Goal: Transaction & Acquisition: Purchase product/service

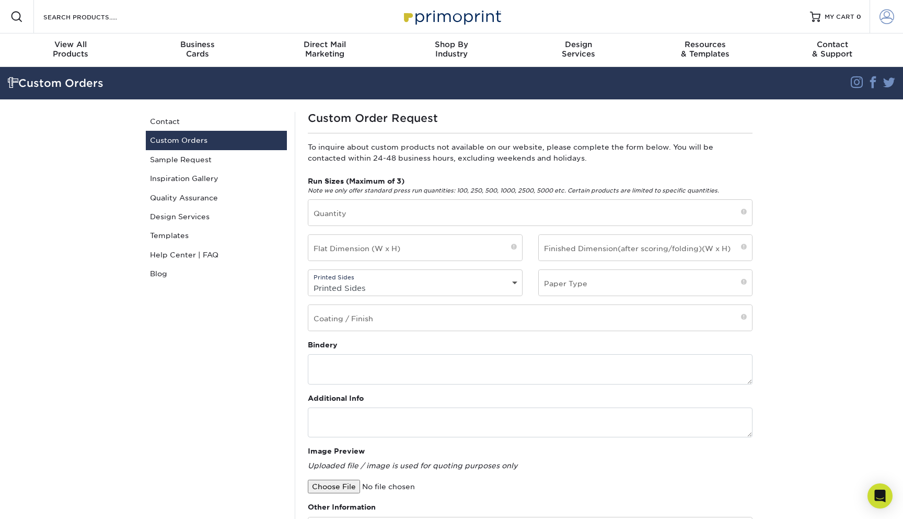
click at [889, 18] on span at bounding box center [887, 16] width 15 height 15
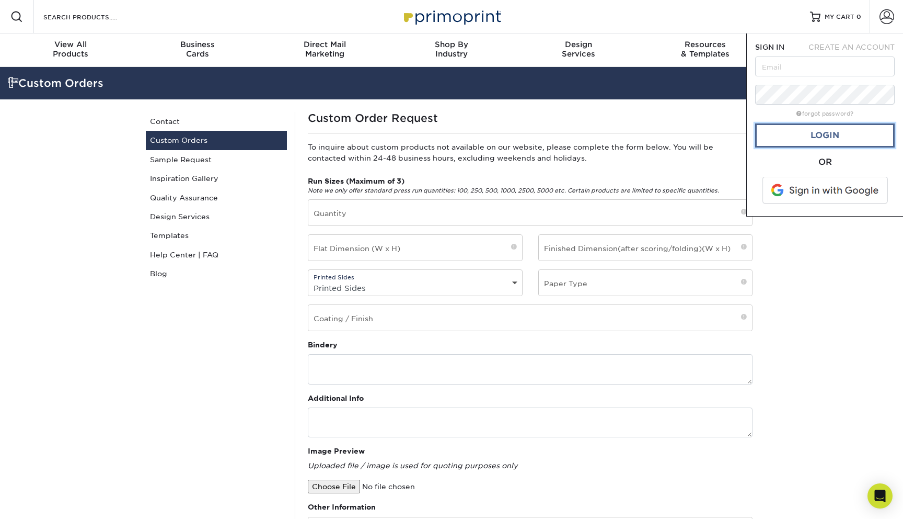
click at [836, 138] on link "Login" at bounding box center [825, 135] width 140 height 24
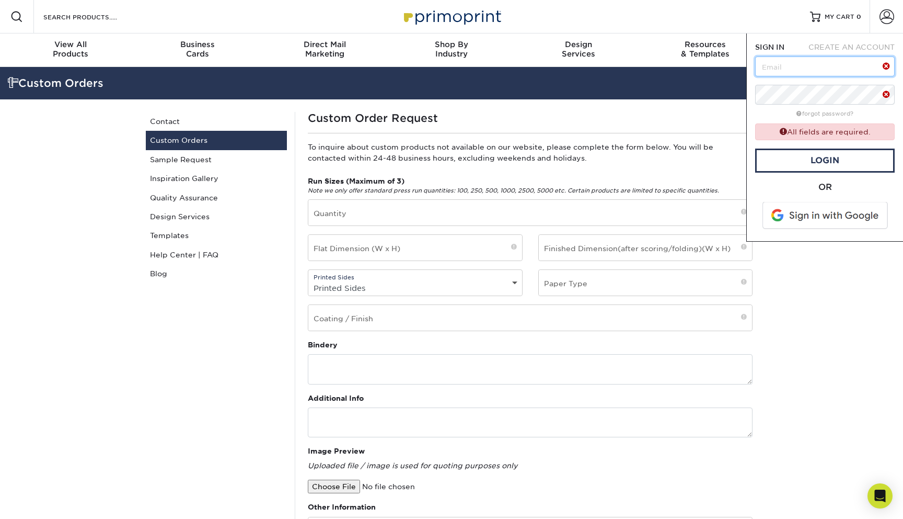
click at [788, 76] on input "text" at bounding box center [825, 66] width 140 height 20
type input "hello@smalltownsocials.com"
click at [817, 159] on link "Login" at bounding box center [825, 160] width 140 height 24
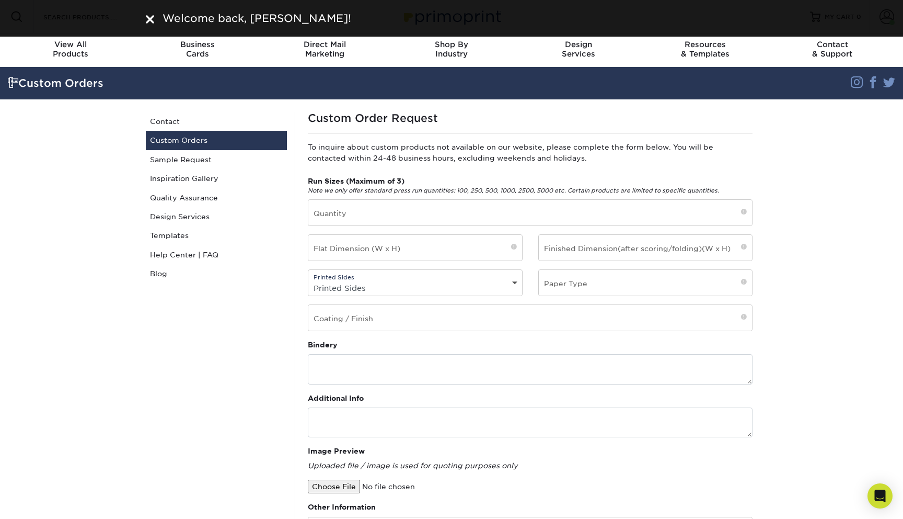
click at [903, 168] on section "Custom Orders Instagram Facebook Twitter Custom Orders Contact Custom Orders Sa…" at bounding box center [451, 419] width 903 height 704
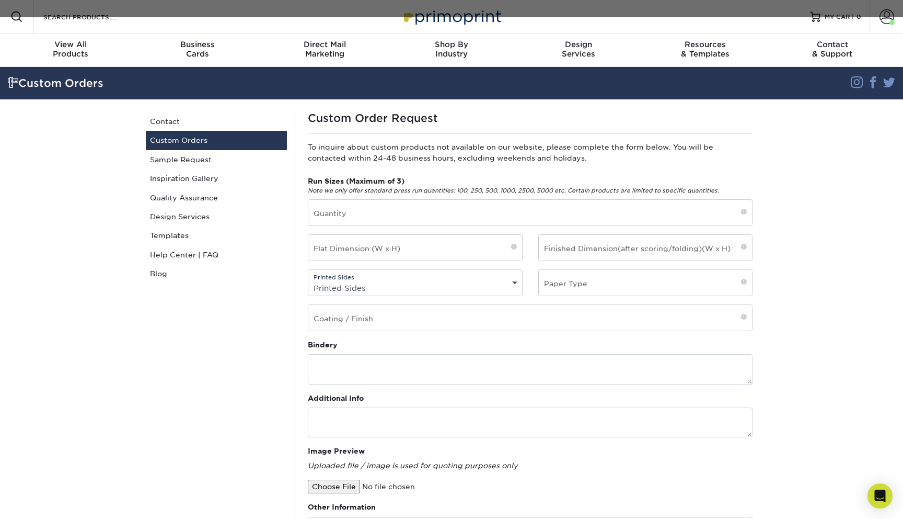
click at [861, 205] on section "Custom Orders Instagram Facebook Twitter Custom Orders Contact Custom Orders Sa…" at bounding box center [451, 419] width 903 height 704
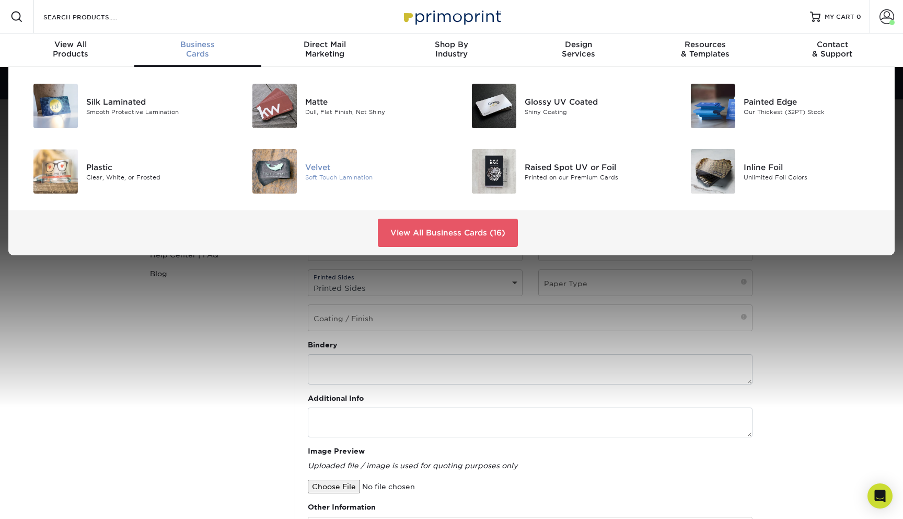
click at [317, 171] on div "Velvet" at bounding box center [374, 167] width 139 height 12
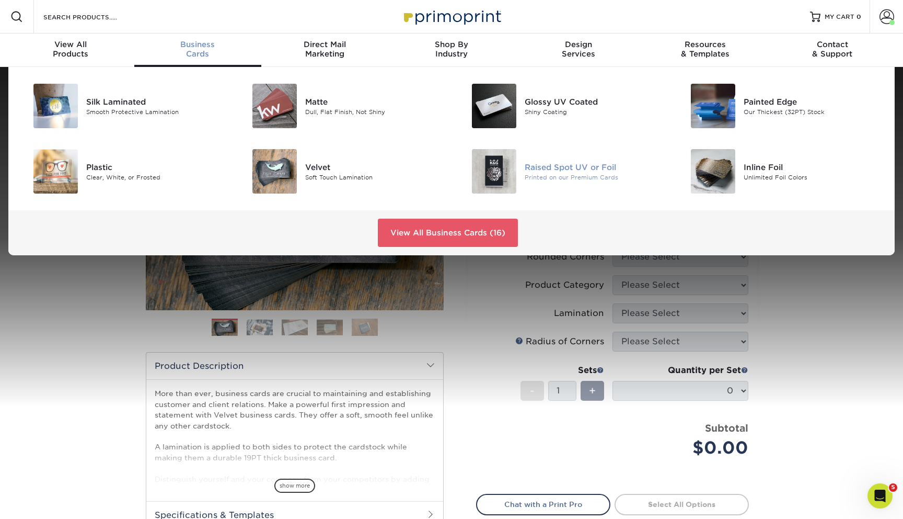
click at [563, 174] on div "Printed on our Premium Cards" at bounding box center [594, 177] width 139 height 9
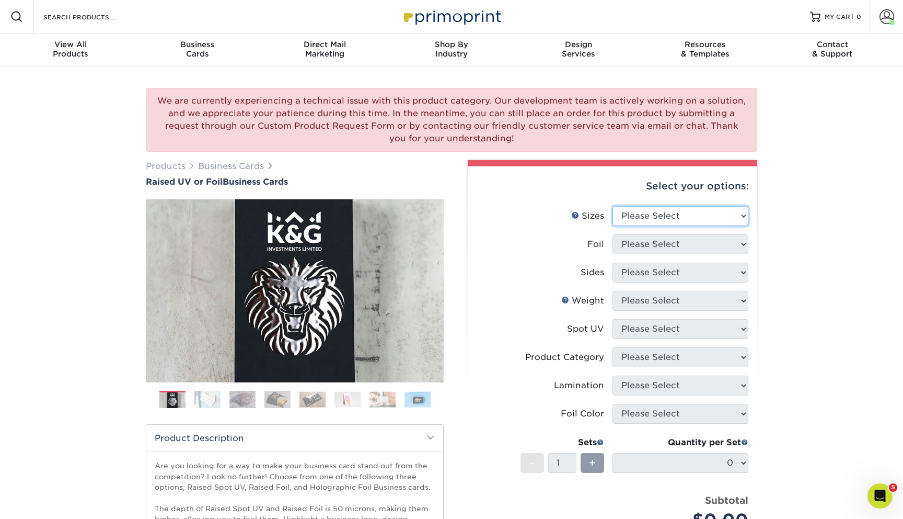
click at [668, 210] on select "Please Select 2" x 3.5" - Standard" at bounding box center [681, 216] width 136 height 20
select select "2.00x3.50"
click at [673, 249] on select "Please Select No Yes" at bounding box center [681, 244] width 136 height 20
select select "0"
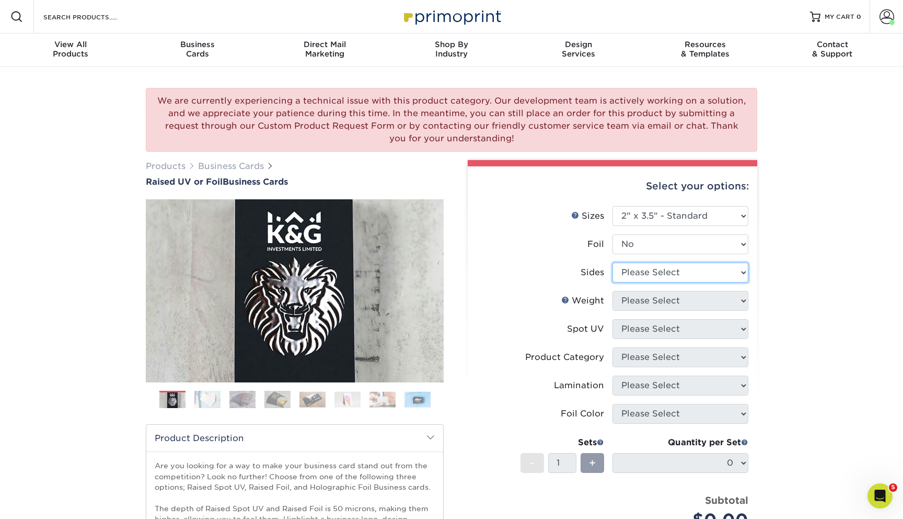
click at [657, 274] on select "Please Select Print Both Sides Print Front Only" at bounding box center [681, 272] width 136 height 20
select select "13abbda7-1d64-4f25-8bb2-c179b224825d"
click at [707, 304] on select "Please Select 16PT" at bounding box center [681, 301] width 136 height 20
select select "16PT"
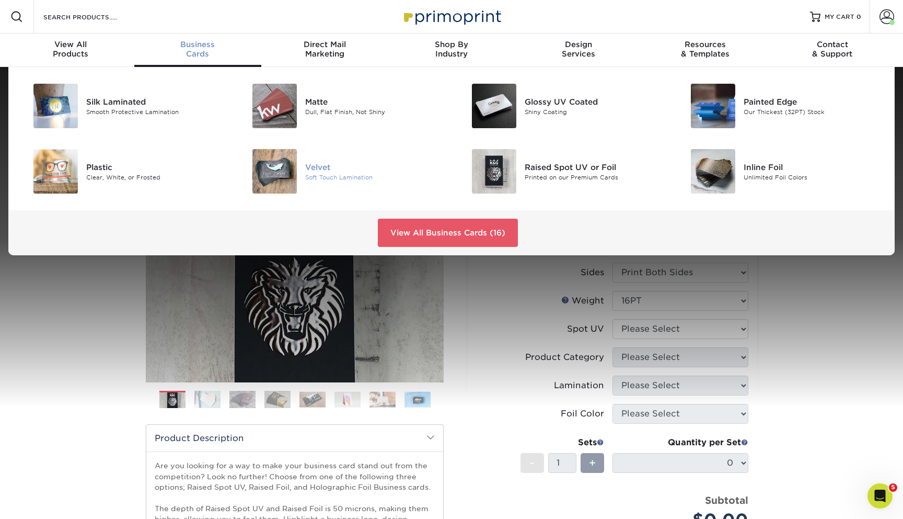
click at [345, 169] on div "Velvet" at bounding box center [374, 167] width 139 height 12
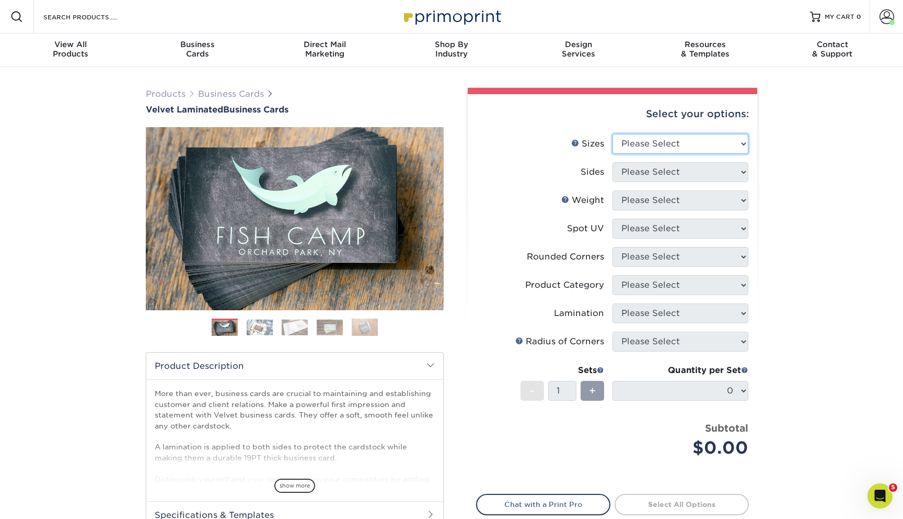
click at [712, 141] on select "Please Select 1.5" x 3.5" - Mini 1.75" x 3.5" - Mini 2" x 2" - Square 2" x 3" -…" at bounding box center [681, 144] width 136 height 20
select select "2.00x3.50"
click at [694, 176] on select "Please Select Print Both Sides Print Front Only" at bounding box center [681, 172] width 136 height 20
select select "13abbda7-1d64-4f25-8bb2-c179b224825d"
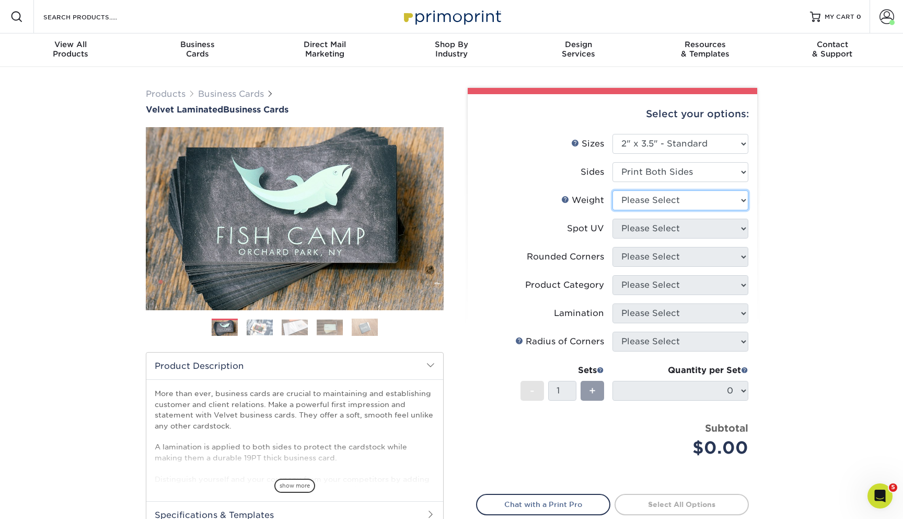
click at [691, 205] on select "Please Select 16PT" at bounding box center [681, 200] width 136 height 20
click at [885, 20] on span at bounding box center [887, 16] width 15 height 15
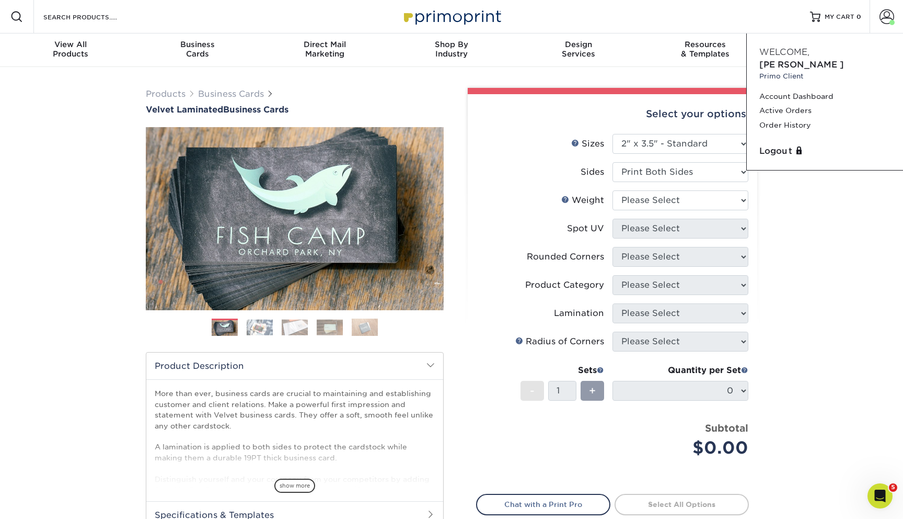
click at [836, 237] on div "Products Business Cards Velvet Laminated Business Cards Previous Next" at bounding box center [451, 346] width 903 height 558
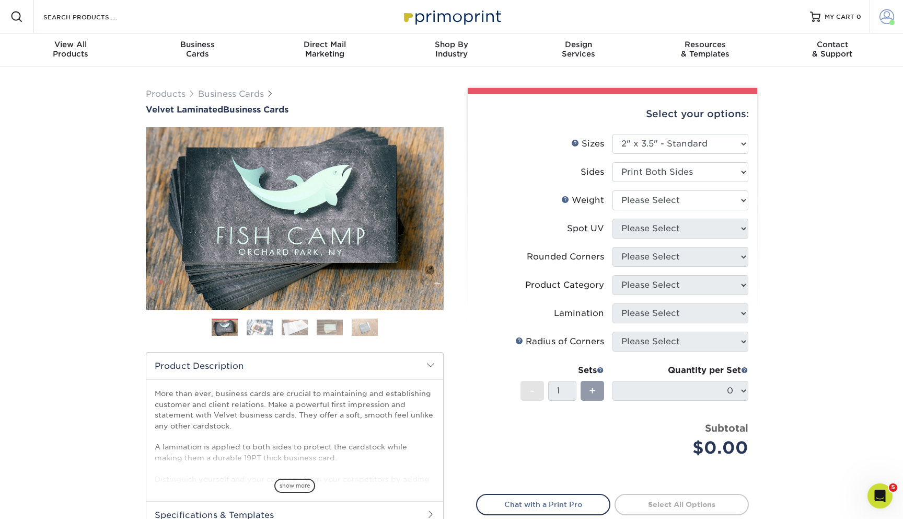
click at [881, 14] on span at bounding box center [887, 16] width 15 height 15
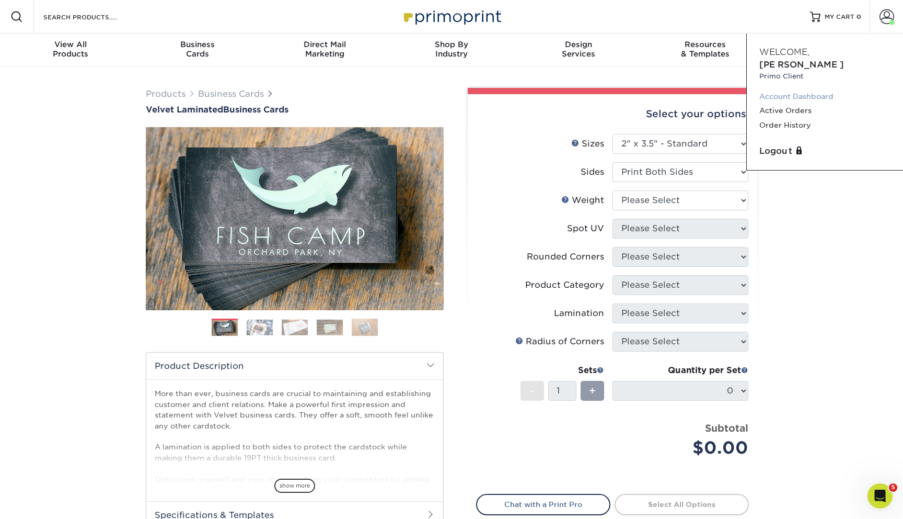
click at [791, 89] on link "Account Dashboard" at bounding box center [825, 96] width 131 height 14
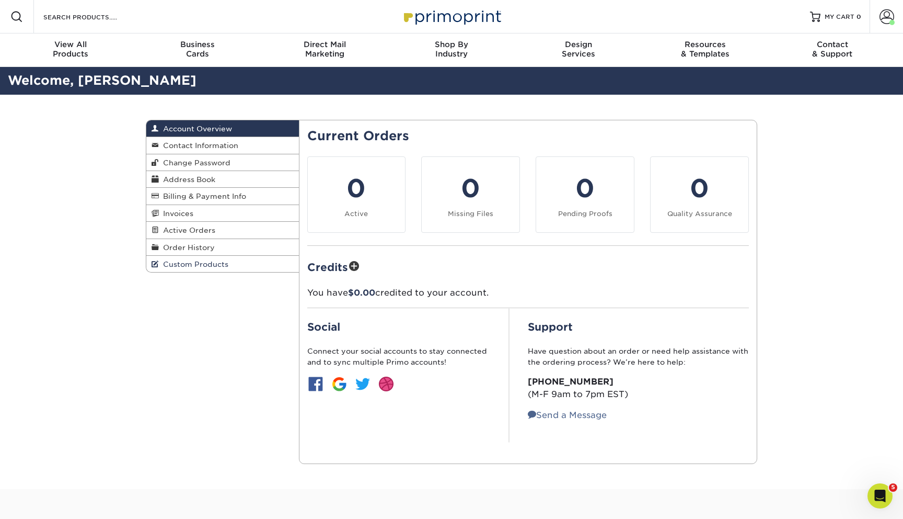
click at [242, 268] on link "Custom Products" at bounding box center [222, 264] width 153 height 16
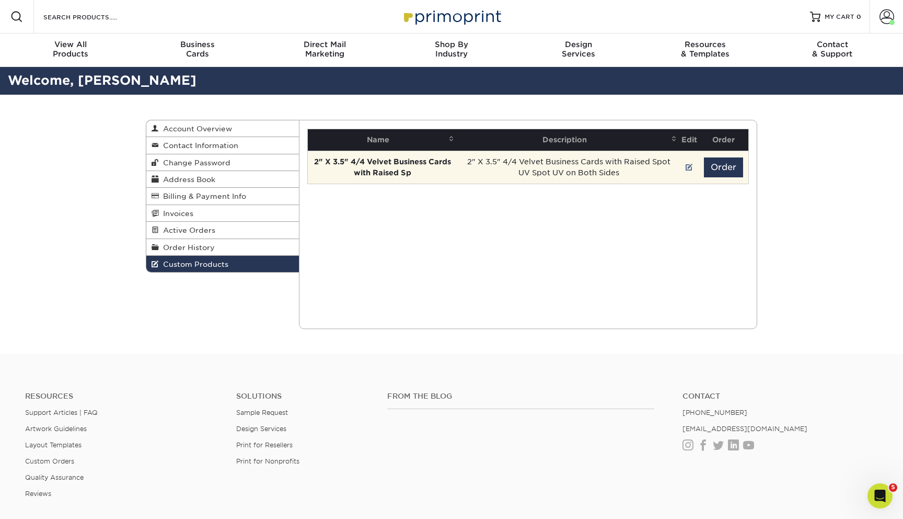
click at [578, 174] on td "2" X 3.5" 4/4 Velvet Business Cards with Raised Spot UV Spot UV on Both Sides" at bounding box center [568, 167] width 223 height 33
click at [390, 171] on strong "2" X 3.5" 4/4 Velvet Business Cards with Raised Sp" at bounding box center [382, 166] width 137 height 19
click at [733, 166] on button "Order" at bounding box center [723, 167] width 39 height 20
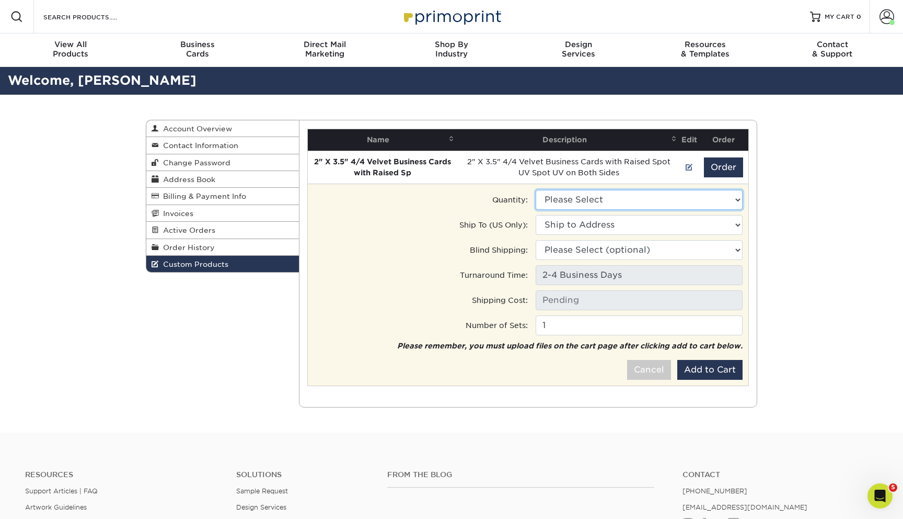
click at [692, 204] on select "Please Select 100 - $106.50 250 - $152.00" at bounding box center [639, 200] width 207 height 20
select select "0"
type input "Ground: $7.84"
click at [670, 206] on select "Please Select 100 - $106.50 250 - $152.00" at bounding box center [639, 200] width 207 height 20
select select "1"
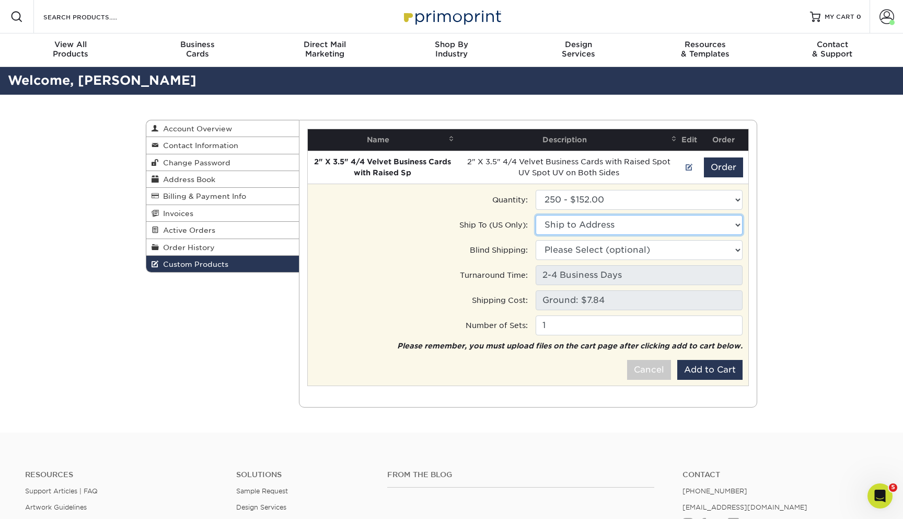
click at [694, 227] on select "Ship to Address [STREET_ADDRESS]" at bounding box center [639, 225] width 207 height 20
select select "259364"
click at [694, 251] on select "Please Select (optional) [STREET_ADDRESS] [STREET_ADDRESS]" at bounding box center [639, 250] width 207 height 20
click at [681, 255] on select "Please Select (optional) Office • [STREET_ADDRESS] Office • [STREET_ADDRESS]" at bounding box center [639, 250] width 207 height 20
select select "259364"
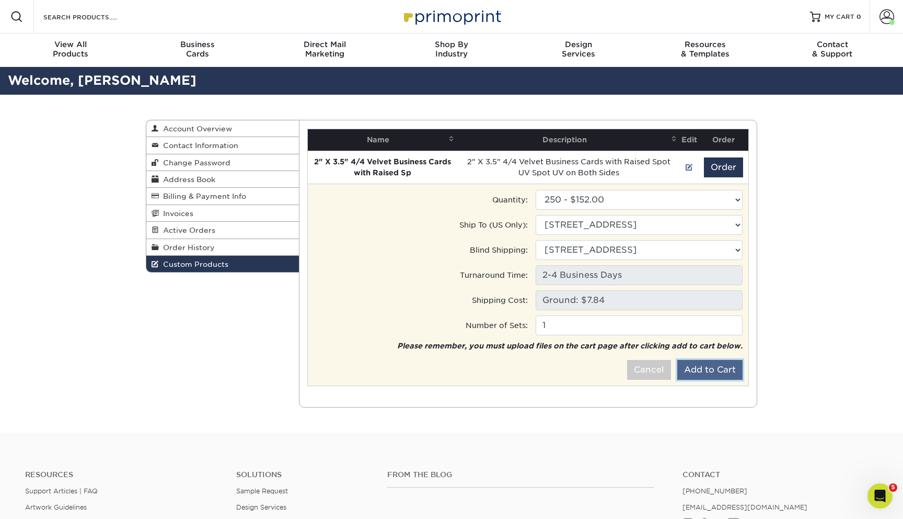
click at [723, 371] on button "Add to Cart" at bounding box center [709, 370] width 65 height 20
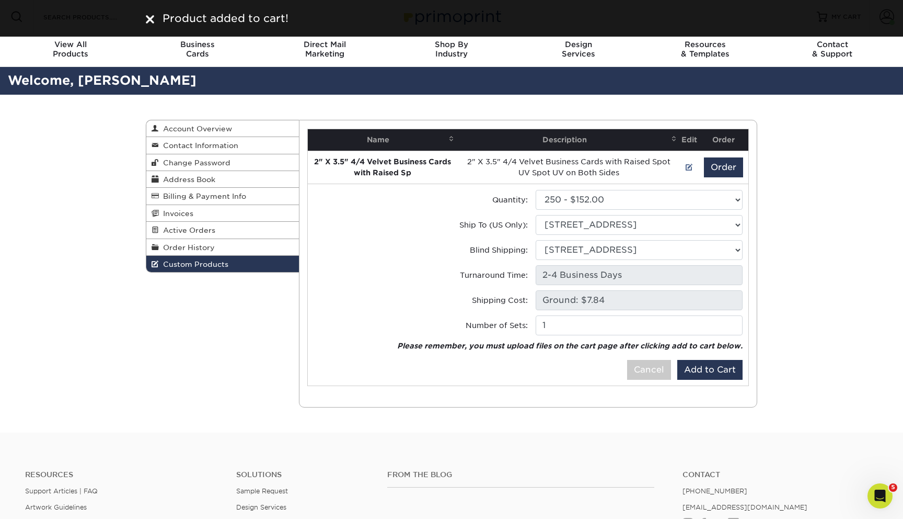
click at [860, 320] on div "Custom Products Account Overview Contact Information Change Password Address Bo…" at bounding box center [451, 264] width 903 height 338
click at [153, 17] on img at bounding box center [150, 19] width 8 height 8
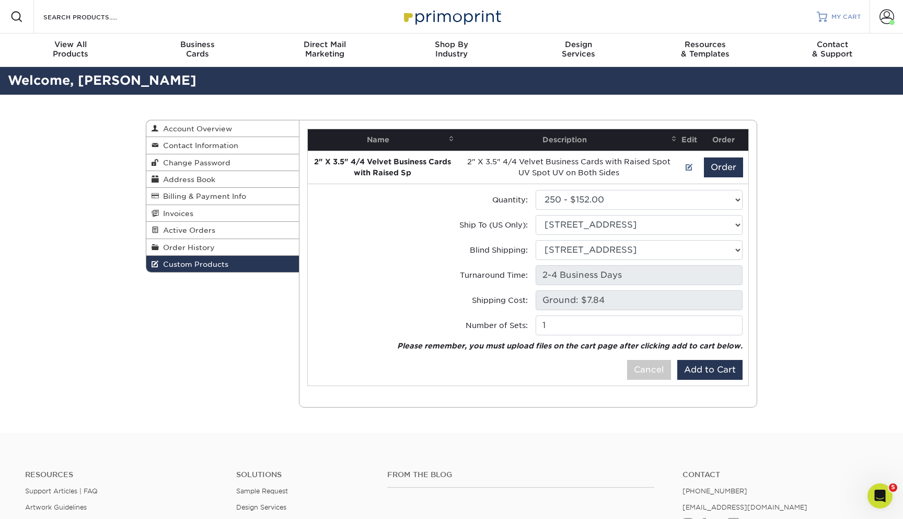
click at [838, 15] on span "MY CART" at bounding box center [847, 17] width 30 height 9
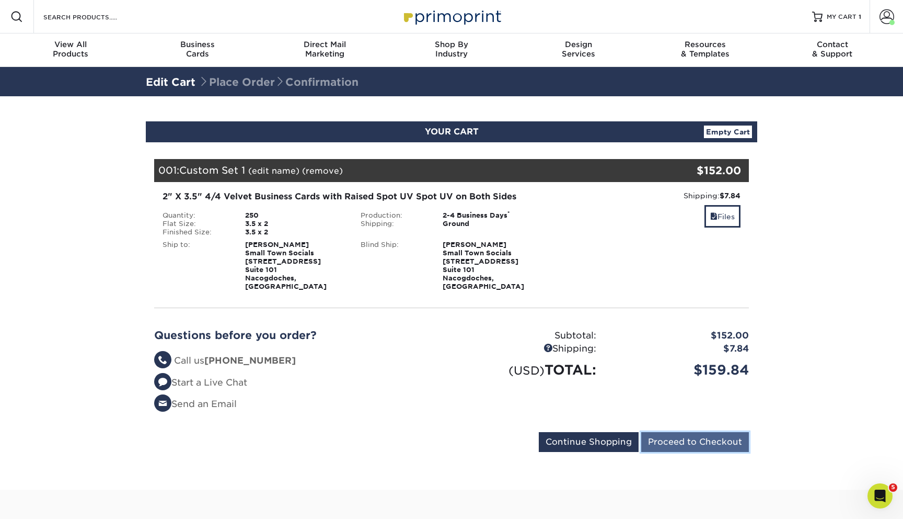
click at [709, 432] on input "Proceed to Checkout" at bounding box center [695, 442] width 108 height 20
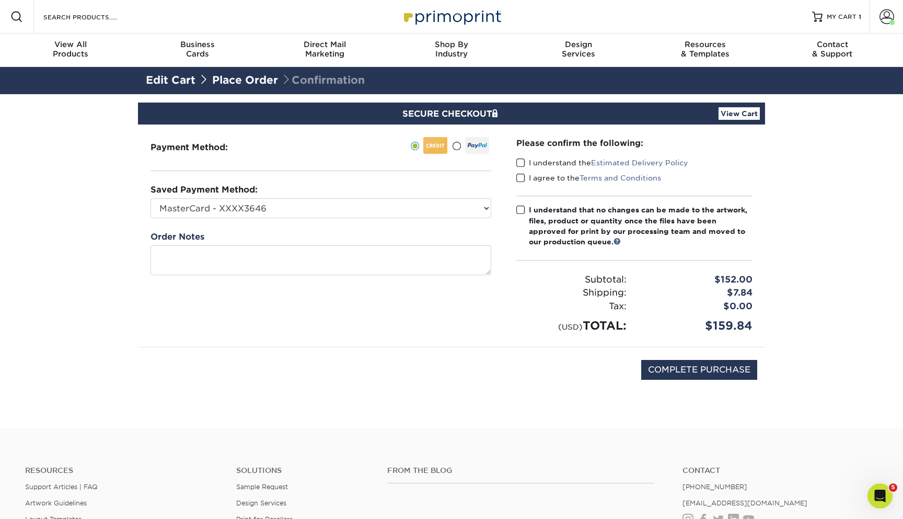
click at [519, 165] on span at bounding box center [520, 163] width 9 height 10
click at [0, 0] on input "I understand the Estimated Delivery Policy" at bounding box center [0, 0] width 0 height 0
click at [520, 181] on span at bounding box center [520, 178] width 9 height 10
click at [0, 0] on input "I agree to the Terms and Conditions" at bounding box center [0, 0] width 0 height 0
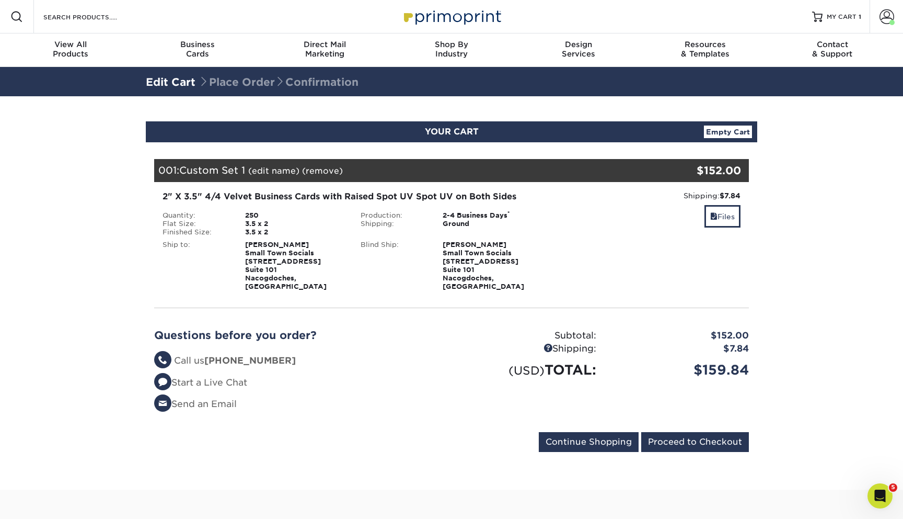
click at [729, 136] on link "Empty Cart" at bounding box center [728, 131] width 48 height 13
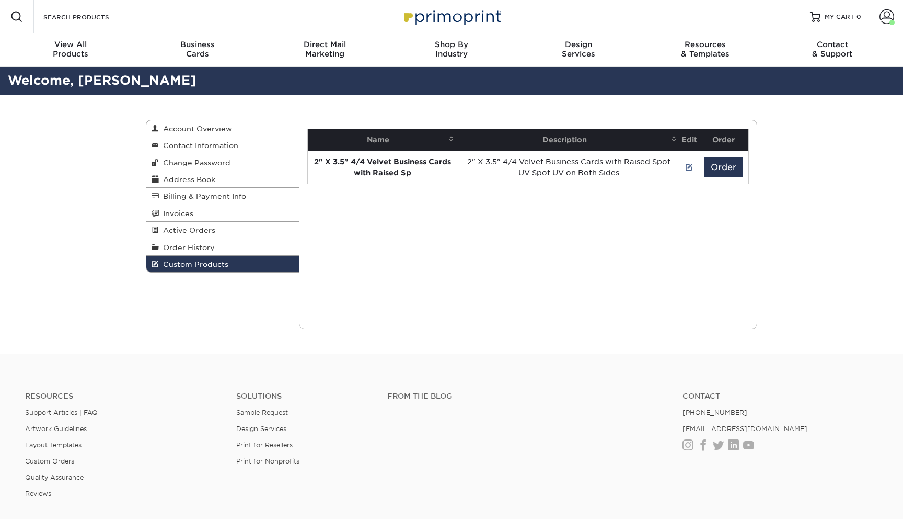
select select "1"
select select "259364"
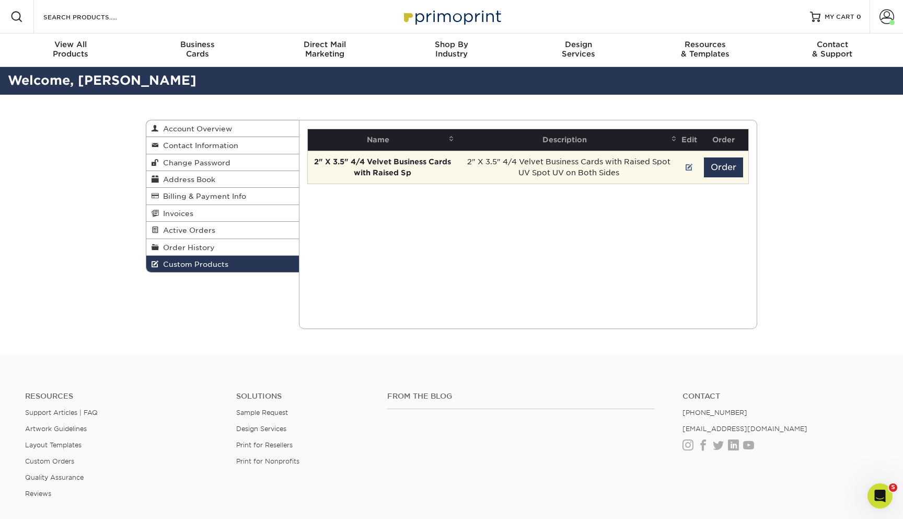
click at [404, 173] on strong "2" X 3.5" 4/4 Velvet Business Cards with Raised Sp" at bounding box center [382, 166] width 137 height 19
click at [731, 170] on button "Order" at bounding box center [723, 167] width 39 height 20
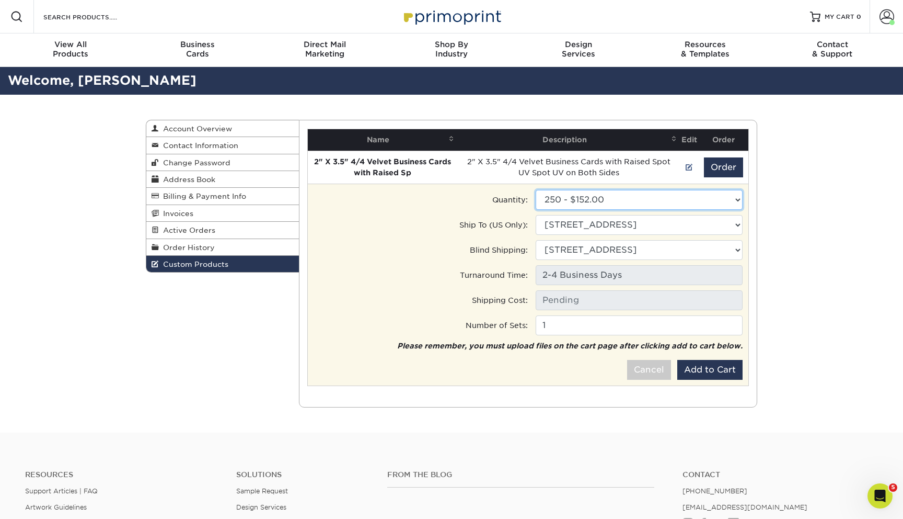
click at [699, 204] on select "Please Select 100 - $106.50 250 - $152.00" at bounding box center [639, 200] width 207 height 20
select select "0"
type input "Ground: $7.84"
click at [722, 374] on button "Add to Cart" at bounding box center [709, 370] width 65 height 20
click at [592, 202] on select "Please Select 100 - $106.50 250 - $152.00" at bounding box center [639, 200] width 207 height 20
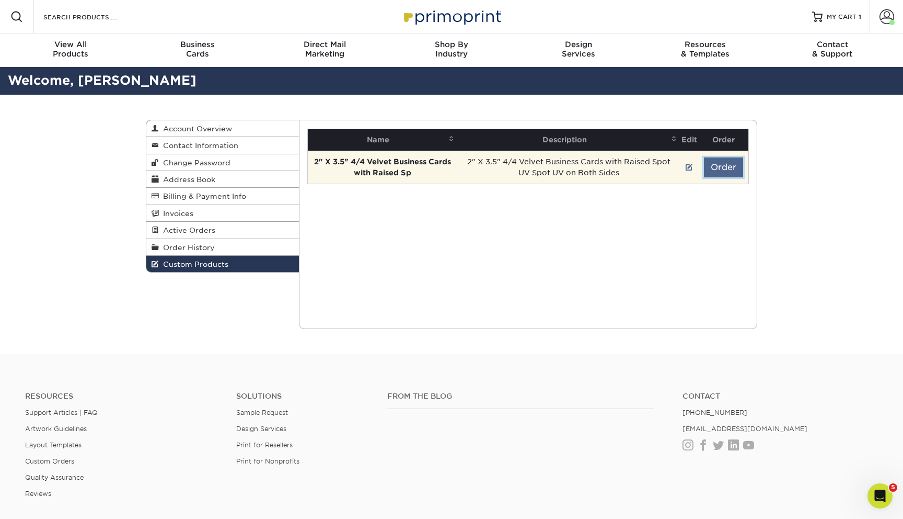
click at [735, 168] on button "Order" at bounding box center [723, 167] width 39 height 20
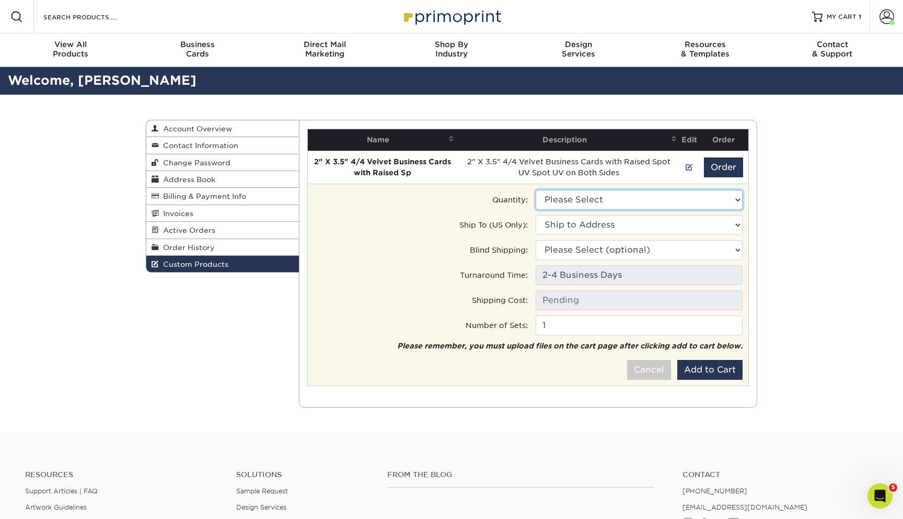
click at [669, 206] on select "Please Select 100 - $106.50 250 - $152.00" at bounding box center [639, 200] width 207 height 20
click at [705, 199] on select "Please Select 100 - $106.50 250 - $152.00" at bounding box center [639, 200] width 207 height 20
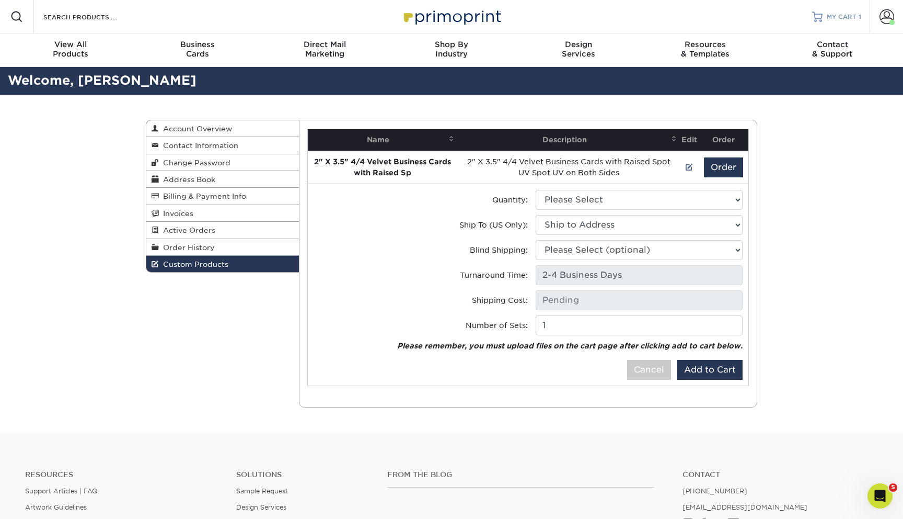
click at [838, 22] on link "MY CART 1" at bounding box center [836, 16] width 49 height 33
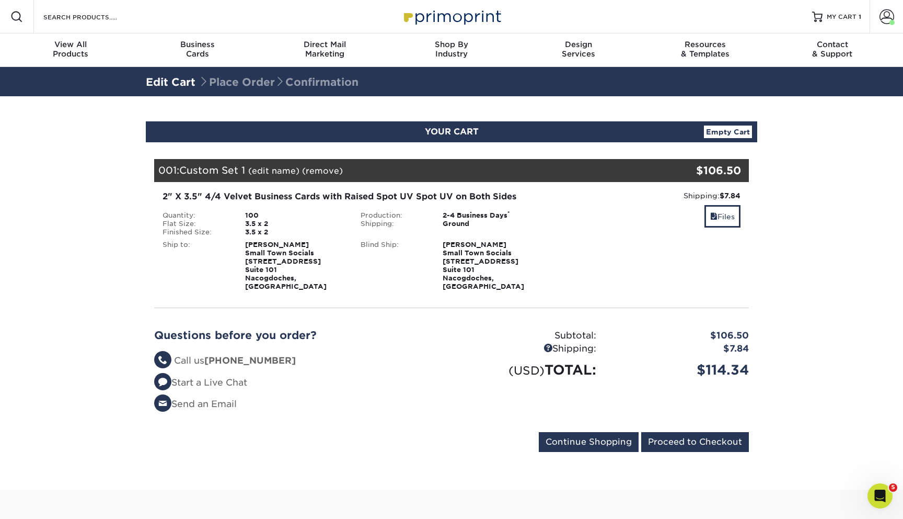
click at [731, 138] on link "Empty Cart" at bounding box center [728, 131] width 48 height 13
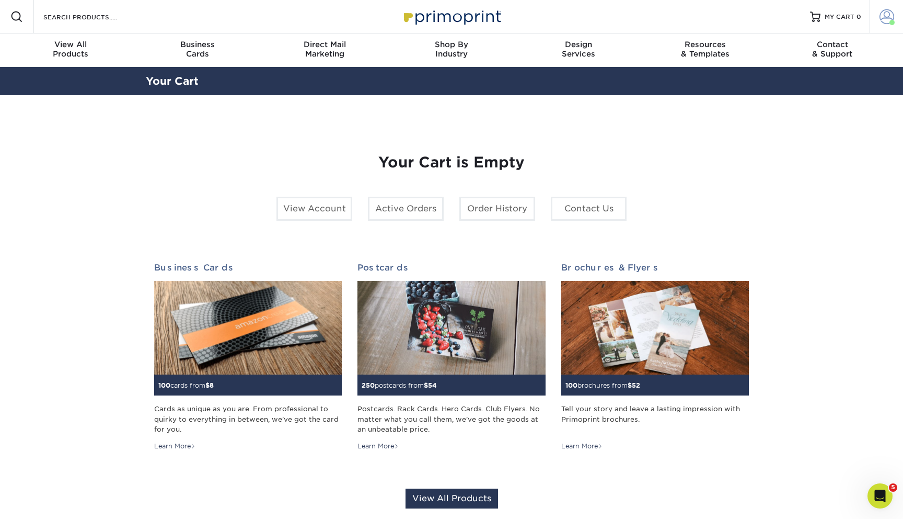
click at [885, 19] on span at bounding box center [887, 16] width 15 height 15
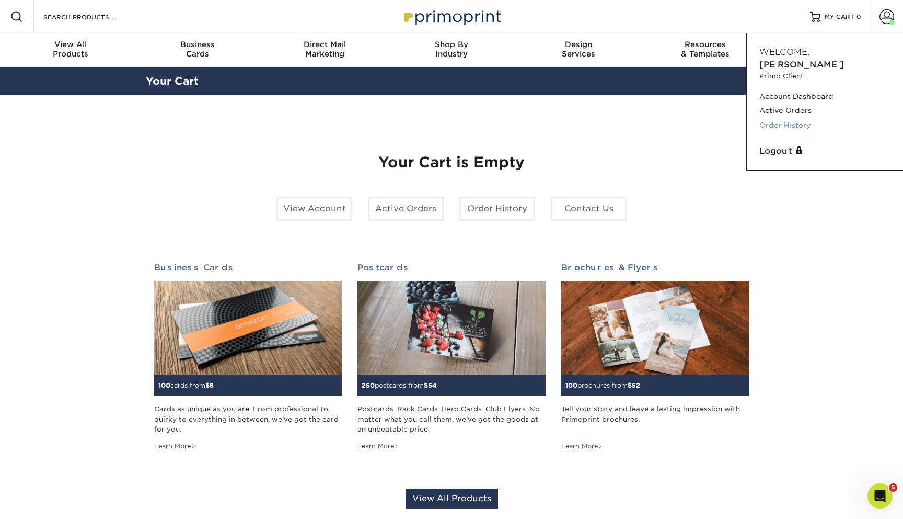
click at [794, 118] on link "Order History" at bounding box center [825, 125] width 131 height 14
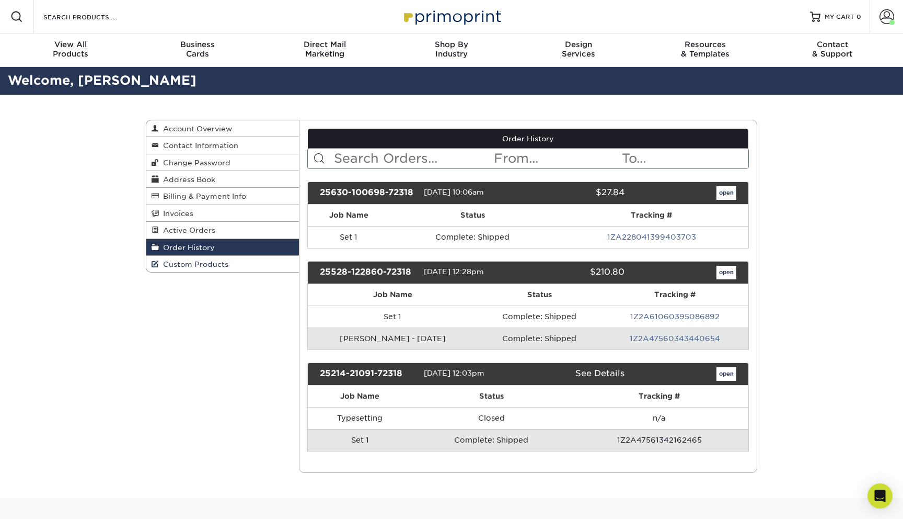
click at [211, 267] on span "Custom Products" at bounding box center [194, 264] width 70 height 8
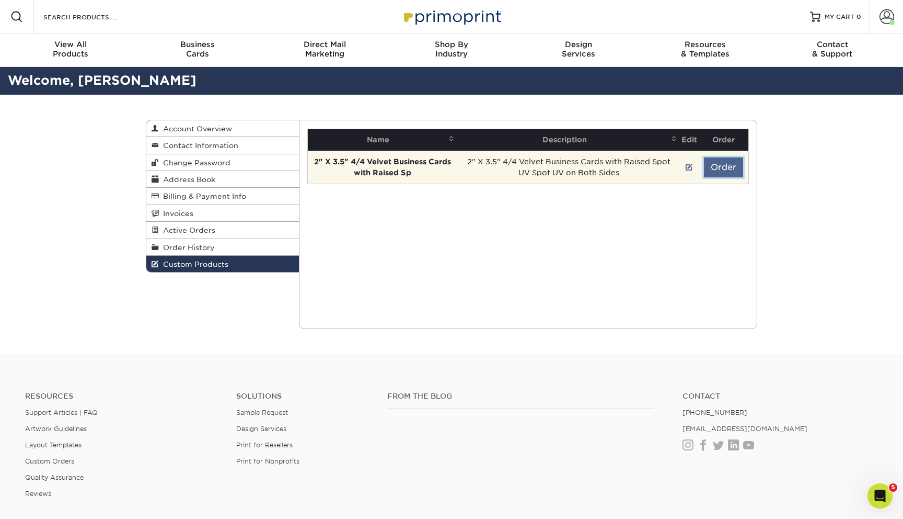
click at [718, 169] on button "Order" at bounding box center [723, 167] width 39 height 20
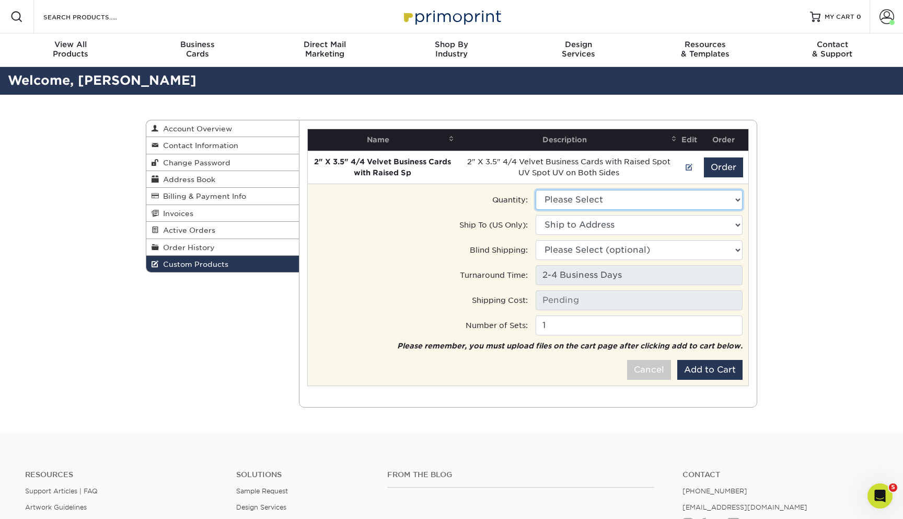
click at [685, 203] on select "Please Select 100 - $106.50 250 - $152.00" at bounding box center [639, 200] width 207 height 20
select select "1"
type input "Ground: $7.84"
click at [709, 372] on button "Add to Cart" at bounding box center [709, 370] width 65 height 20
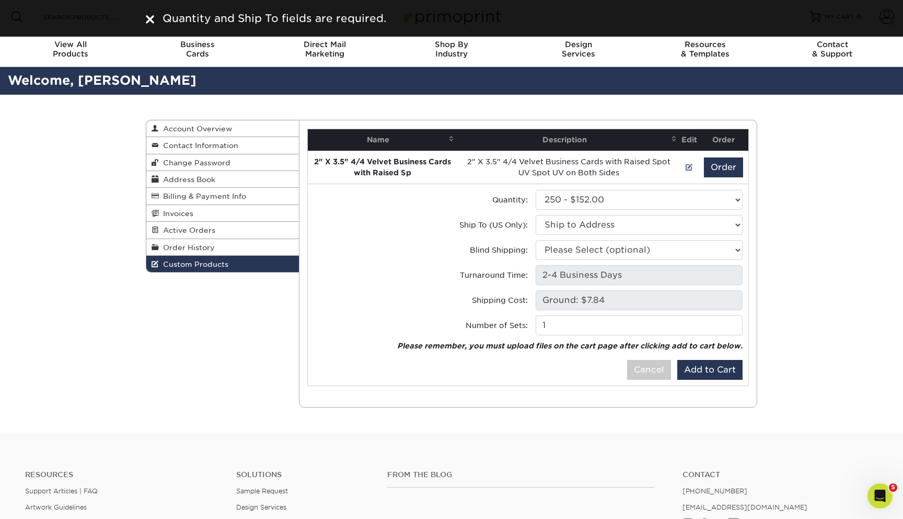
click at [148, 20] on img at bounding box center [150, 19] width 8 height 8
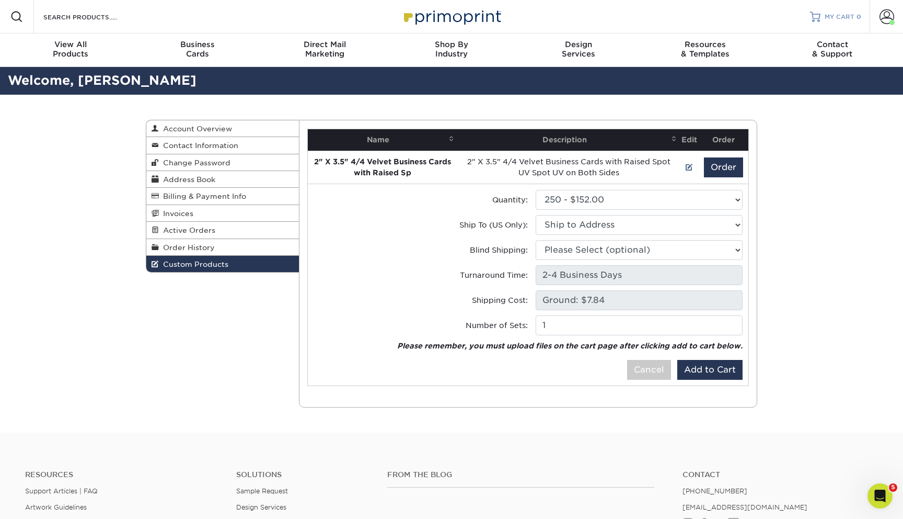
click at [845, 18] on span "MY CART" at bounding box center [840, 17] width 30 height 9
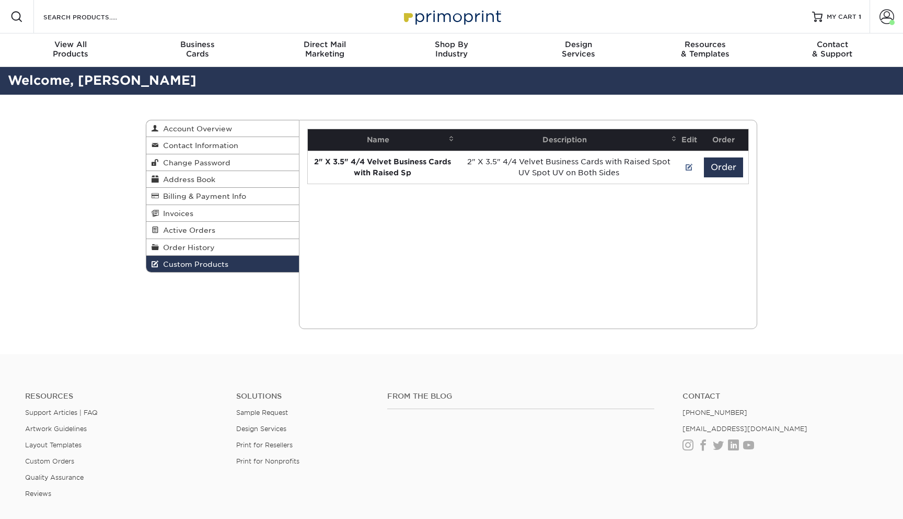
select select "1"
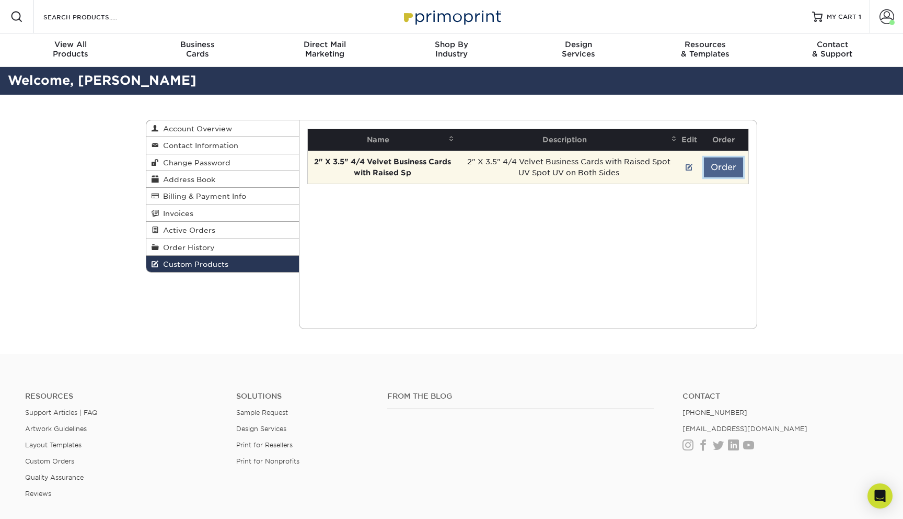
click at [726, 174] on button "Order" at bounding box center [723, 167] width 39 height 20
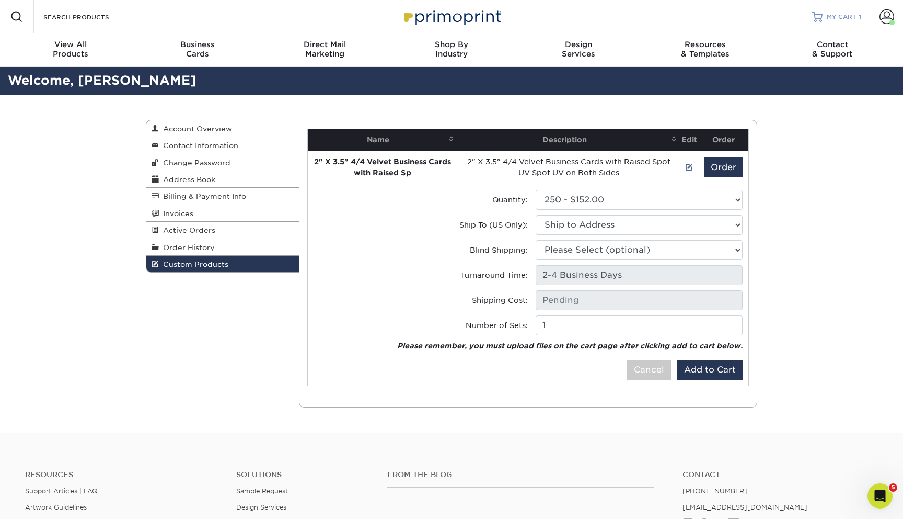
click at [829, 17] on span "MY CART" at bounding box center [842, 17] width 30 height 9
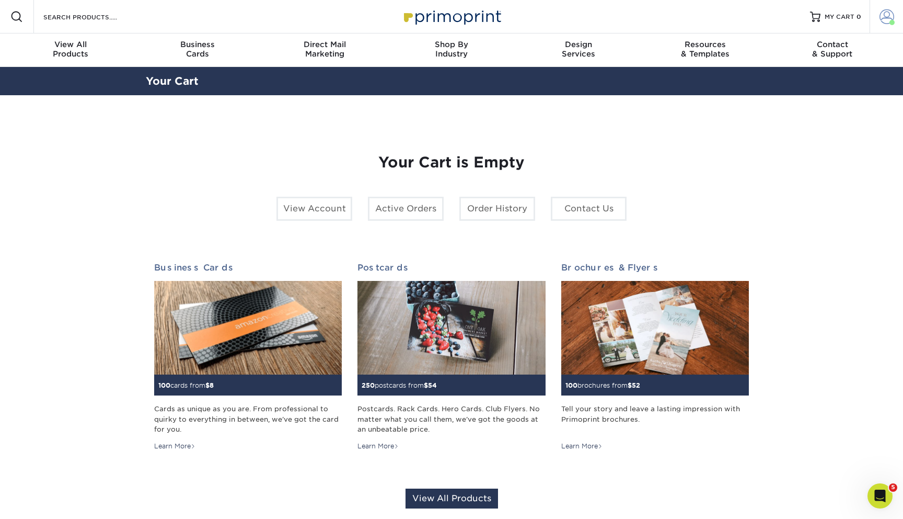
click at [889, 17] on span at bounding box center [887, 16] width 15 height 15
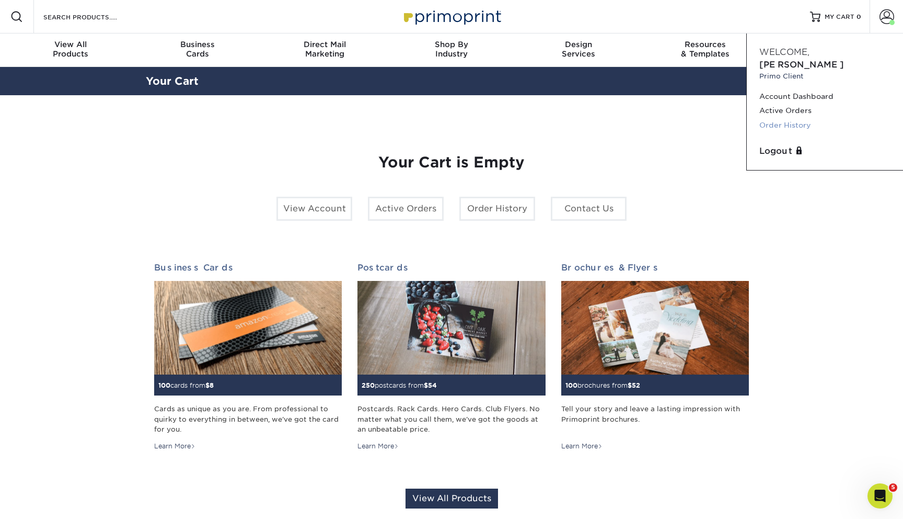
click at [795, 118] on link "Order History" at bounding box center [825, 125] width 131 height 14
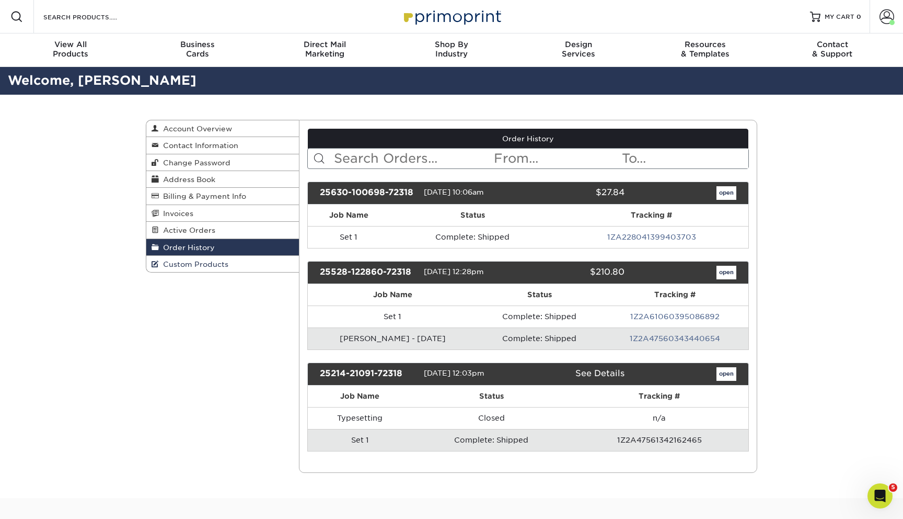
click at [228, 270] on link "Custom Products" at bounding box center [222, 264] width 153 height 16
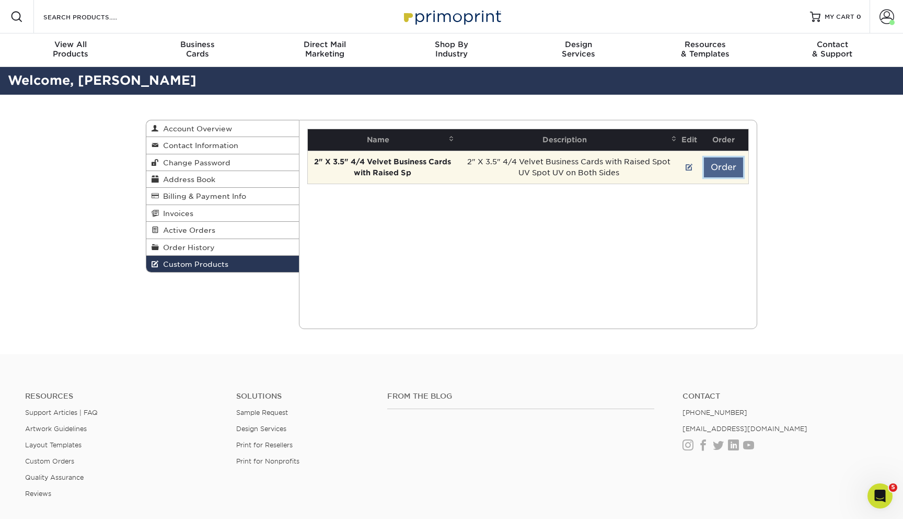
click at [719, 165] on button "Order" at bounding box center [723, 167] width 39 height 20
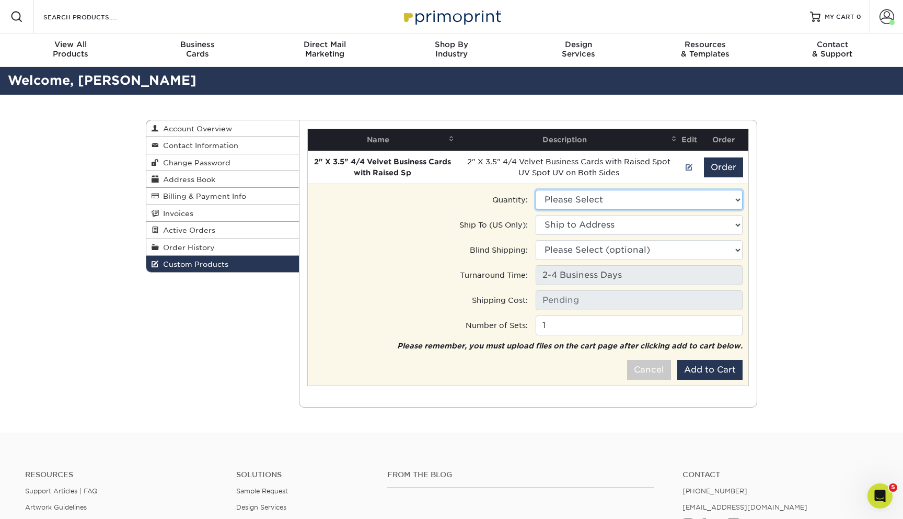
click at [655, 204] on select "Please Select 100 - $106.50 250 - $152.00" at bounding box center [639, 200] width 207 height 20
select select "1"
type input "Ground: $7.84"
click at [694, 222] on select "Ship to Address 1326 N University Dr, Nacogdoches, TX 1326 N University Dr, Nac…" at bounding box center [639, 225] width 207 height 20
select select "259364"
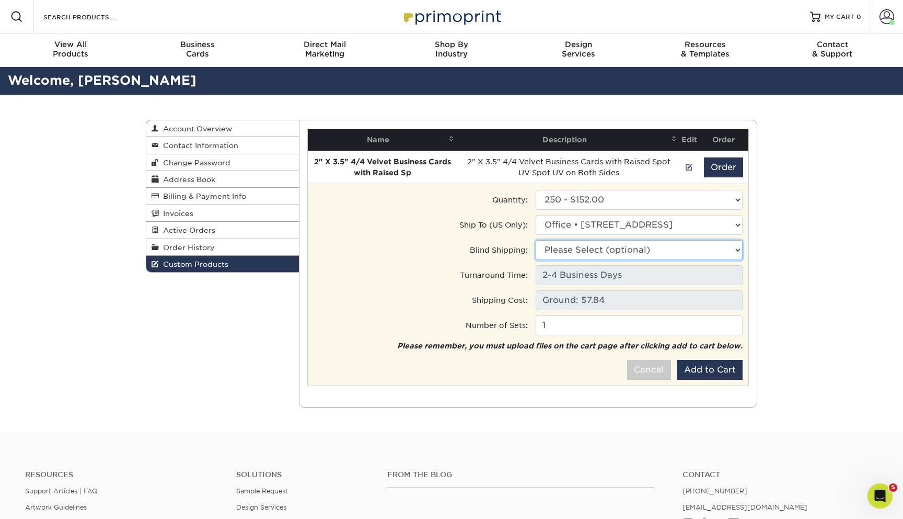
click at [650, 252] on select "Please Select (optional) 1326 N University Dr, Nacogdoches, TX 1326 N Universit…" at bounding box center [639, 250] width 207 height 20
select select "259364"
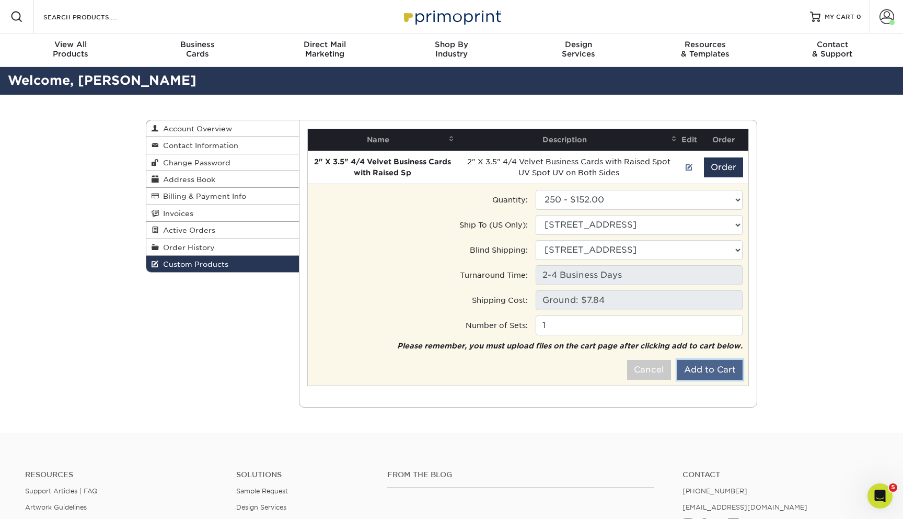
click at [717, 371] on button "Add to Cart" at bounding box center [709, 370] width 65 height 20
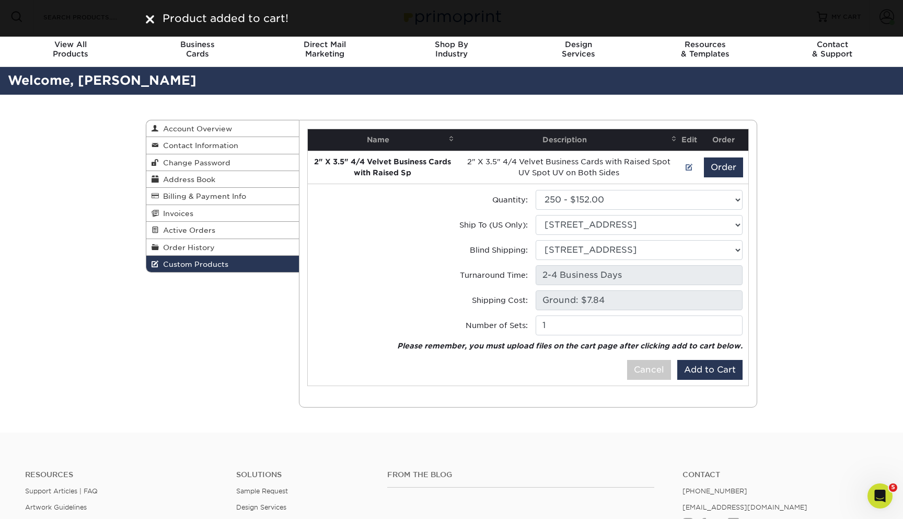
click at [154, 20] on img at bounding box center [150, 19] width 8 height 8
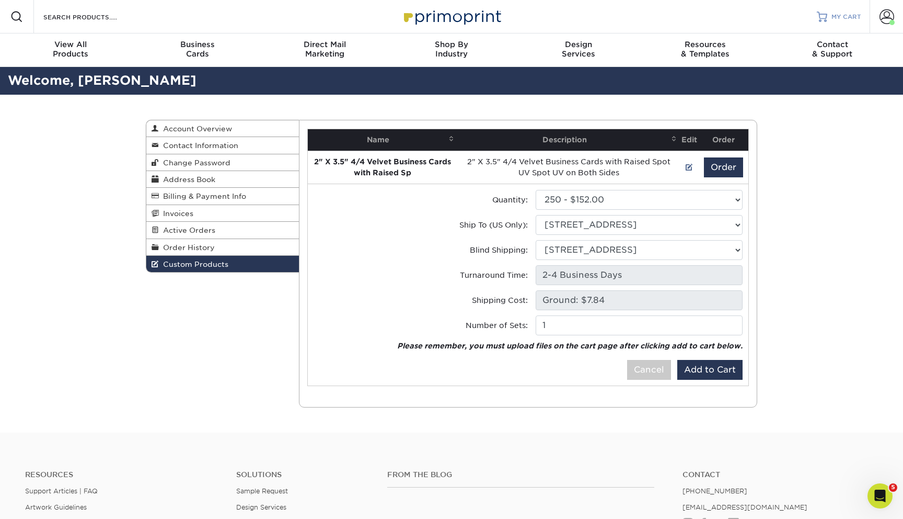
click at [848, 14] on span "MY CART" at bounding box center [847, 17] width 30 height 9
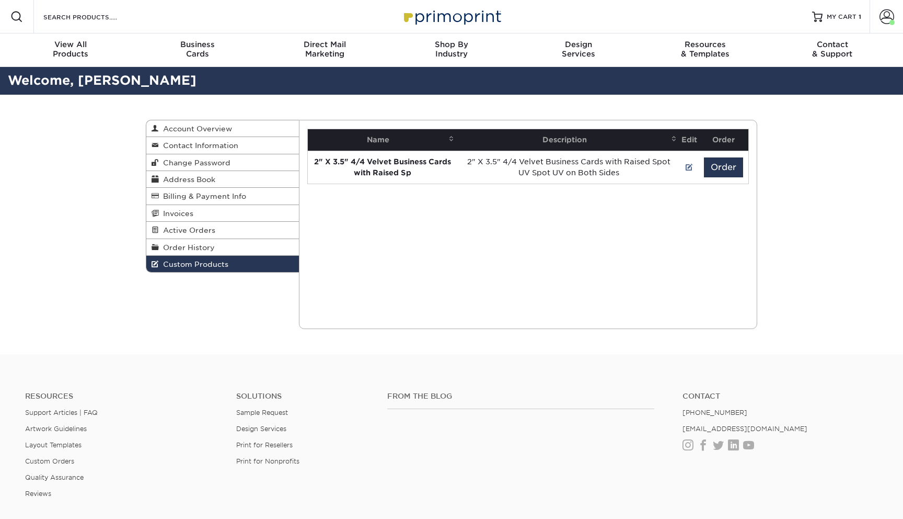
select select "1"
select select "259364"
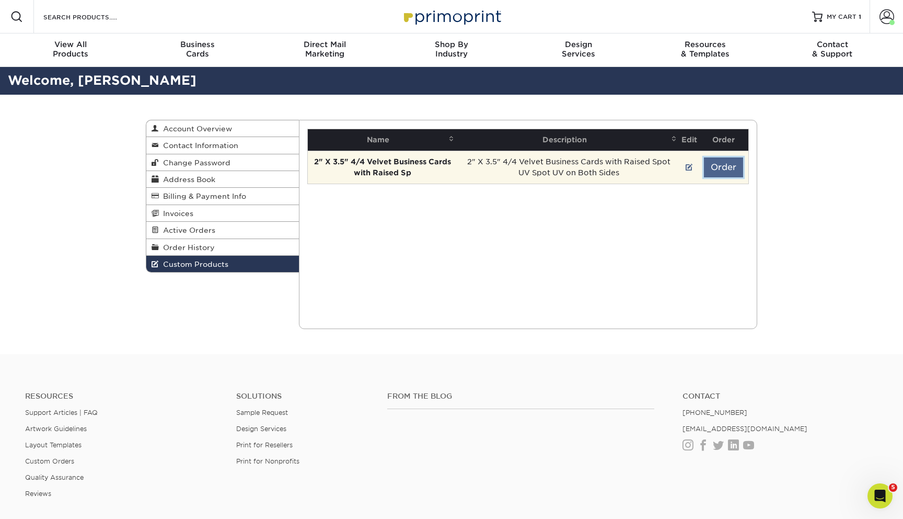
click at [727, 166] on button "Order" at bounding box center [723, 167] width 39 height 20
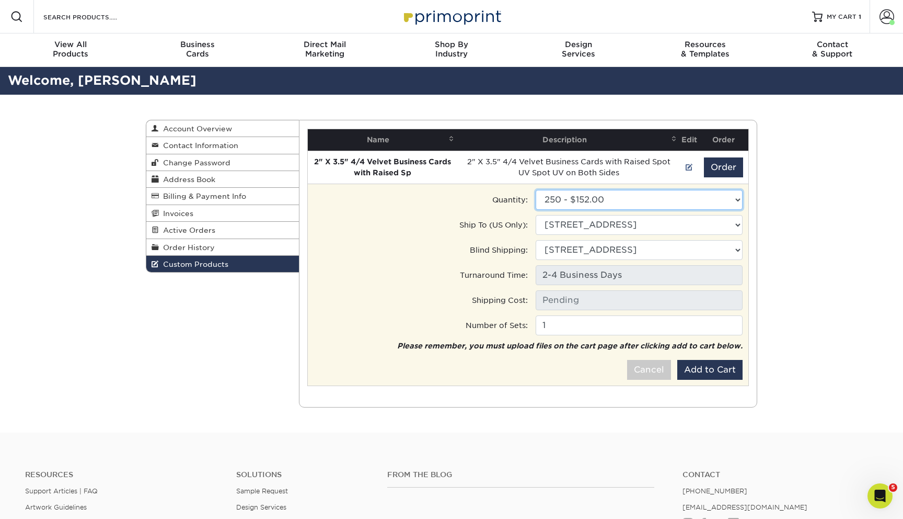
click at [679, 206] on select "Please Select 100 - $106.50 250 - $152.00" at bounding box center [639, 200] width 207 height 20
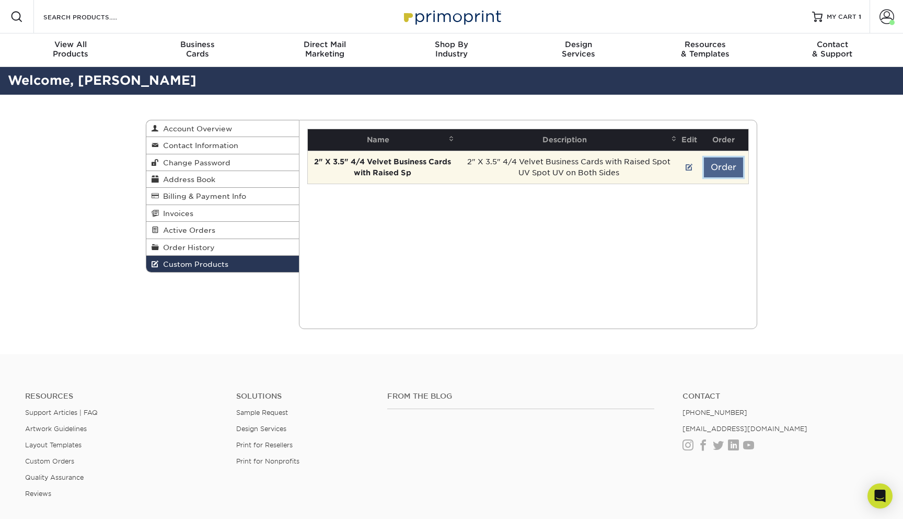
click at [717, 167] on button "Order" at bounding box center [723, 167] width 39 height 20
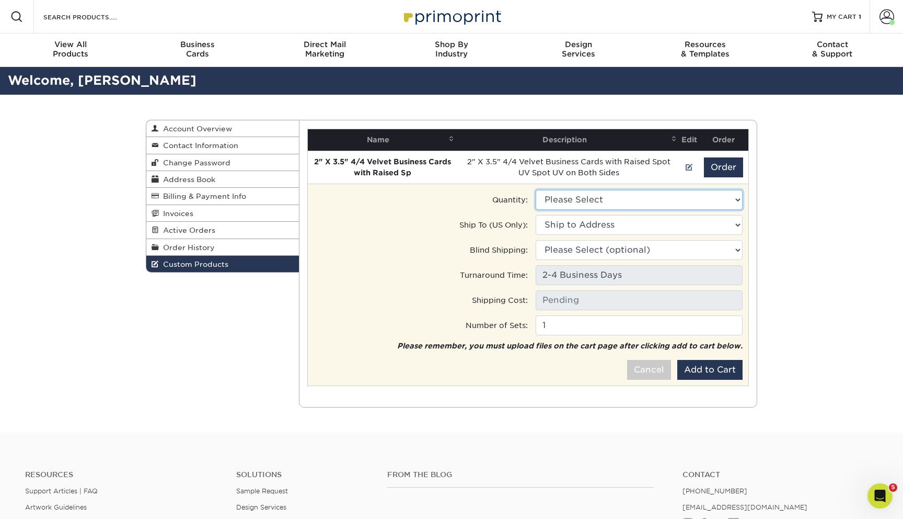
click at [690, 203] on select "Please Select 100 - $106.50 250 - $152.00 500 - $246.50" at bounding box center [639, 200] width 207 height 20
select select "2"
type input "Ground: $8.96"
click at [718, 373] on button "Add to Cart" at bounding box center [709, 370] width 65 height 20
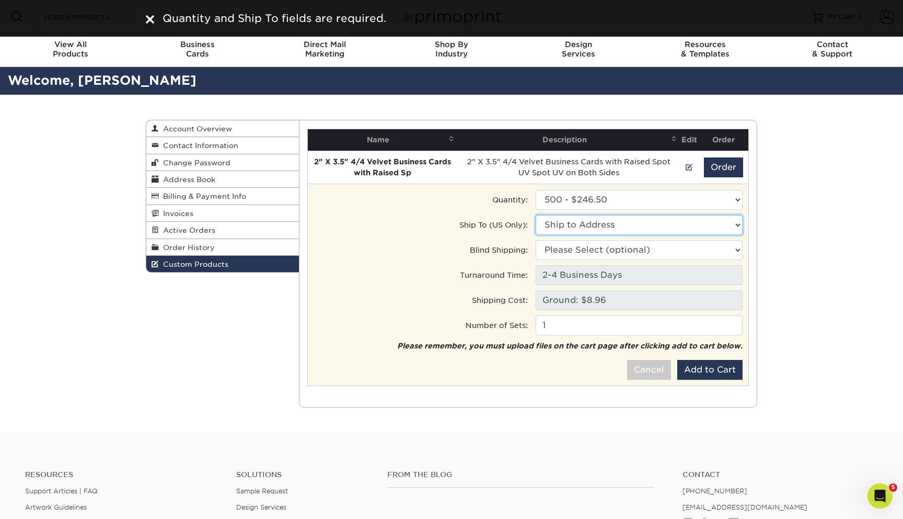
click at [635, 228] on select "Ship to Address [STREET_ADDRESS]" at bounding box center [639, 225] width 207 height 20
select select "259364"
click at [605, 248] on select "Please Select (optional) 1326 N University Dr, Nacogdoches, TX 1326 N Universit…" at bounding box center [639, 250] width 207 height 20
select select "259364"
click at [713, 371] on button "Add to Cart" at bounding box center [709, 370] width 65 height 20
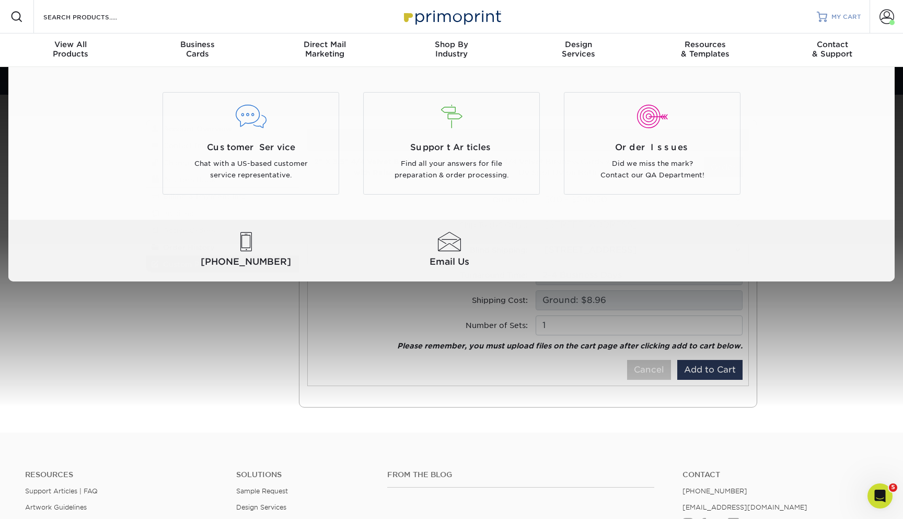
click at [839, 20] on span "MY CART" at bounding box center [847, 17] width 30 height 9
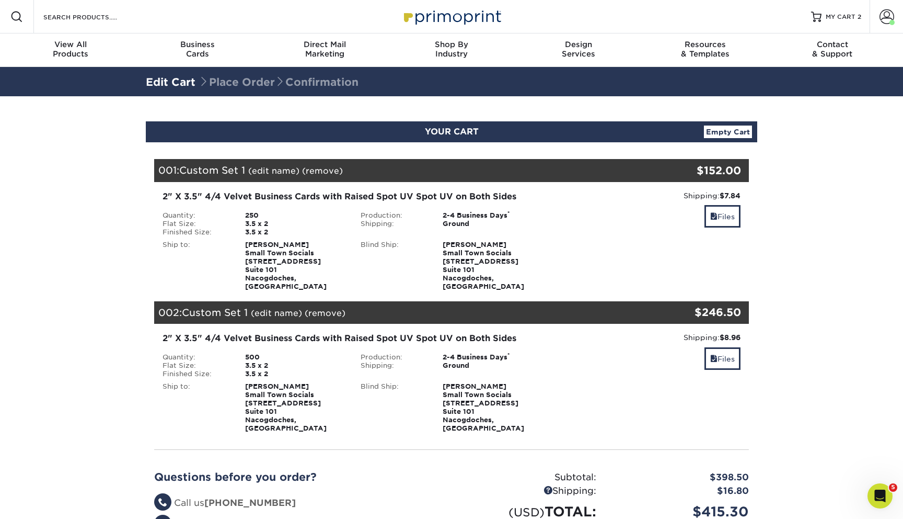
click at [732, 127] on link "Empty Cart" at bounding box center [728, 131] width 48 height 13
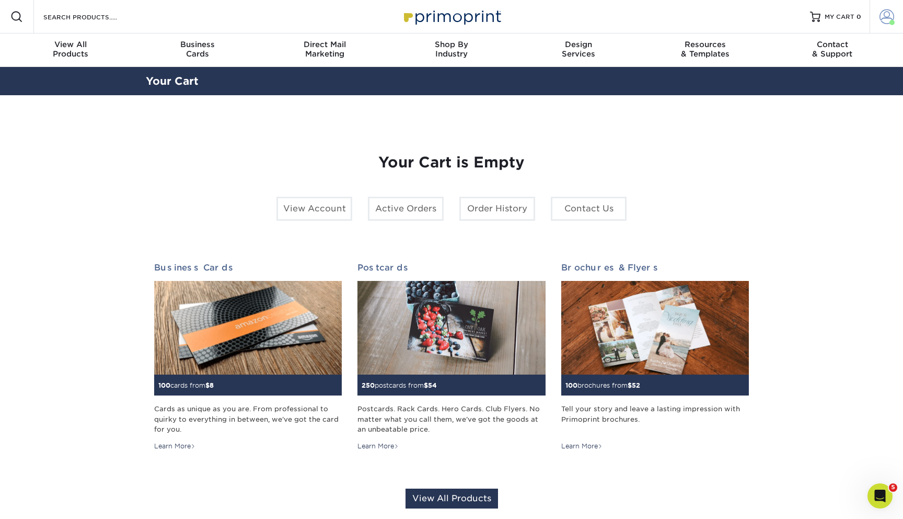
click at [891, 18] on span at bounding box center [887, 16] width 15 height 15
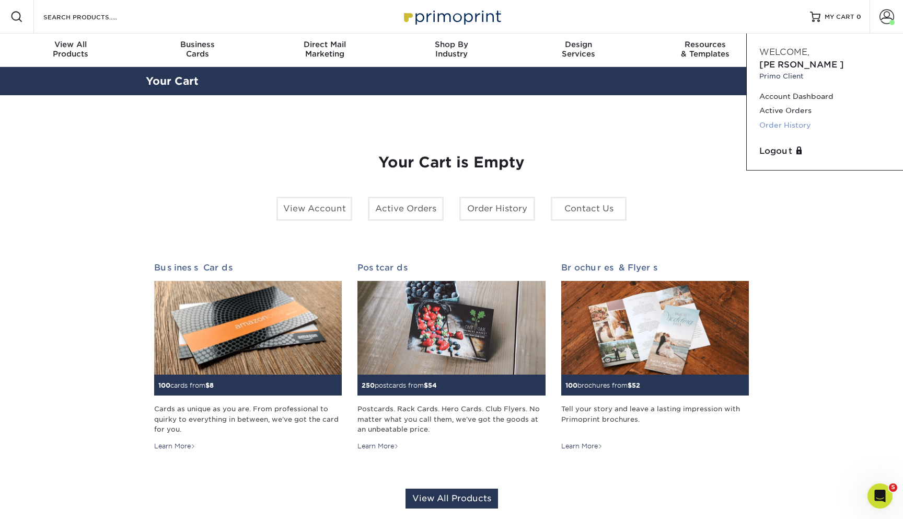
click at [770, 118] on link "Order History" at bounding box center [825, 125] width 131 height 14
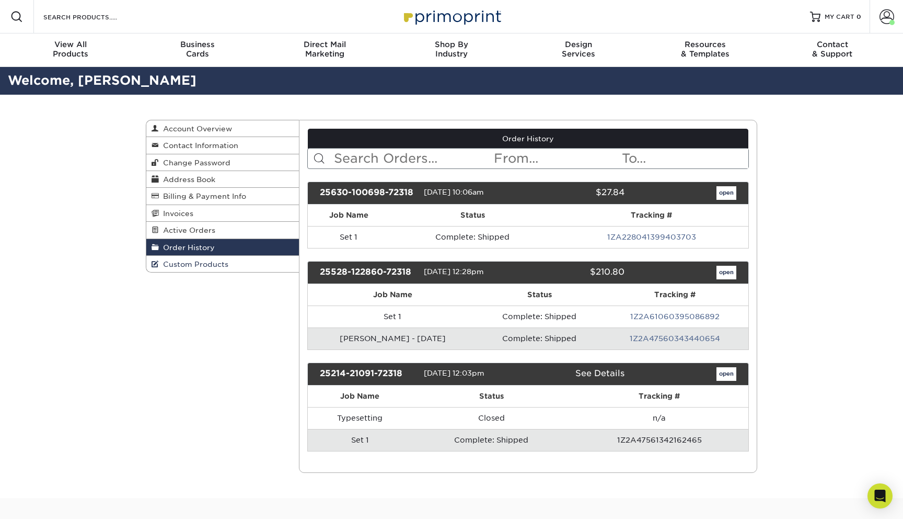
click at [252, 264] on link "Custom Products" at bounding box center [222, 264] width 153 height 16
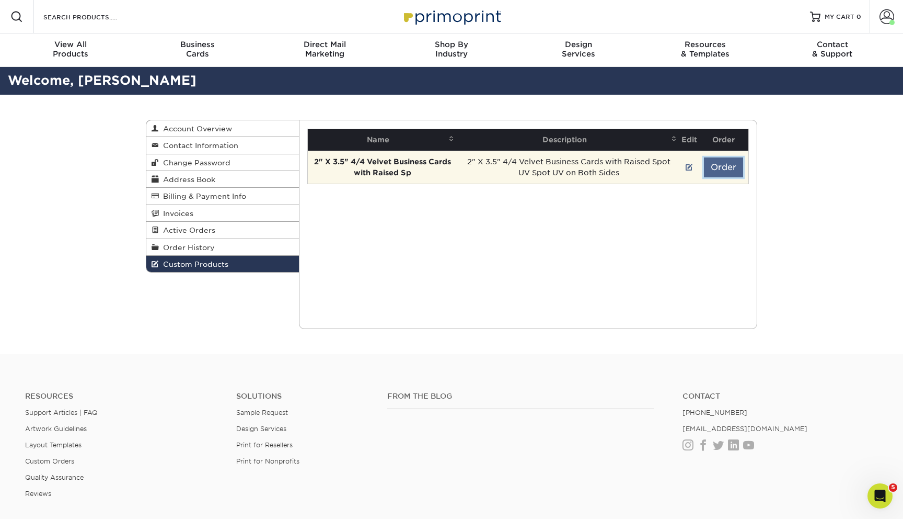
click at [723, 165] on button "Order" at bounding box center [723, 167] width 39 height 20
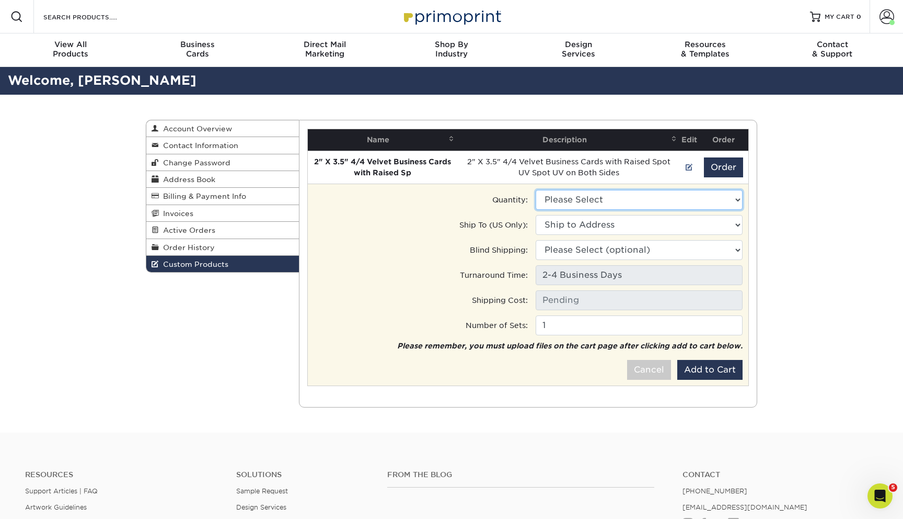
click at [693, 194] on select "Please Select 100 - $106.50 250 - $152.00 500 - $246.50" at bounding box center [639, 200] width 207 height 20
select select "2"
type input "Ground: $8.96"
click at [625, 224] on select "Ship to Address [STREET_ADDRESS]" at bounding box center [639, 225] width 207 height 20
select select "259364"
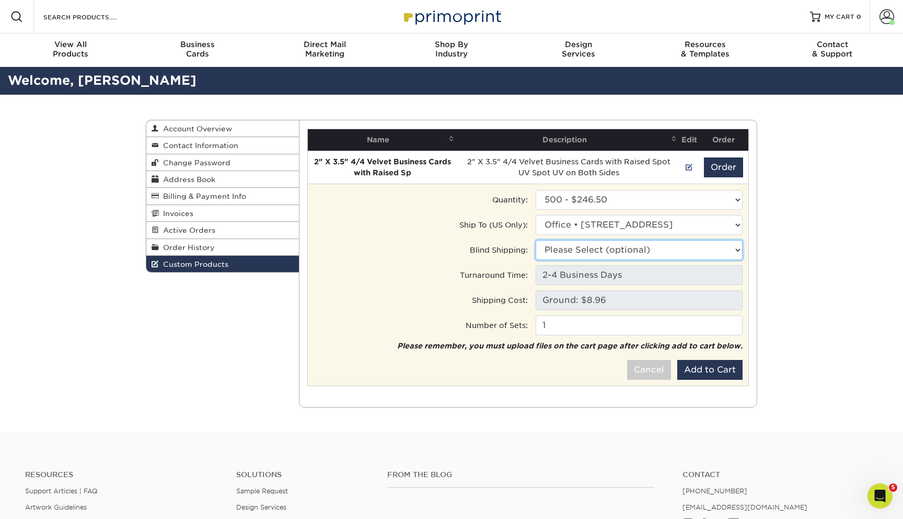
click at [620, 247] on select "Please Select (optional) [STREET_ADDRESS] [STREET_ADDRESS]" at bounding box center [639, 250] width 207 height 20
select select "259364"
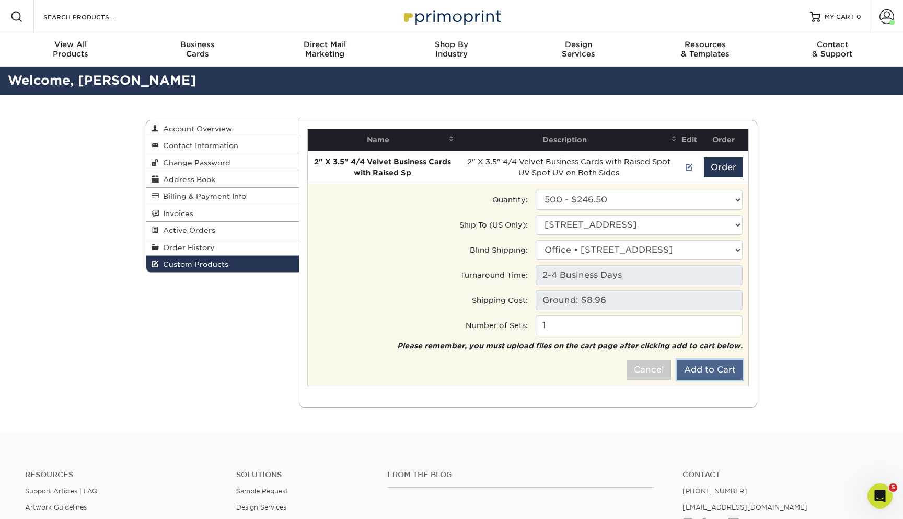
click at [699, 370] on button "Add to Cart" at bounding box center [709, 370] width 65 height 20
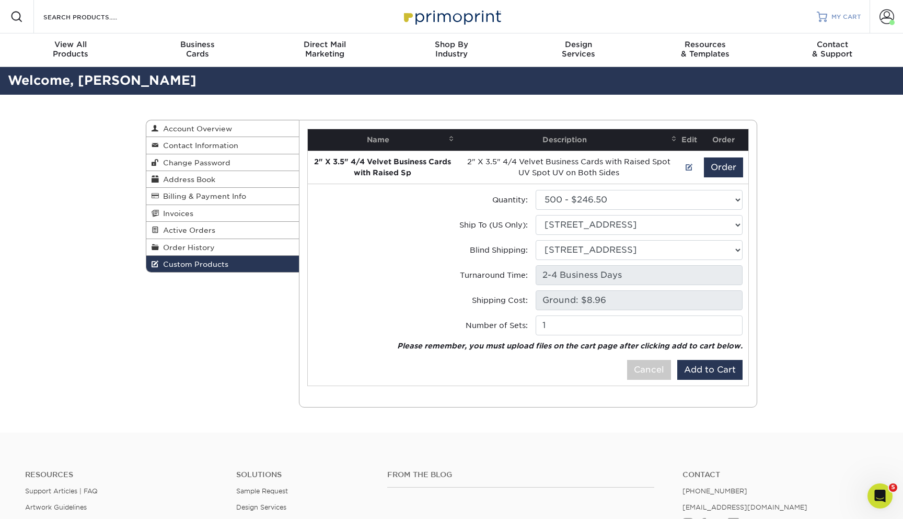
click at [833, 15] on span "MY CART" at bounding box center [847, 17] width 30 height 9
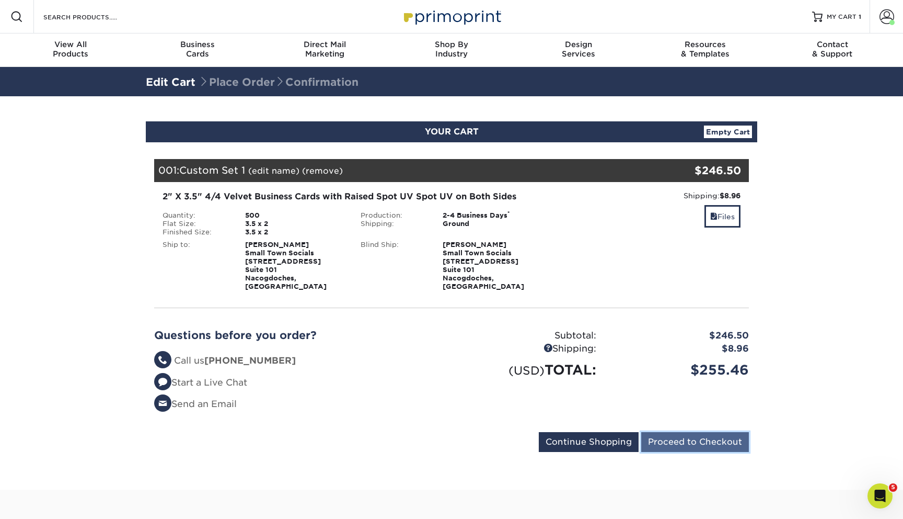
click at [687, 433] on input "Proceed to Checkout" at bounding box center [695, 442] width 108 height 20
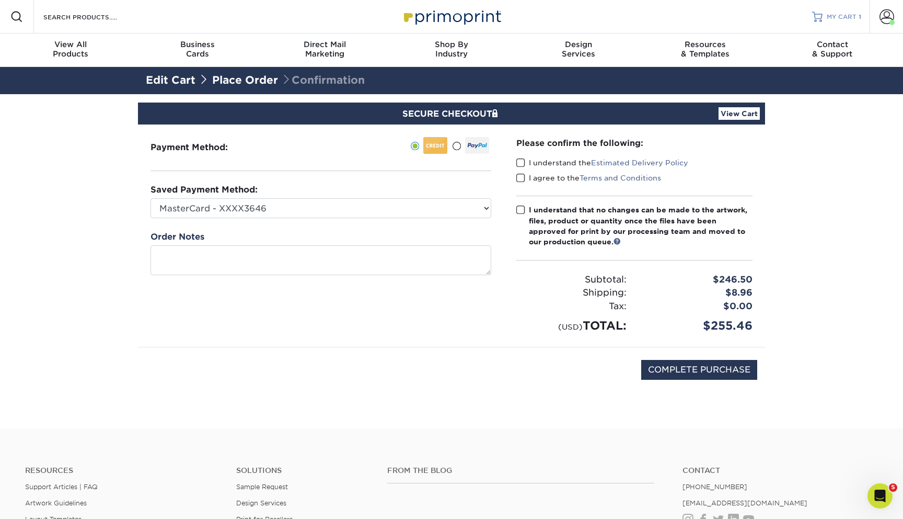
click at [849, 25] on link "MY CART 1" at bounding box center [836, 16] width 49 height 33
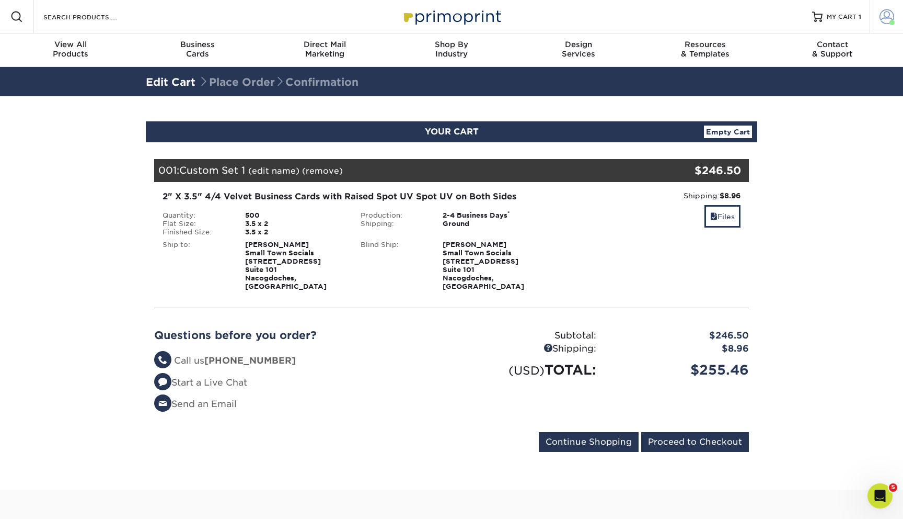
click at [886, 15] on span at bounding box center [887, 16] width 15 height 15
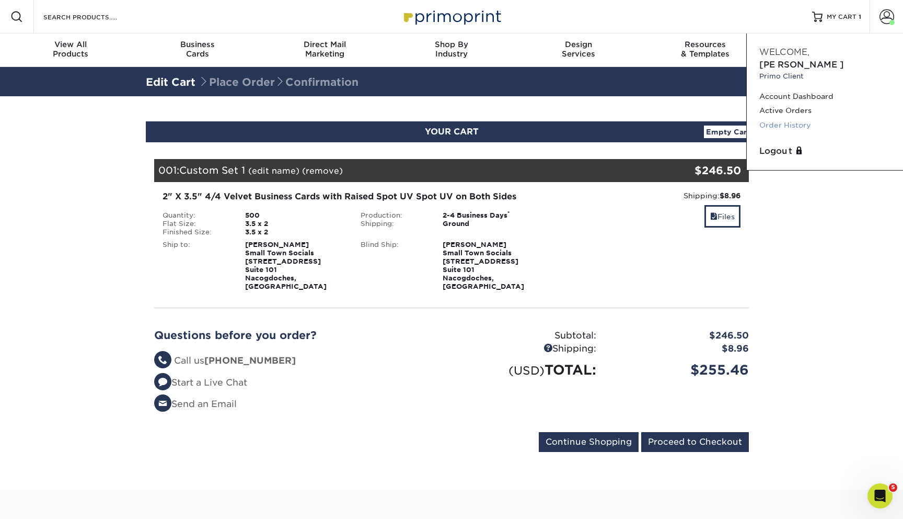
click at [797, 118] on link "Order History" at bounding box center [825, 125] width 131 height 14
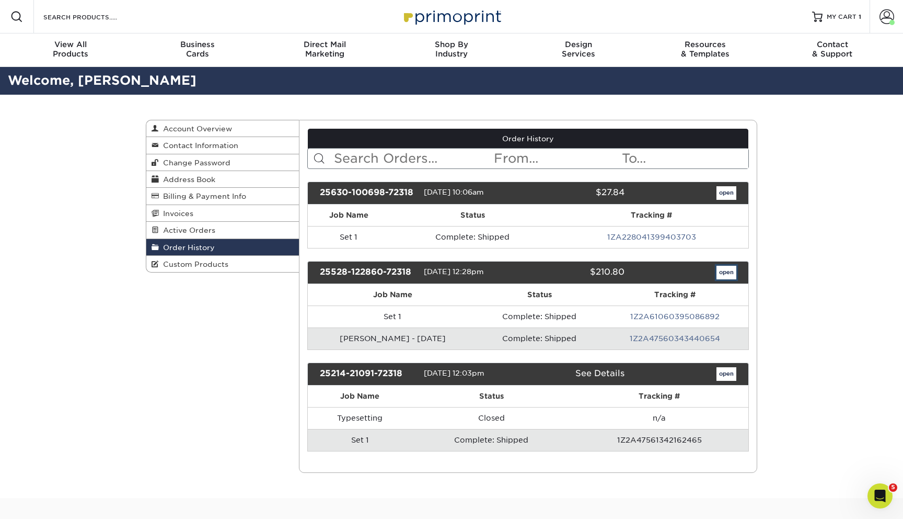
click at [729, 271] on link "open" at bounding box center [727, 273] width 20 height 14
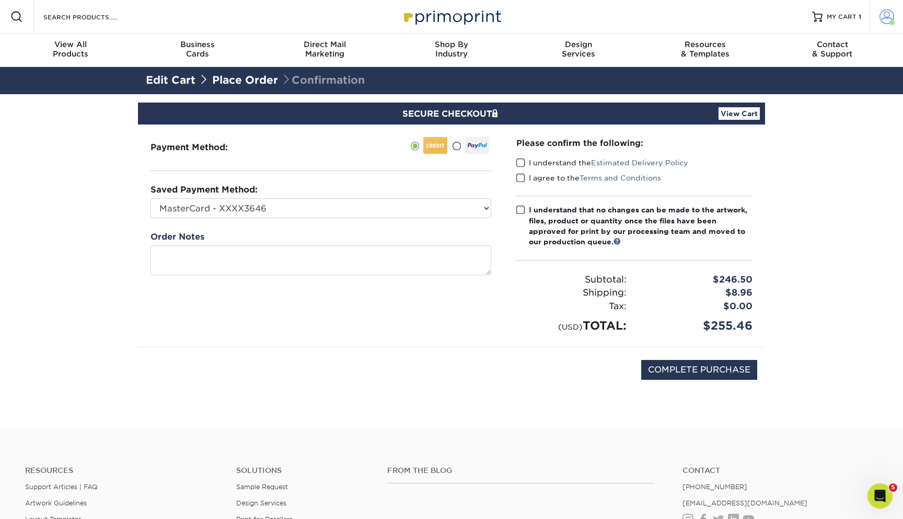
click at [882, 17] on span at bounding box center [887, 16] width 15 height 15
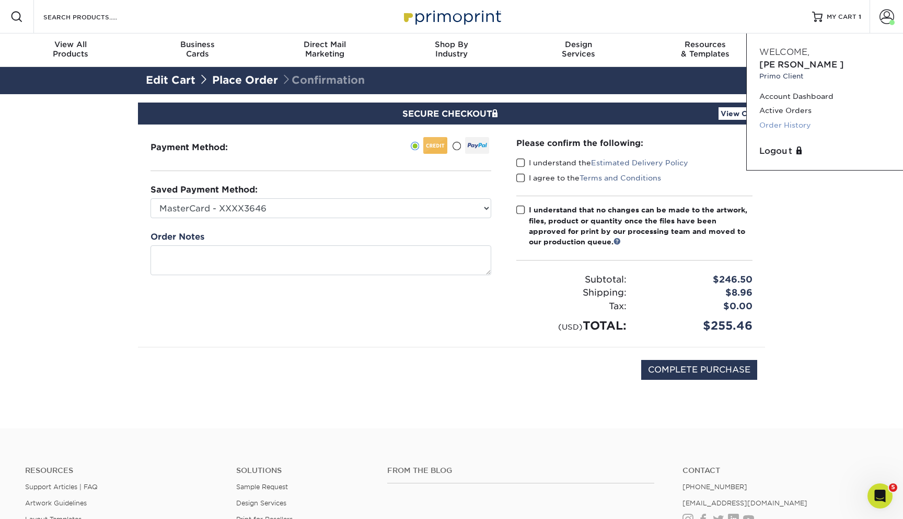
click at [795, 118] on link "Order History" at bounding box center [825, 125] width 131 height 14
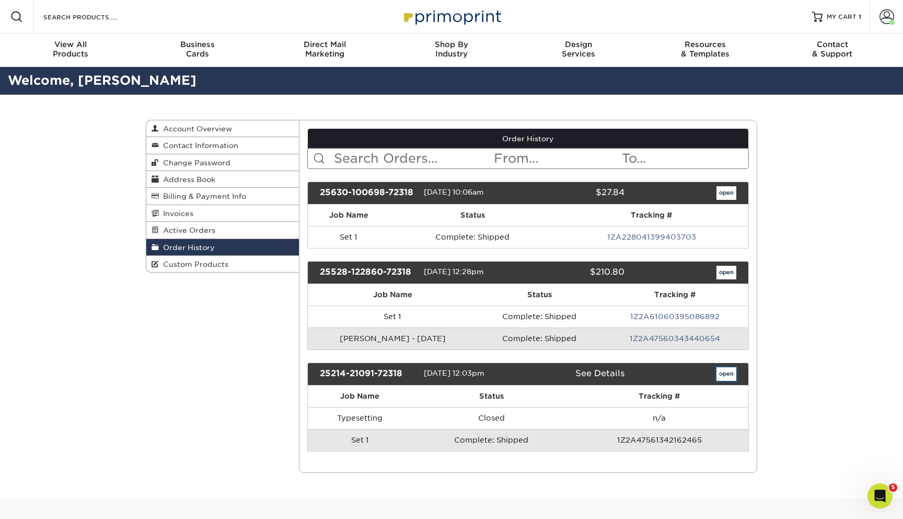
click at [733, 376] on link "open" at bounding box center [727, 374] width 20 height 14
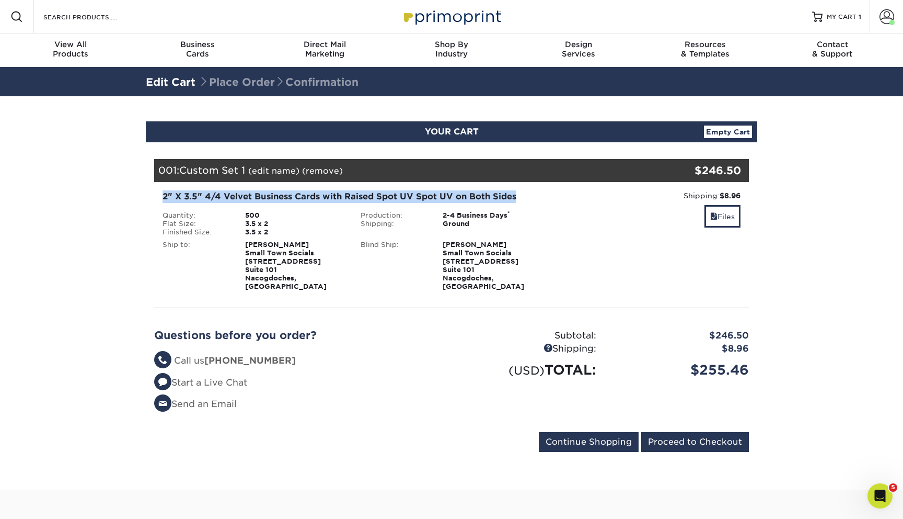
drag, startPoint x: 521, startPoint y: 198, endPoint x: 128, endPoint y: 196, distance: 392.6
click at [128, 196] on section "YOUR CART Empty Cart Your Cart is Empty View Account Active Orders Order Histor…" at bounding box center [451, 292] width 903 height 393
click at [129, 196] on section "YOUR CART Empty Cart Your Cart is Empty View Account Active Orders Order Histor…" at bounding box center [451, 292] width 903 height 393
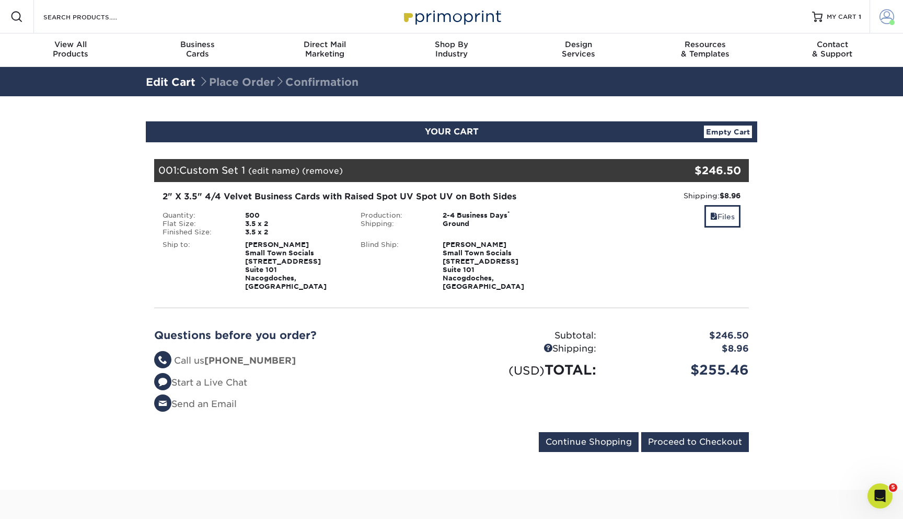
click at [880, 15] on span at bounding box center [887, 16] width 15 height 15
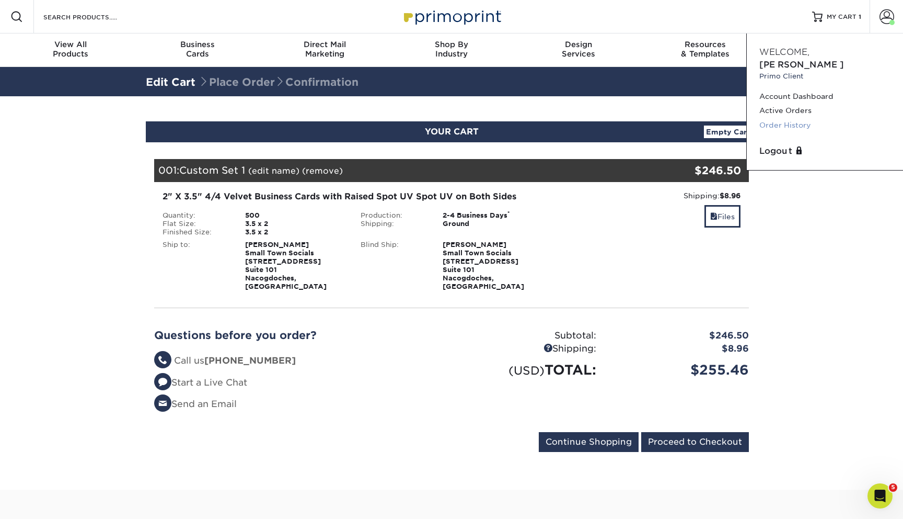
click at [790, 118] on link "Order History" at bounding box center [825, 125] width 131 height 14
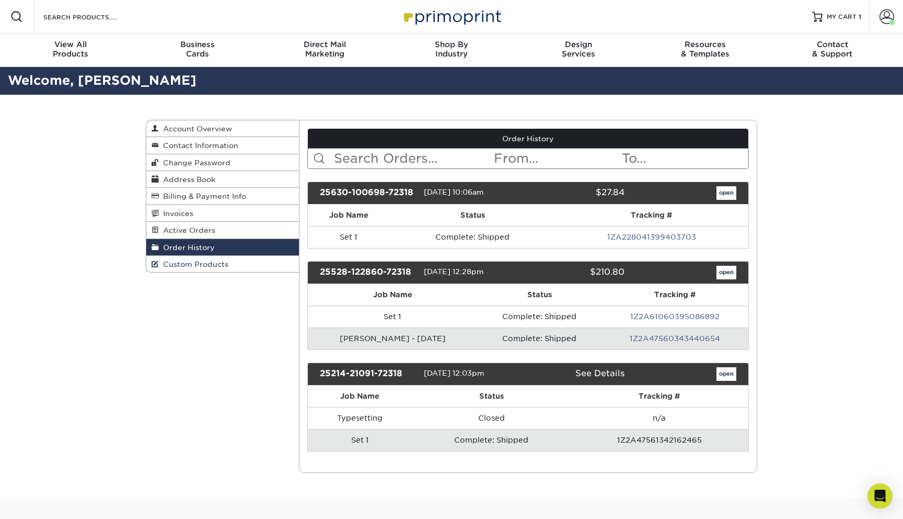
click at [198, 268] on span "Custom Products" at bounding box center [194, 264] width 70 height 8
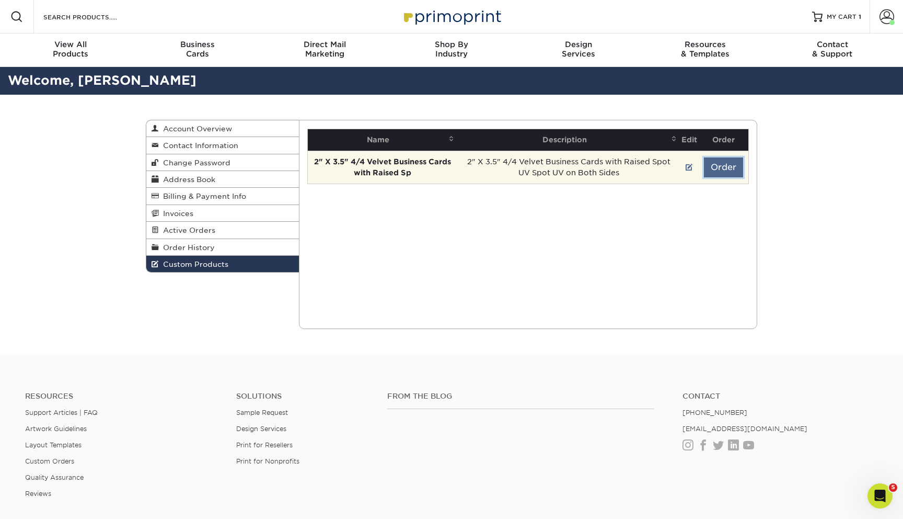
click at [714, 167] on button "Order" at bounding box center [723, 167] width 39 height 20
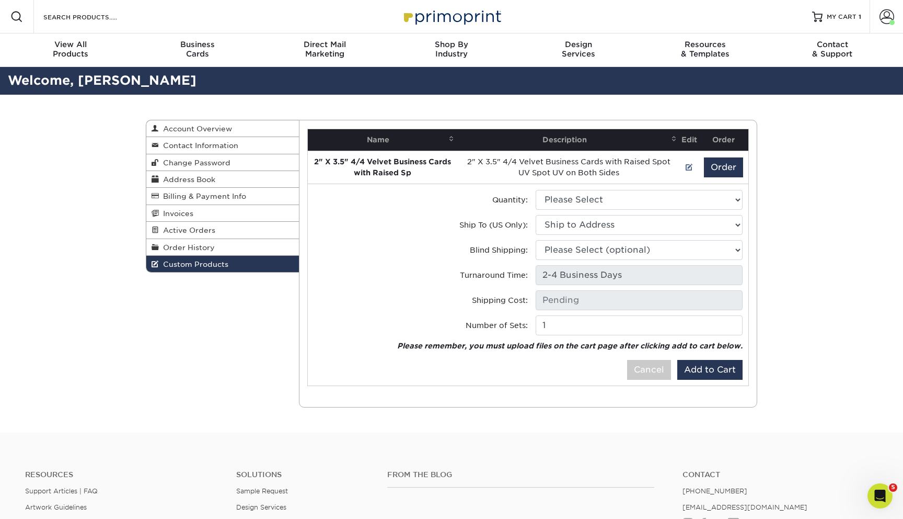
click at [811, 252] on div "Custom Products Account Overview Contact Information Change Password Address Bo…" at bounding box center [451, 264] width 903 height 338
click at [832, 13] on span "MY CART" at bounding box center [842, 17] width 30 height 9
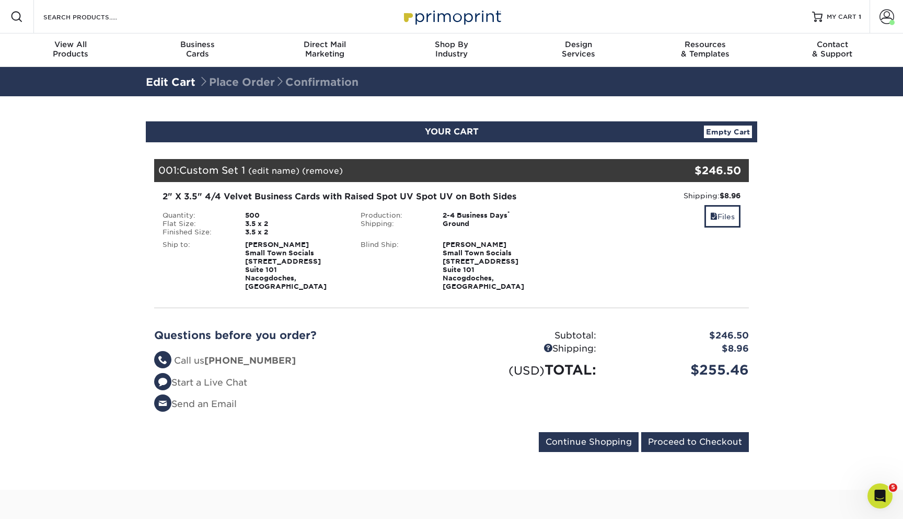
click at [728, 135] on link "Empty Cart" at bounding box center [728, 131] width 48 height 13
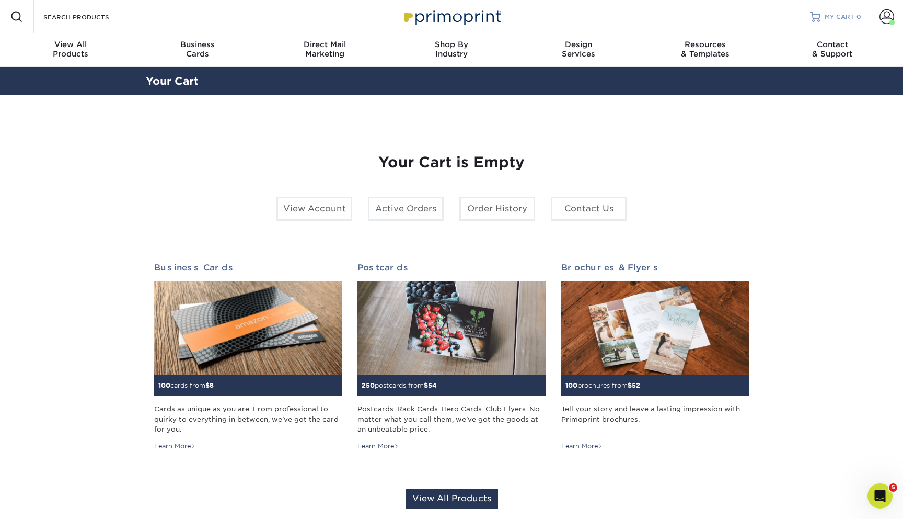
click at [850, 18] on span "MY CART" at bounding box center [840, 17] width 30 height 9
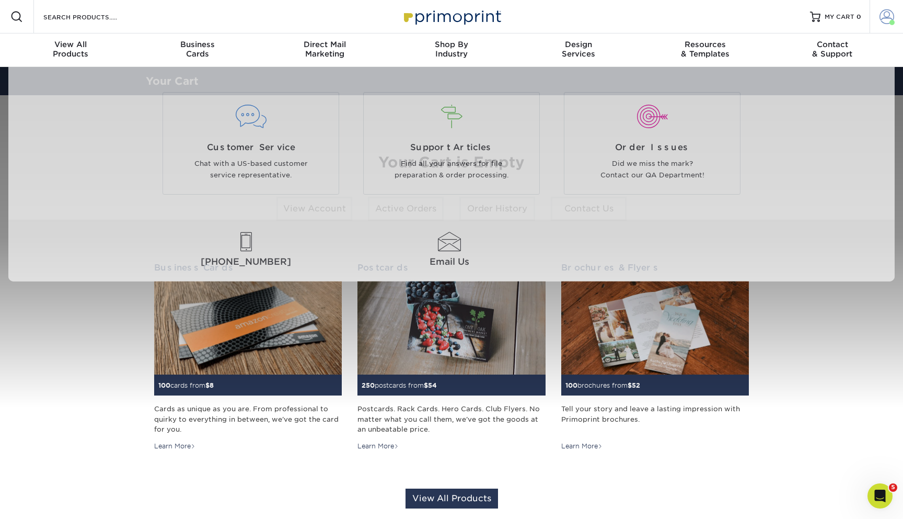
click at [886, 19] on span at bounding box center [887, 16] width 15 height 15
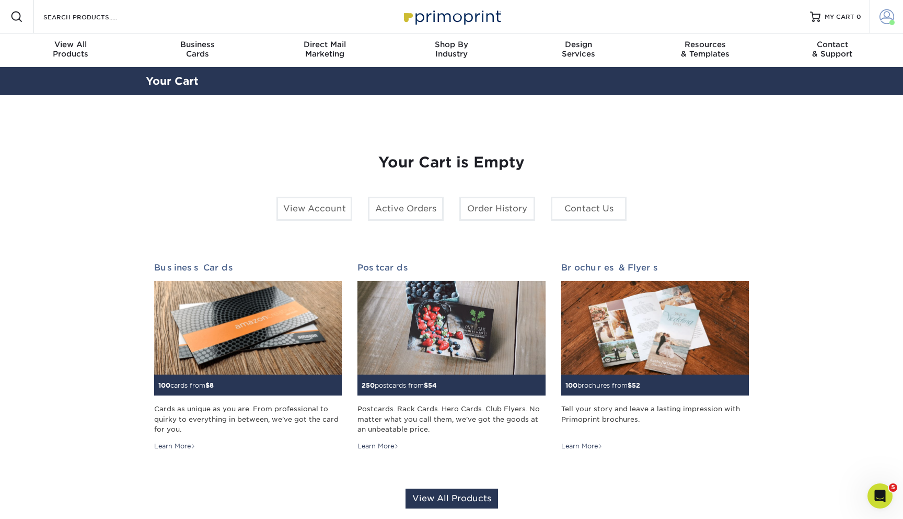
click at [887, 17] on span at bounding box center [887, 16] width 15 height 15
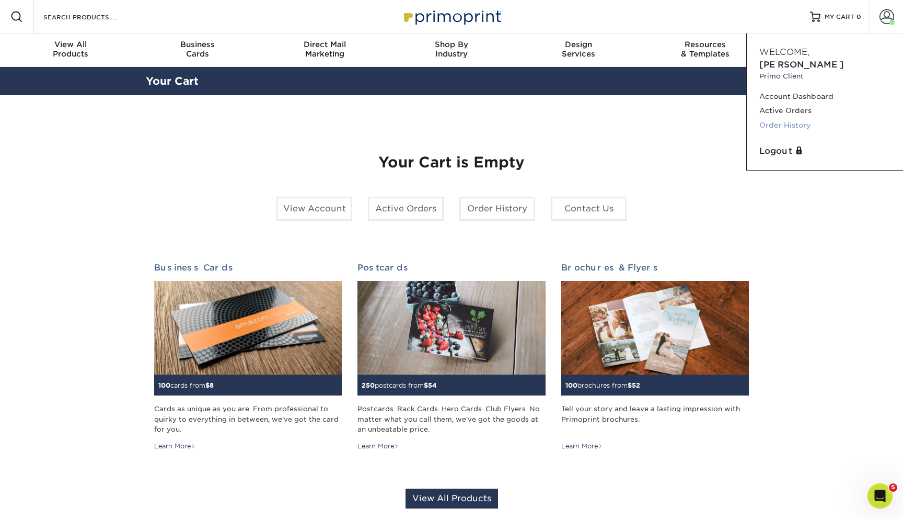
click at [803, 118] on link "Order History" at bounding box center [825, 125] width 131 height 14
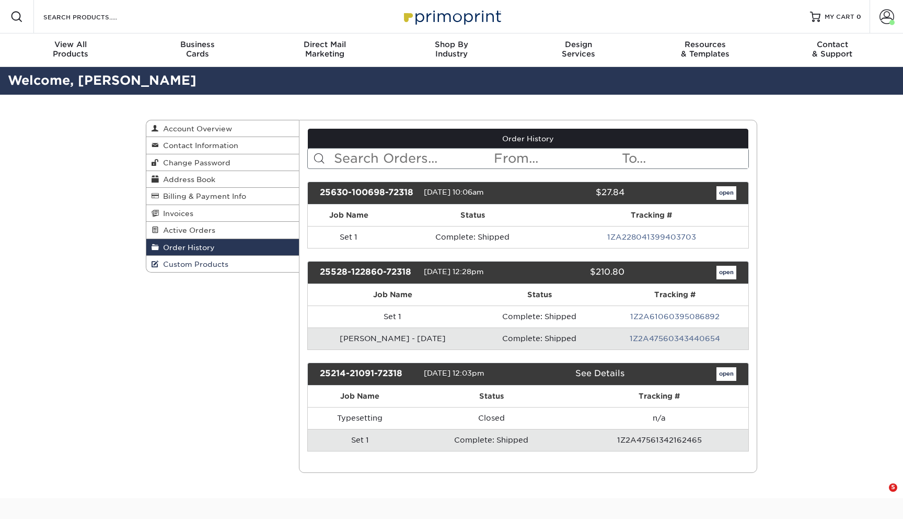
click at [215, 272] on link "Custom Products" at bounding box center [222, 264] width 153 height 16
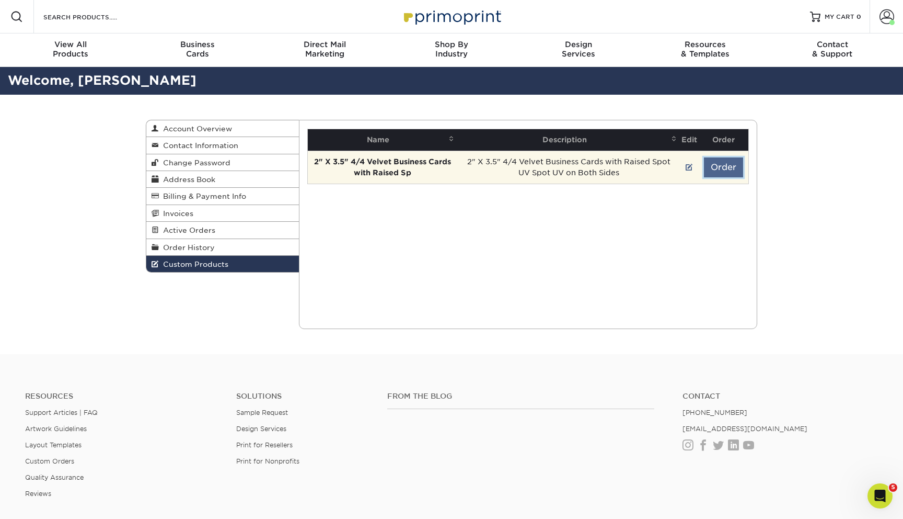
click at [718, 172] on button "Order" at bounding box center [723, 167] width 39 height 20
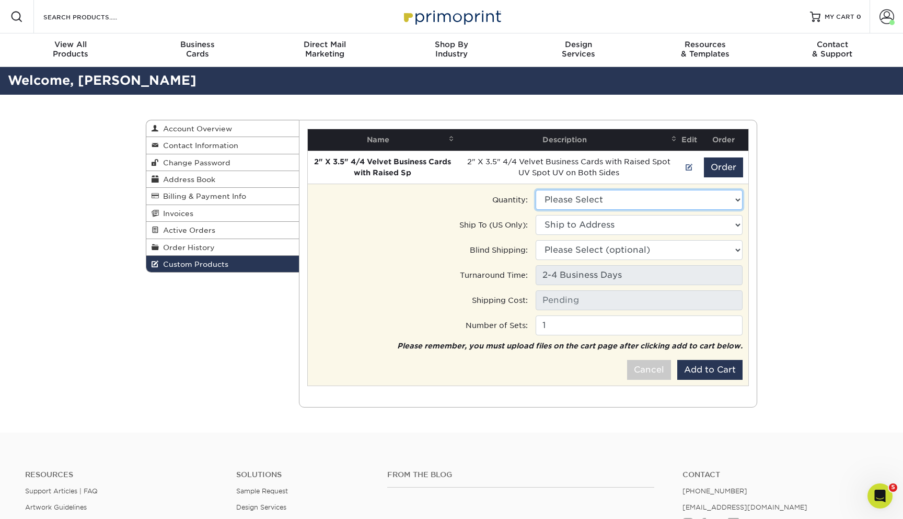
click at [671, 202] on select "Please Select 100 - $106.50 250 - $152.00 500 - $246.50" at bounding box center [639, 200] width 207 height 20
select select "0"
type input "Ground: $7.84"
click at [653, 226] on select "Ship to Address [STREET_ADDRESS]" at bounding box center [639, 225] width 207 height 20
select select "259364"
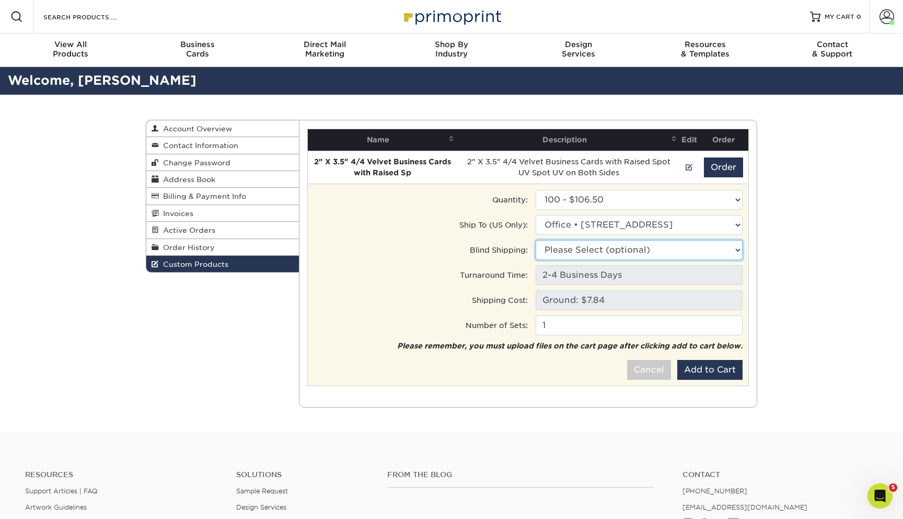
click at [643, 246] on select "Please Select (optional) [STREET_ADDRESS] [STREET_ADDRESS]" at bounding box center [639, 250] width 207 height 20
select select "259364"
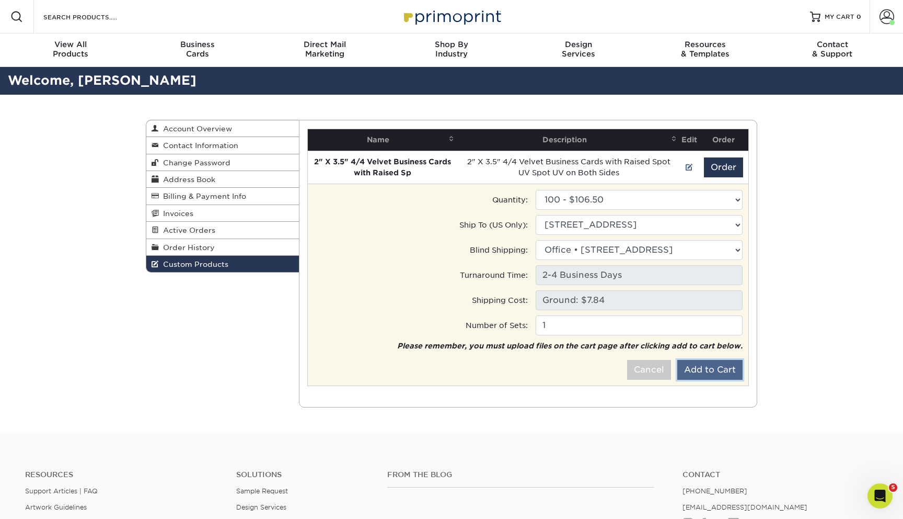
click at [718, 367] on button "Add to Cart" at bounding box center [709, 370] width 65 height 20
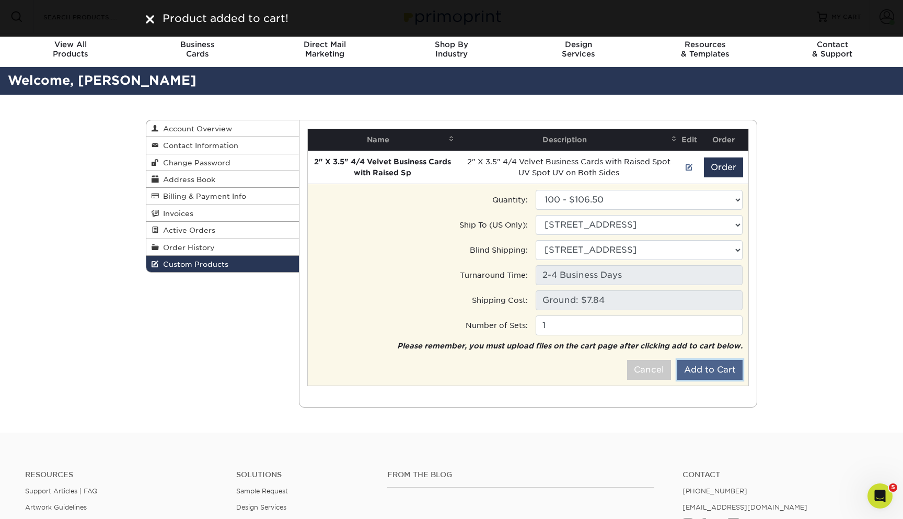
click at [703, 370] on button "Add to Cart" at bounding box center [709, 370] width 65 height 20
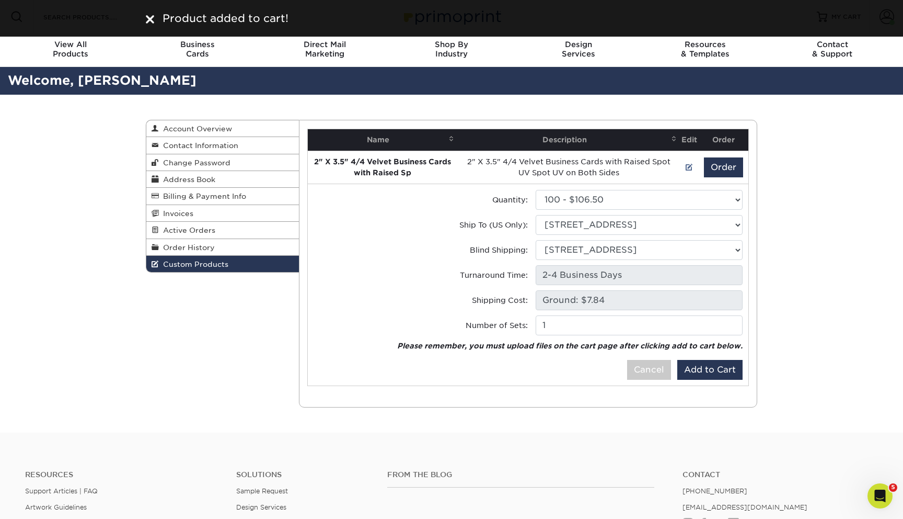
click at [804, 225] on div "Custom Products Account Overview Contact Information Change Password Address Bo…" at bounding box center [451, 264] width 903 height 338
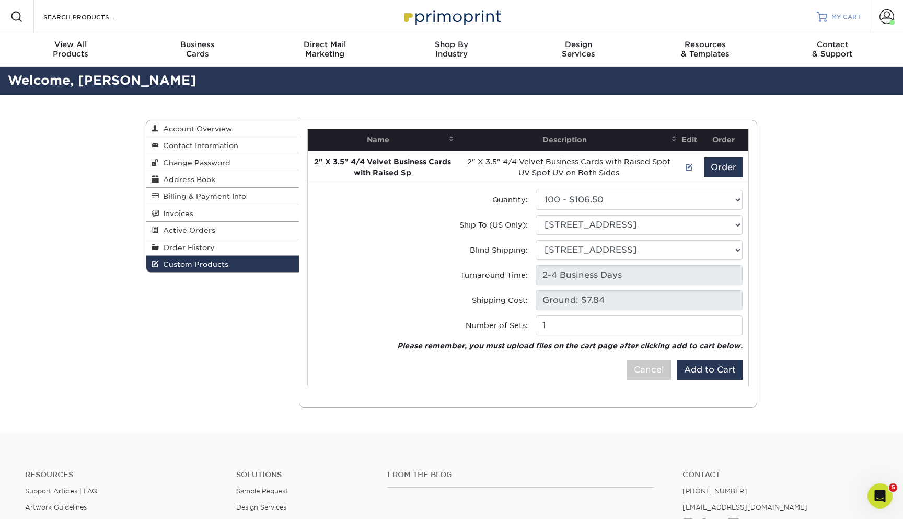
click at [845, 17] on span "MY CART" at bounding box center [847, 17] width 30 height 9
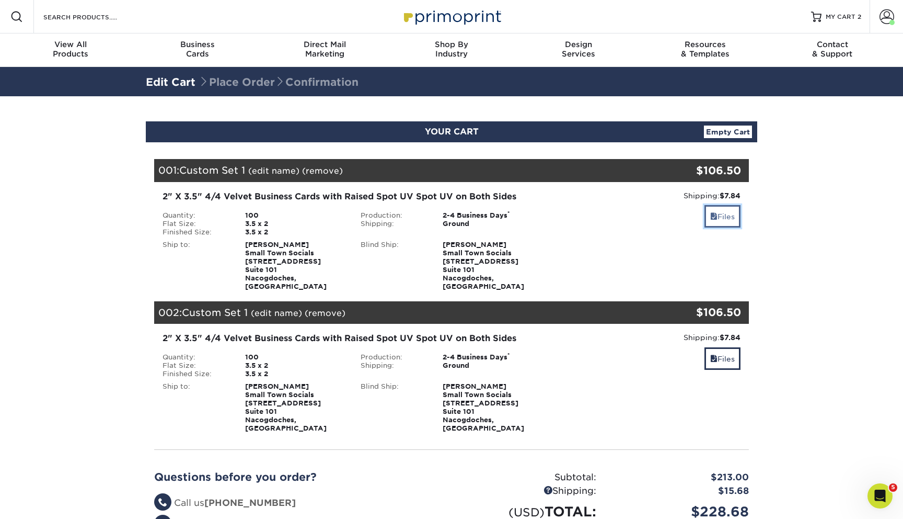
click at [711, 220] on span at bounding box center [713, 216] width 7 height 8
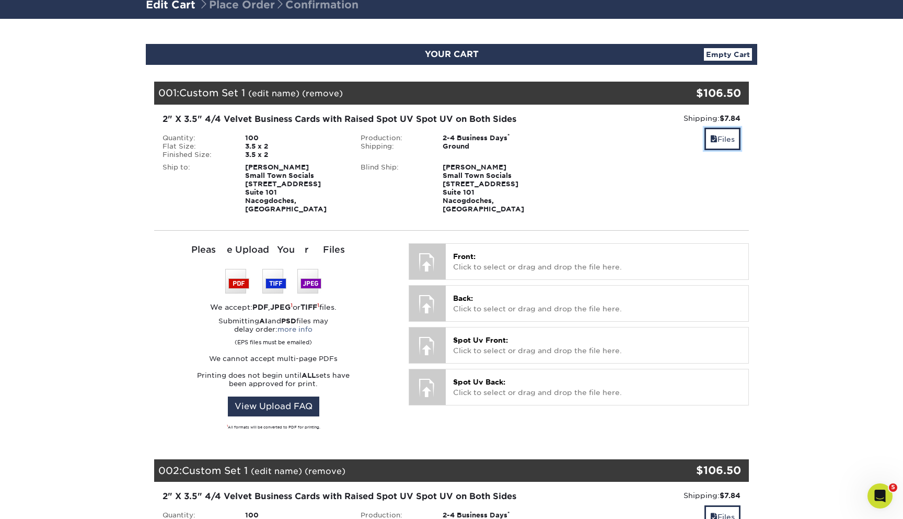
scroll to position [76, 0]
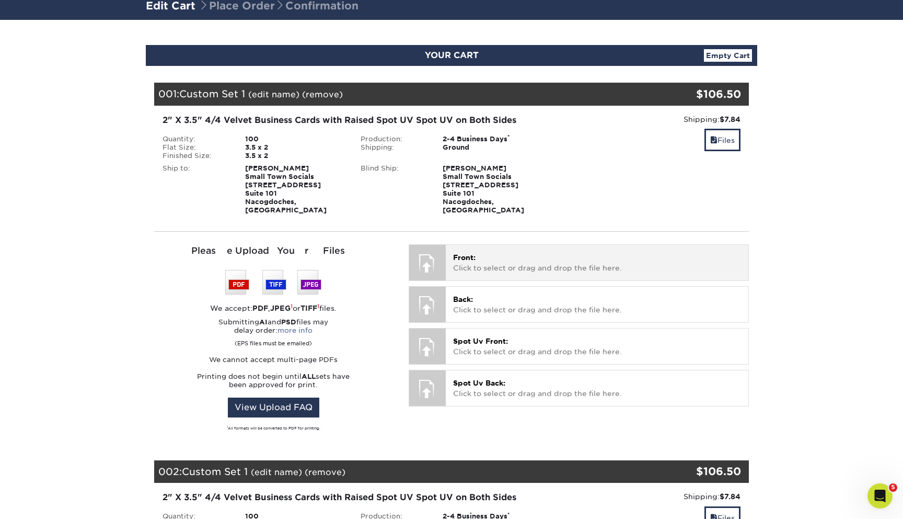
click at [597, 257] on p "Front: Click to select or drag and drop the file here." at bounding box center [597, 262] width 288 height 21
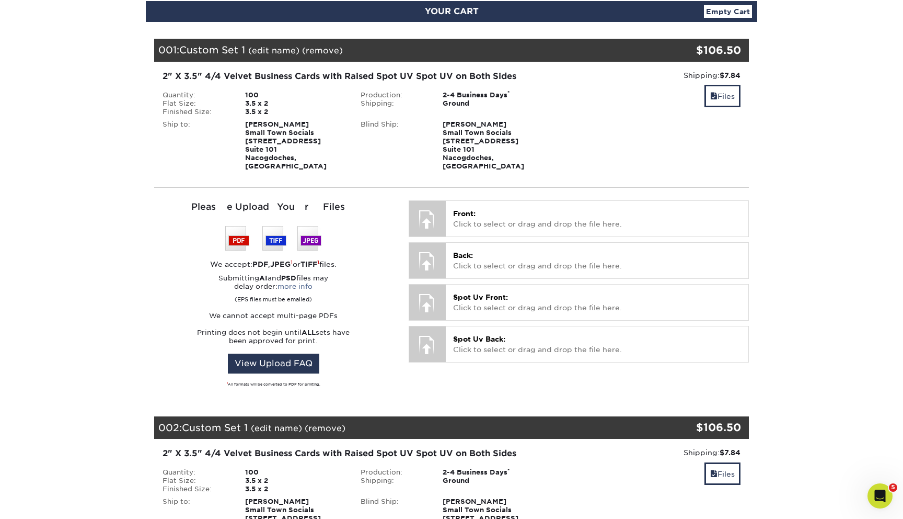
scroll to position [118, 0]
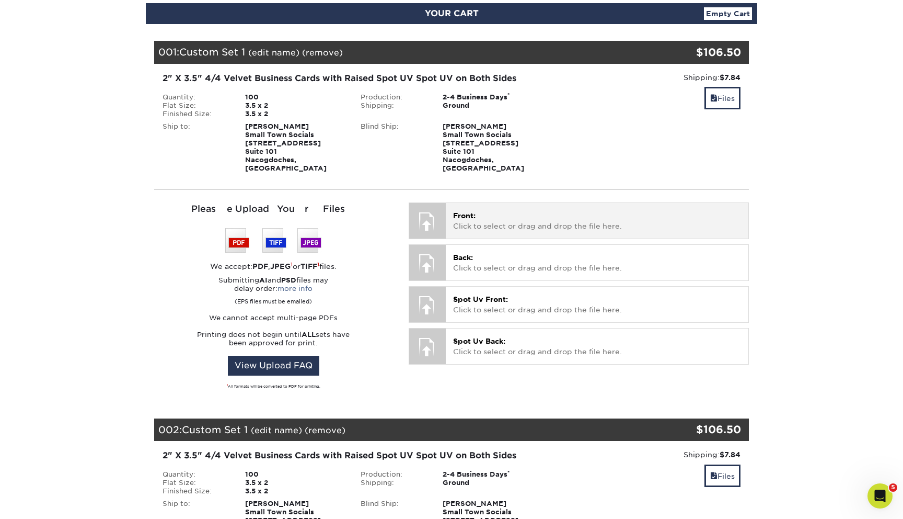
click at [508, 218] on p "Front: Click to select or drag and drop the file here." at bounding box center [597, 220] width 288 height 21
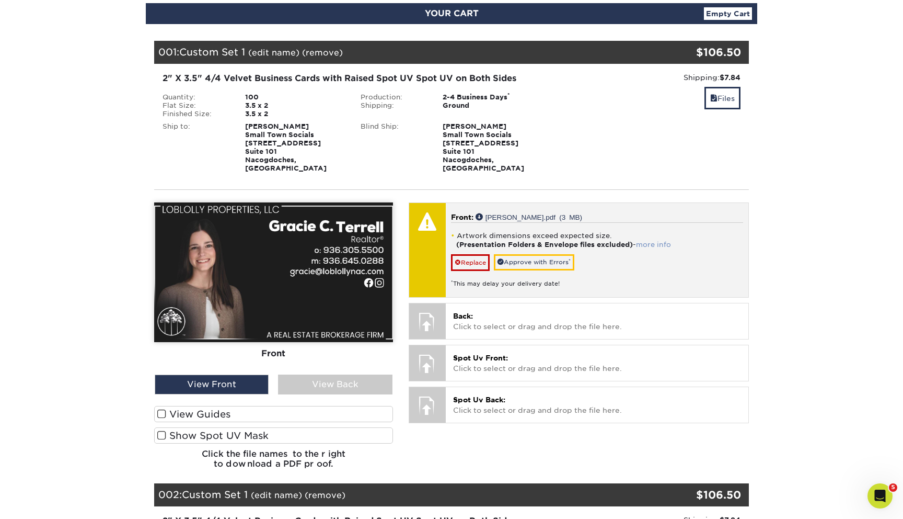
click at [649, 240] on link "more info" at bounding box center [653, 244] width 35 height 8
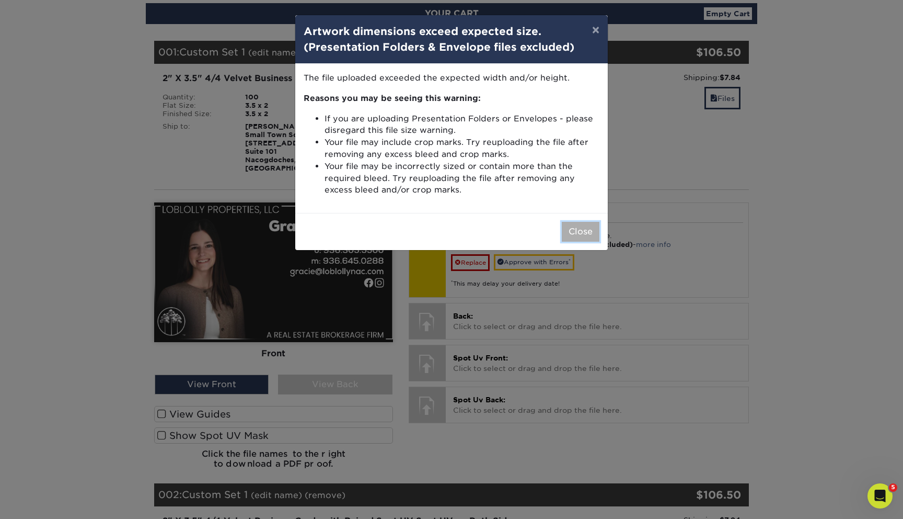
click at [587, 228] on button "Close" at bounding box center [581, 232] width 38 height 20
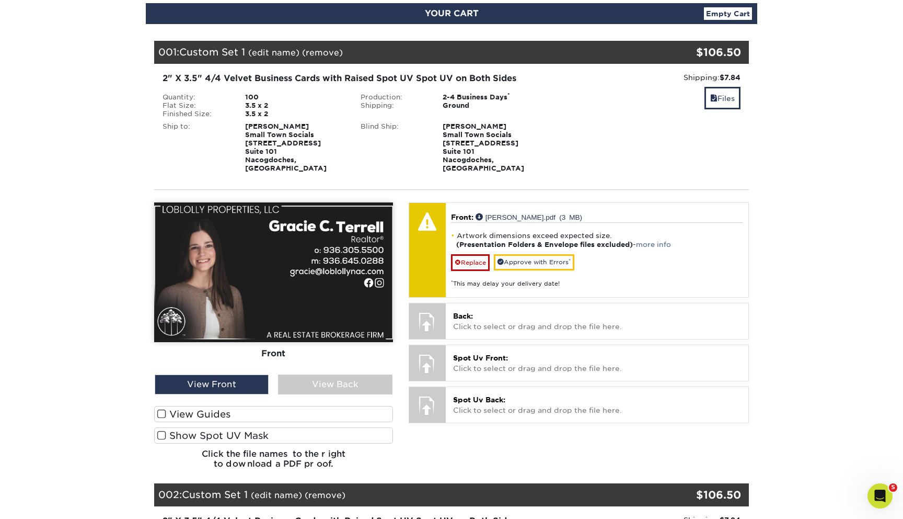
click at [165, 409] on span at bounding box center [161, 414] width 9 height 10
click at [0, 0] on input "View Guides" at bounding box center [0, 0] width 0 height 0
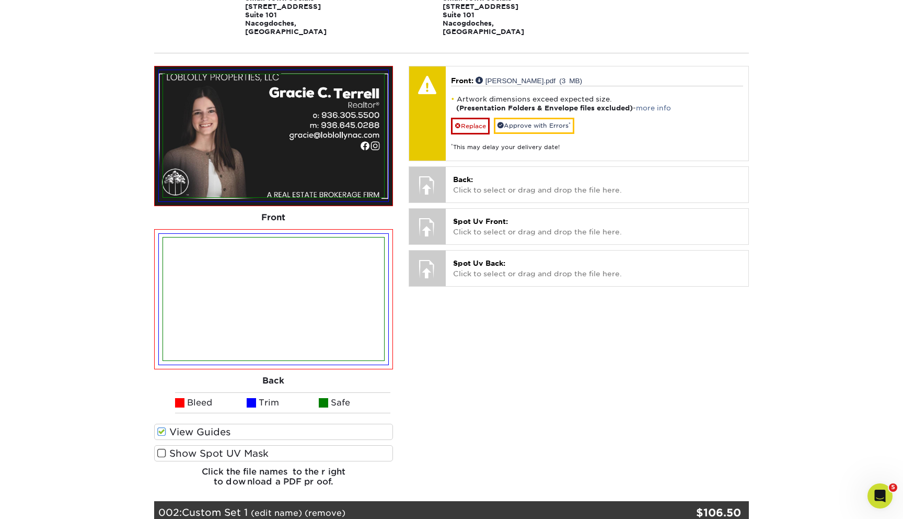
scroll to position [309, 0]
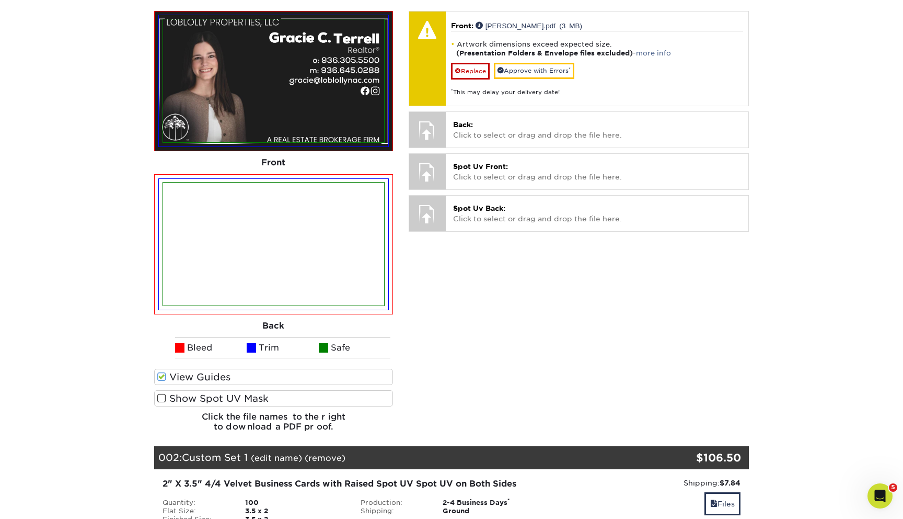
click at [160, 393] on span at bounding box center [161, 398] width 9 height 10
click at [0, 0] on input "Show Spot UV Mask" at bounding box center [0, 0] width 0 height 0
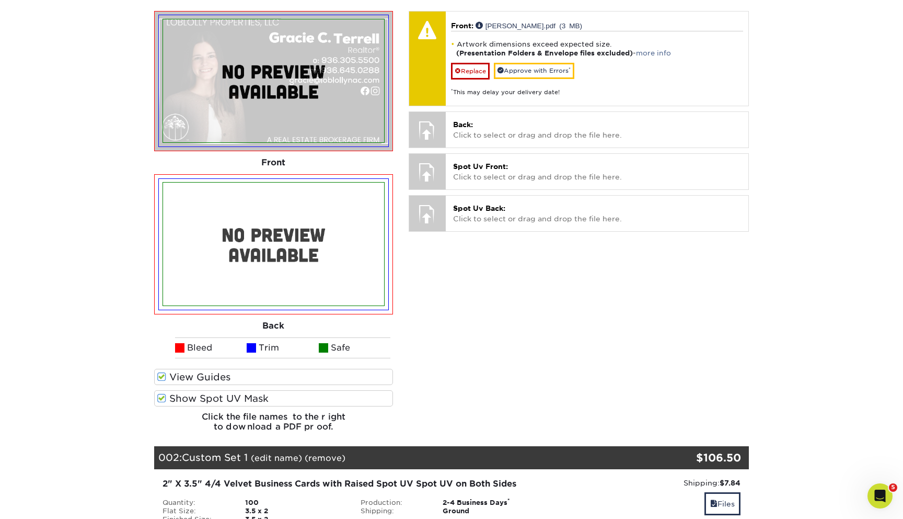
click at [165, 393] on span at bounding box center [161, 398] width 9 height 10
click at [0, 0] on input "Show Spot UV Mask" at bounding box center [0, 0] width 0 height 0
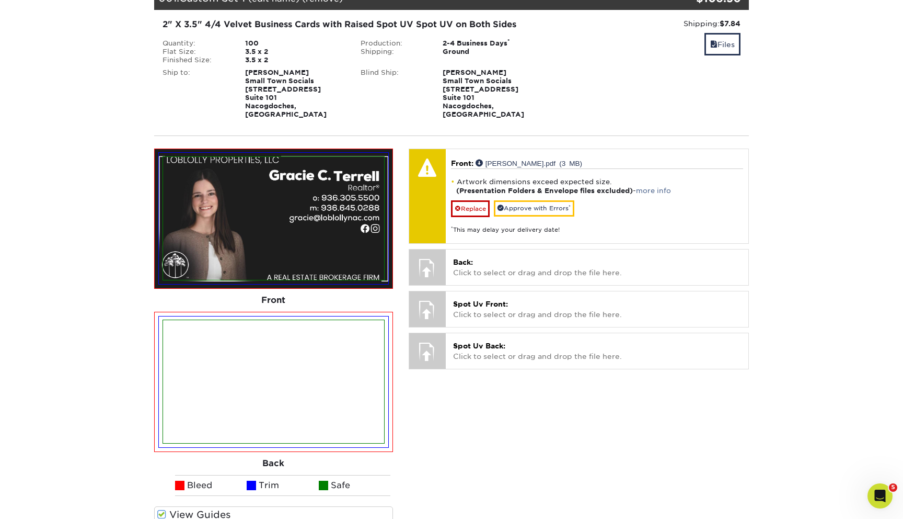
scroll to position [130, 0]
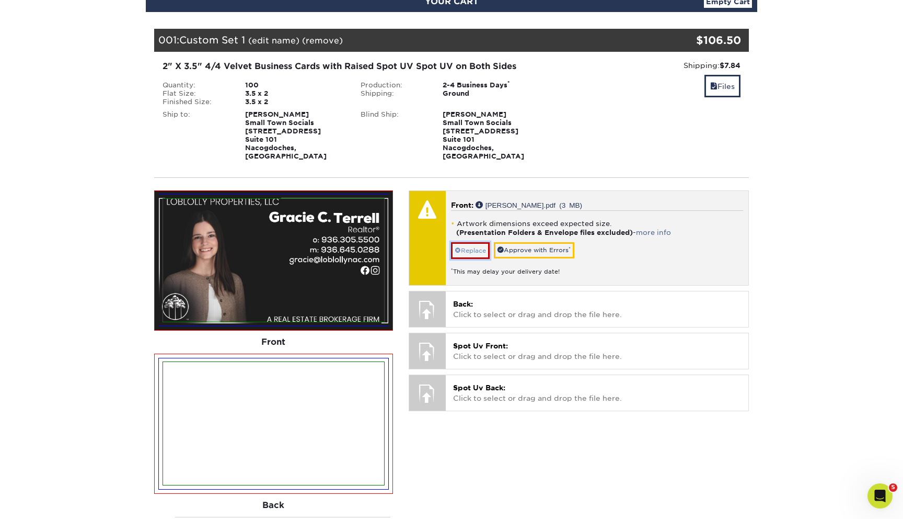
click at [484, 242] on link "Replace" at bounding box center [470, 250] width 39 height 17
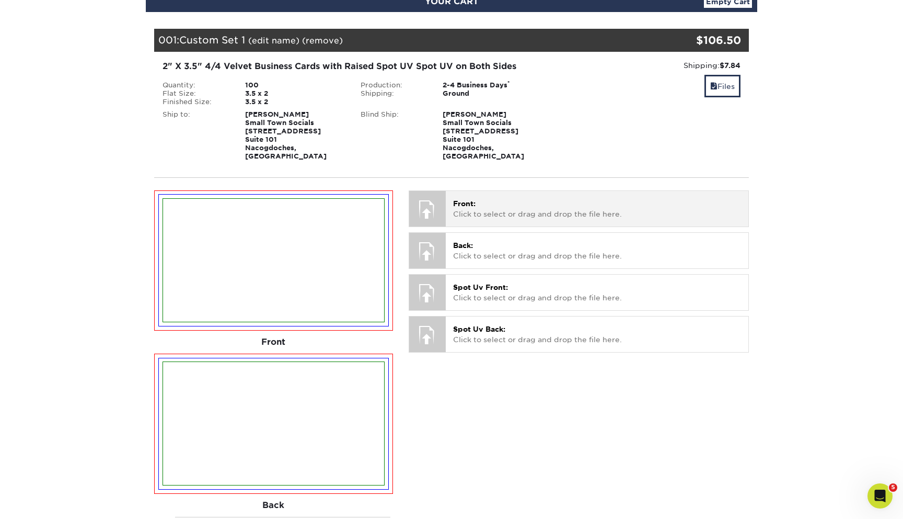
click at [472, 199] on span "Front:" at bounding box center [464, 203] width 22 height 8
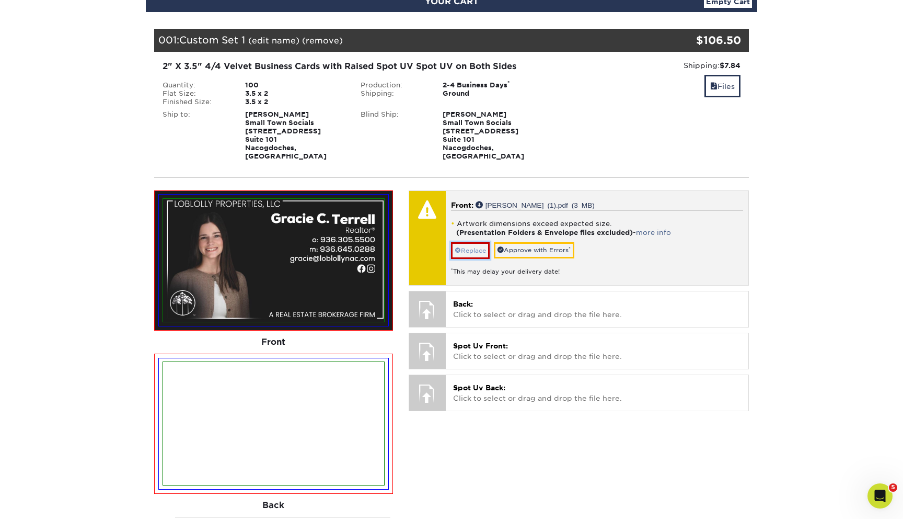
click at [479, 242] on link "Replace" at bounding box center [470, 250] width 39 height 17
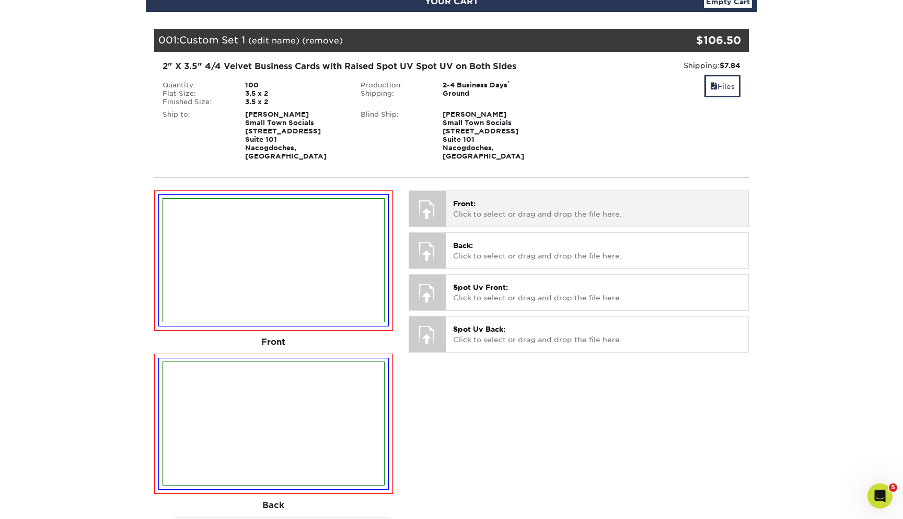
click at [482, 198] on p "Front: Click to select or drag and drop the file here." at bounding box center [597, 208] width 288 height 21
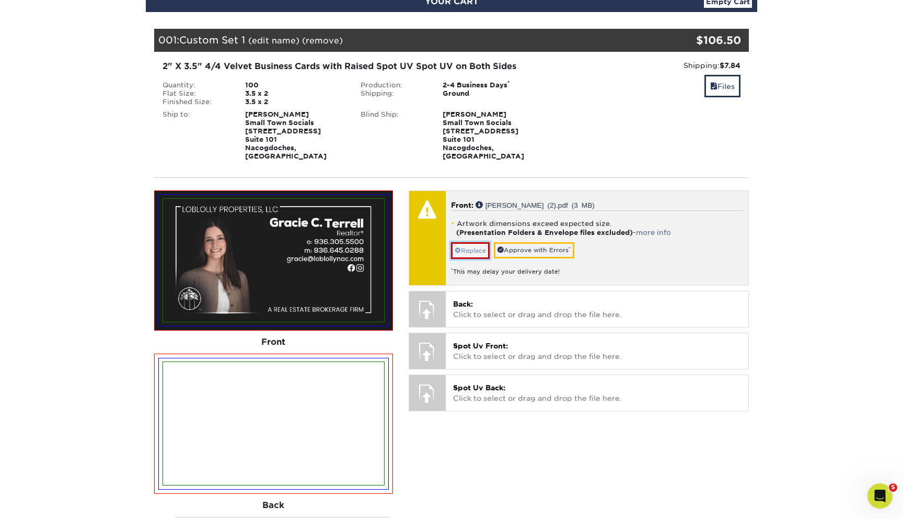
click at [476, 246] on link "Replace" at bounding box center [470, 250] width 39 height 17
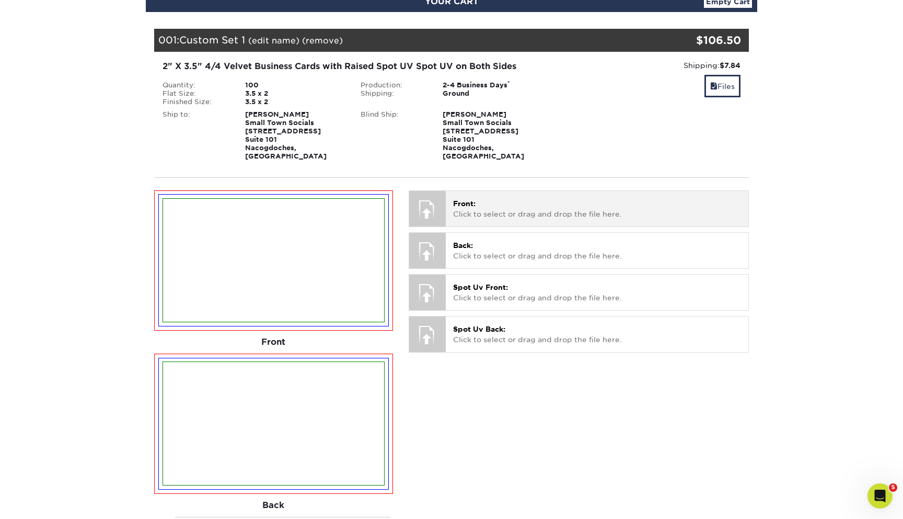
click at [473, 199] on p "Front: Click to select or drag and drop the file here." at bounding box center [597, 208] width 288 height 21
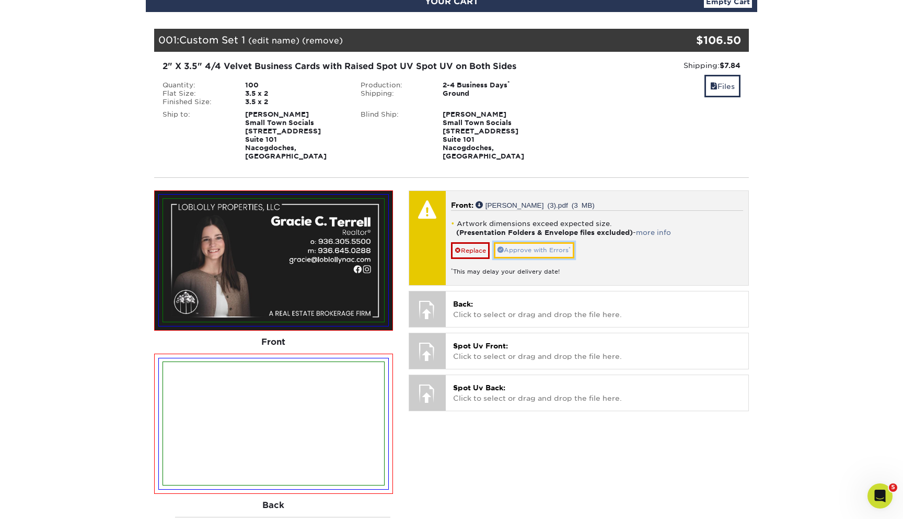
click at [555, 245] on link "Approve with Errors *" at bounding box center [534, 250] width 81 height 16
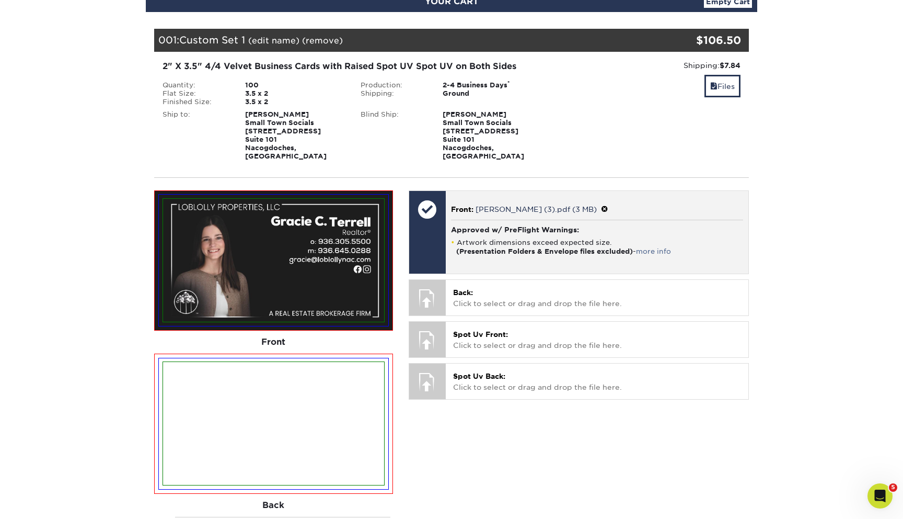
click at [480, 210] on div "Front: Gracie (3).pdf (3 MB) Approved w/ PreFlight Warnings: Artwork dimensions…" at bounding box center [597, 232] width 303 height 83
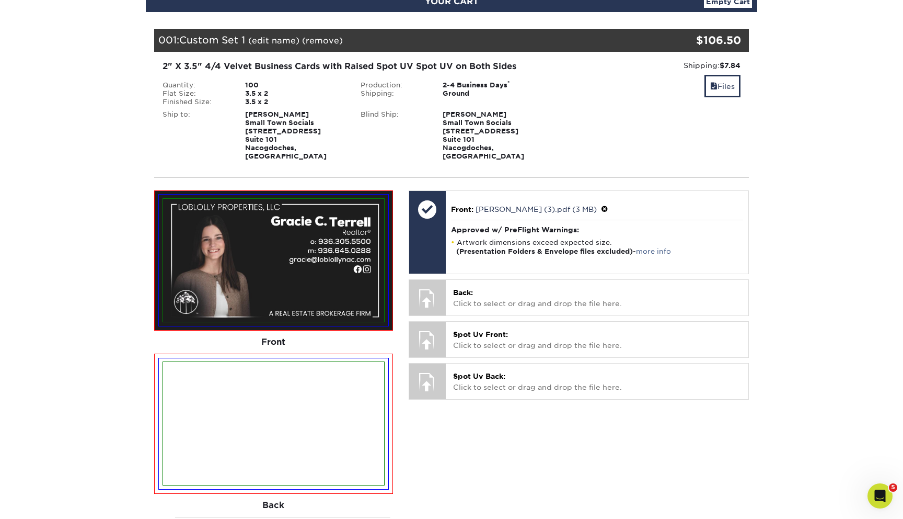
click at [323, 261] on img at bounding box center [273, 260] width 221 height 123
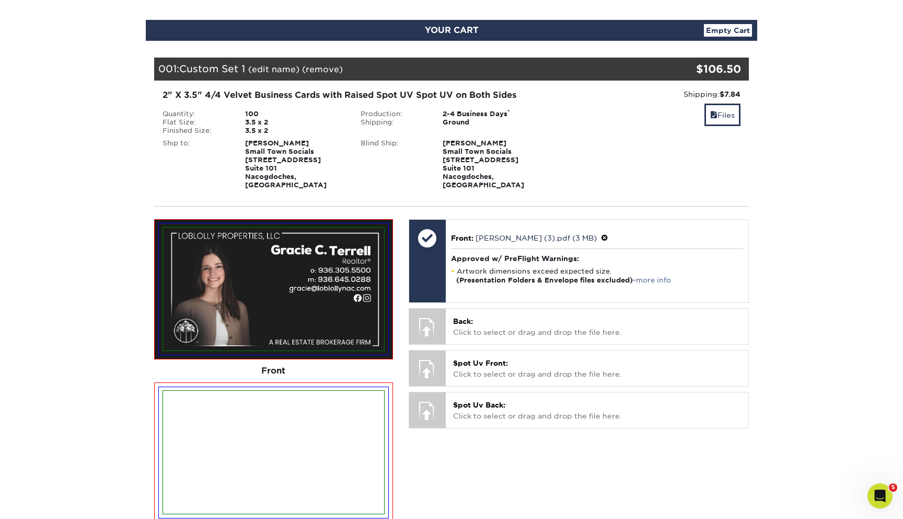
scroll to position [93, 0]
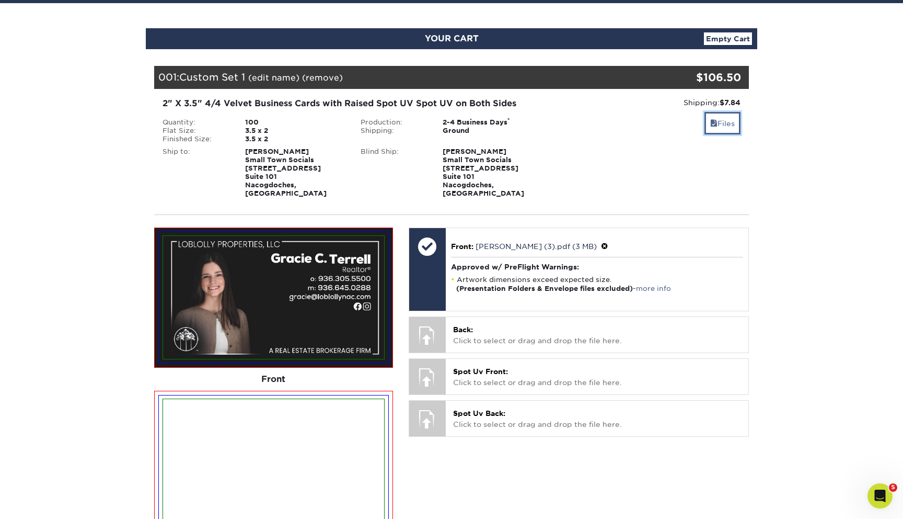
click at [725, 120] on link "Files" at bounding box center [723, 123] width 36 height 22
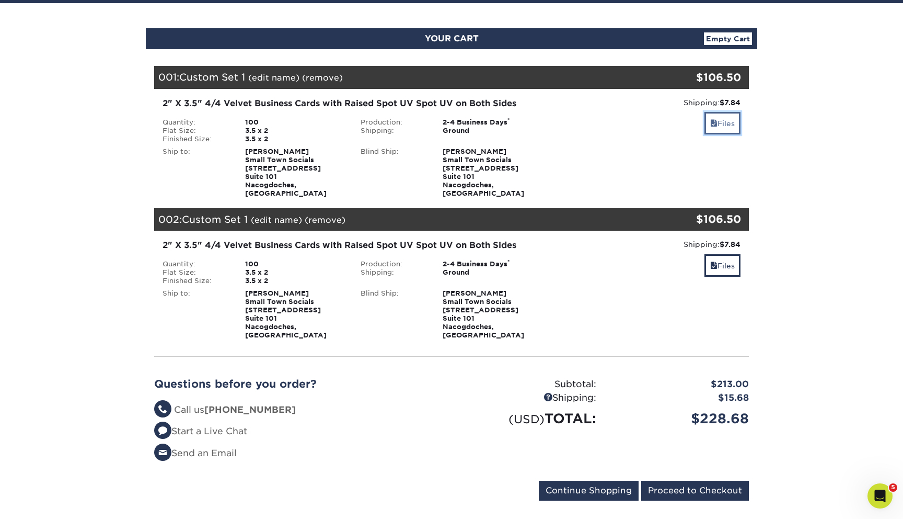
click at [725, 121] on link "Files" at bounding box center [723, 123] width 36 height 22
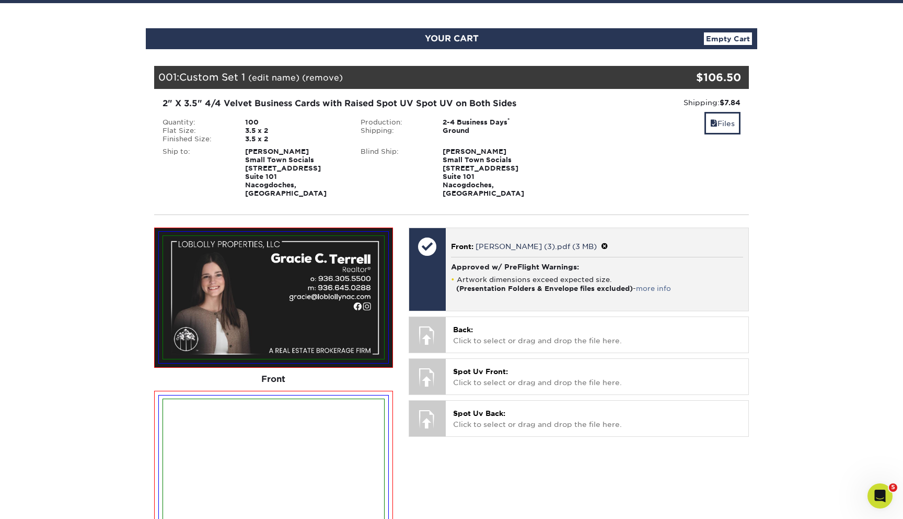
click at [442, 278] on div at bounding box center [427, 269] width 37 height 83
click at [601, 242] on span at bounding box center [604, 246] width 7 height 8
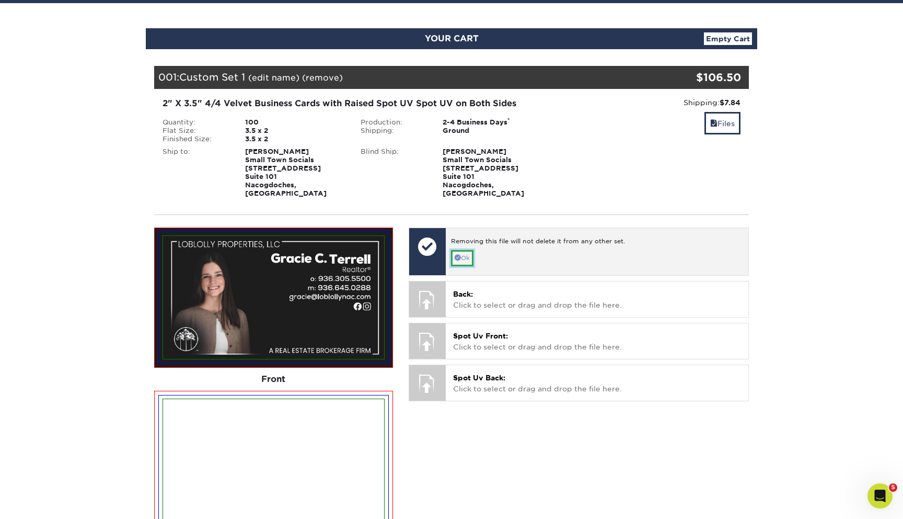
click at [468, 250] on link "Ok" at bounding box center [462, 258] width 22 height 16
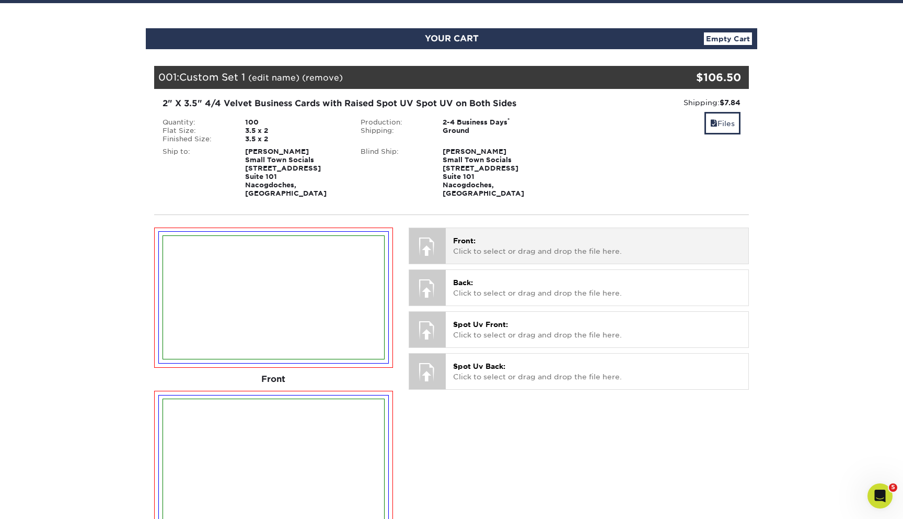
click at [450, 243] on div "Front: Click to select or drag and drop the file here. Choose file Gracie.pdf 2…" at bounding box center [597, 245] width 303 height 35
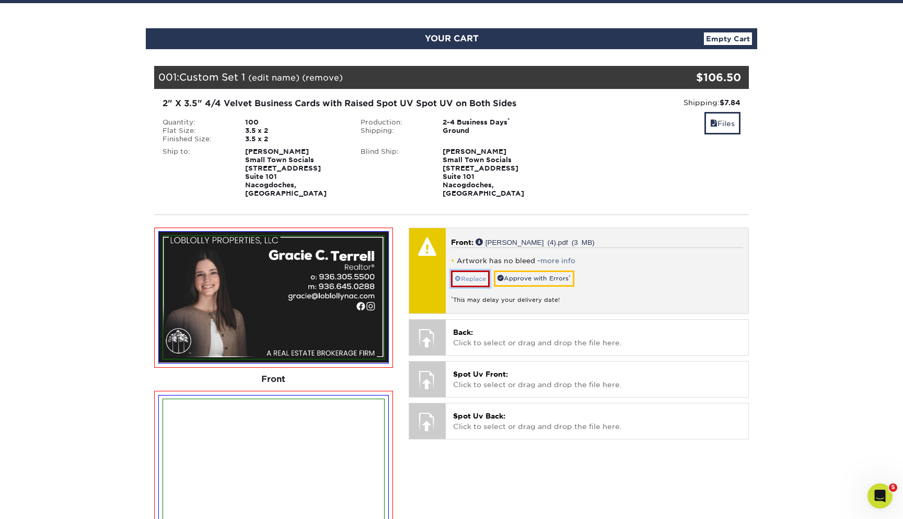
click at [472, 270] on link "Replace" at bounding box center [470, 278] width 39 height 17
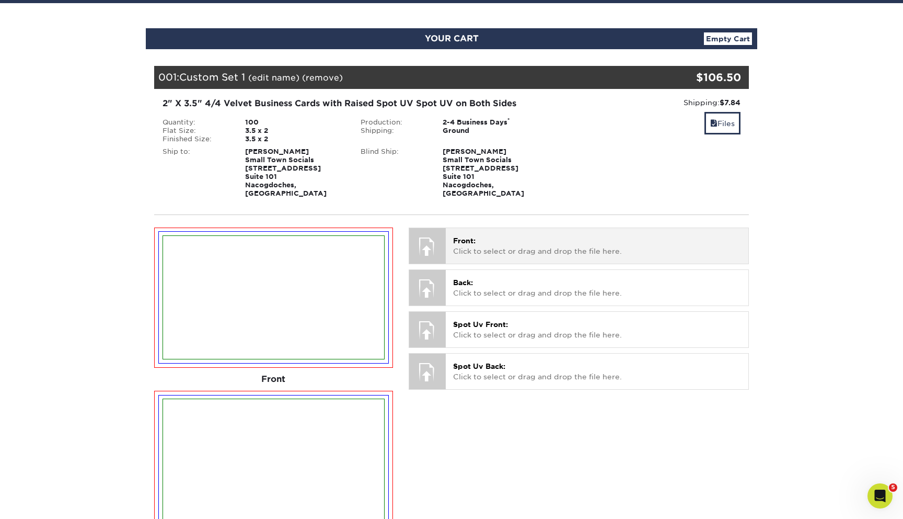
click at [464, 243] on p "Front: Click to select or drag and drop the file here." at bounding box center [597, 245] width 288 height 21
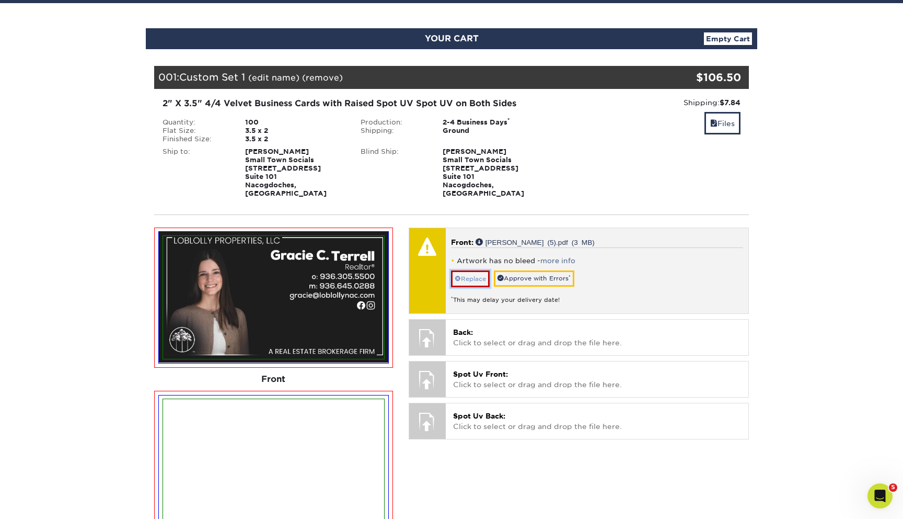
click at [470, 272] on link "Replace" at bounding box center [470, 278] width 39 height 17
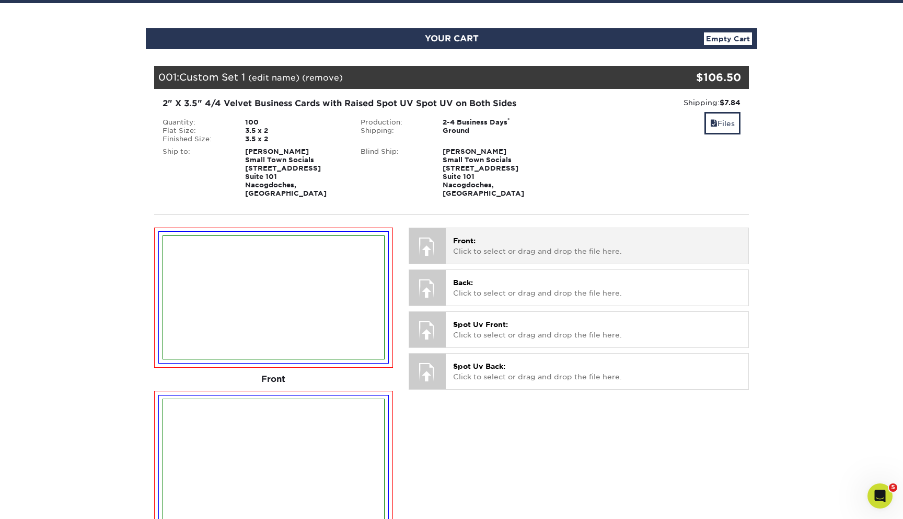
click at [459, 237] on p "Front: Click to select or drag and drop the file here." at bounding box center [597, 245] width 288 height 21
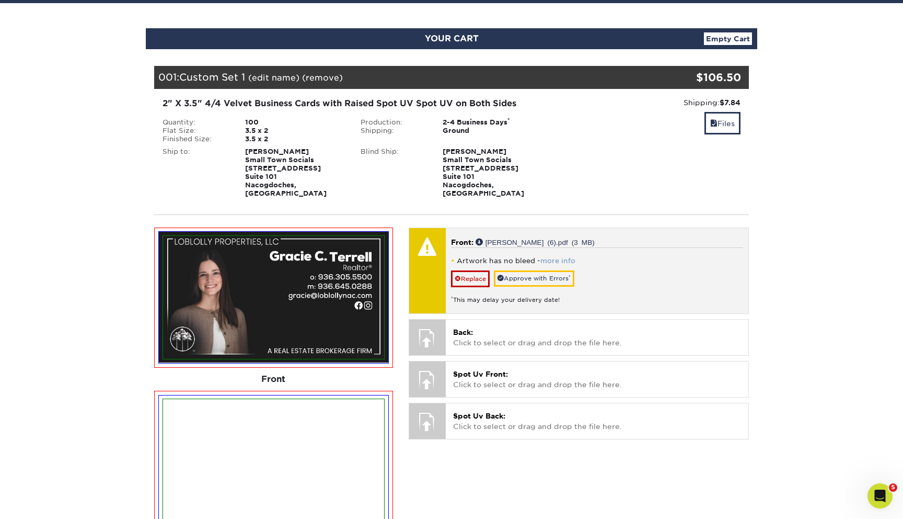
click at [556, 257] on link "more info" at bounding box center [558, 261] width 35 height 8
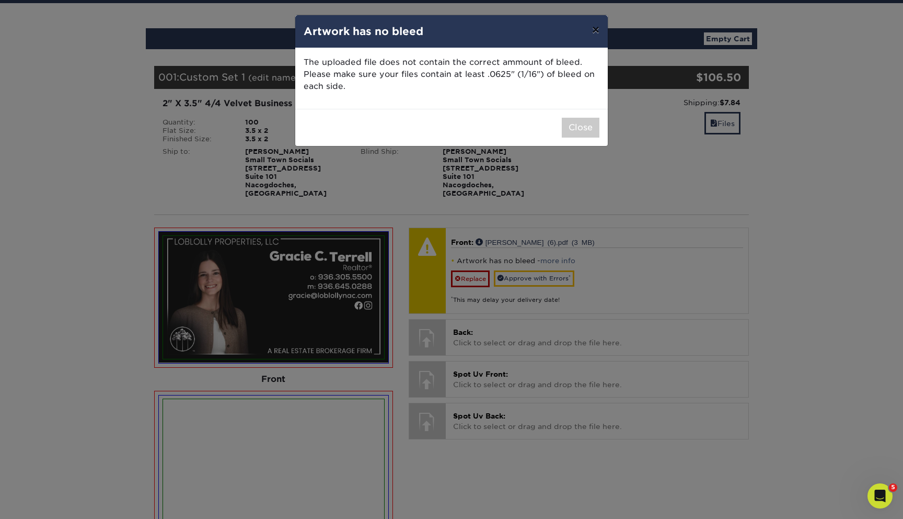
click at [599, 25] on button "×" at bounding box center [596, 29] width 24 height 29
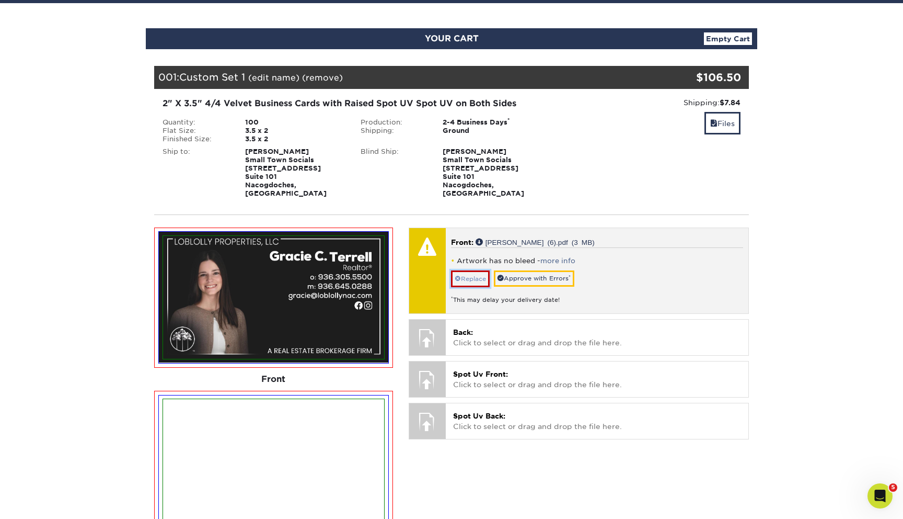
click at [480, 270] on link "Replace" at bounding box center [470, 278] width 39 height 17
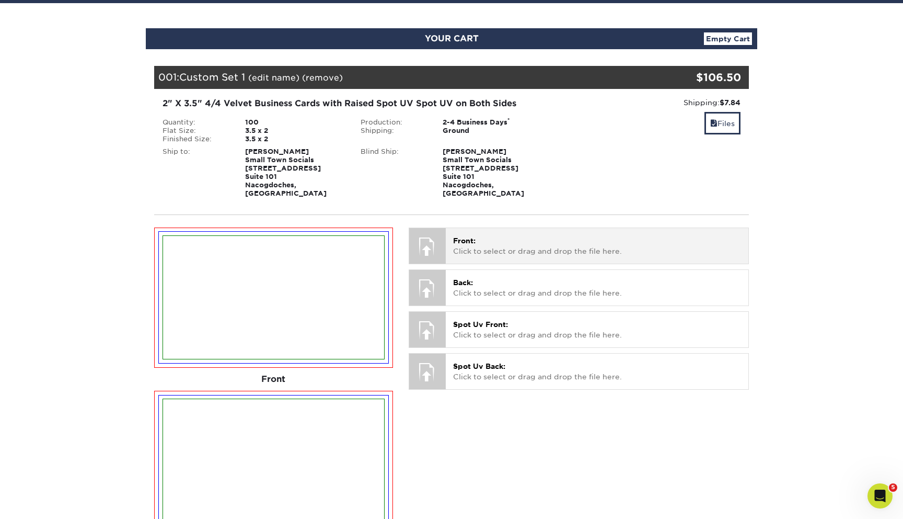
click at [480, 244] on p "Front: Click to select or drag and drop the file here." at bounding box center [597, 245] width 288 height 21
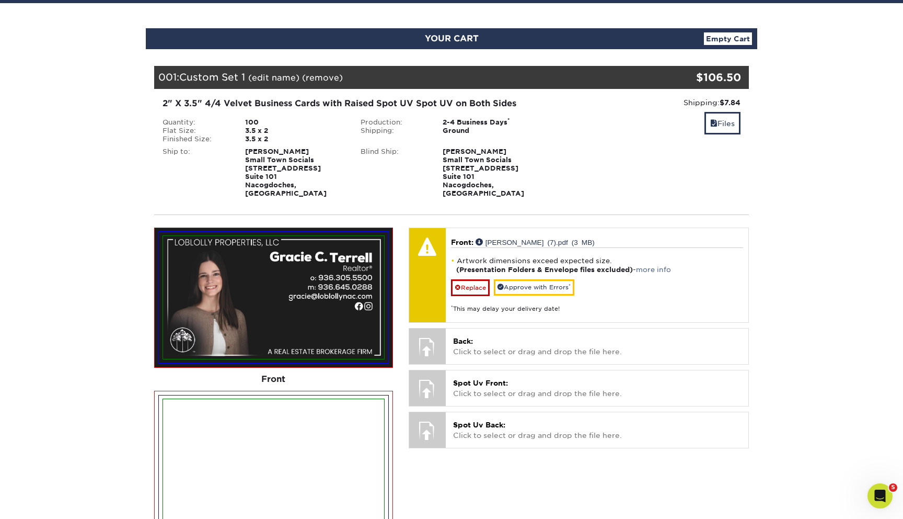
click at [832, 351] on section "YOUR CART Empty Cart Your Cart is Empty View Account Active Orders Order Histor…" at bounding box center [451, 498] width 903 height 990
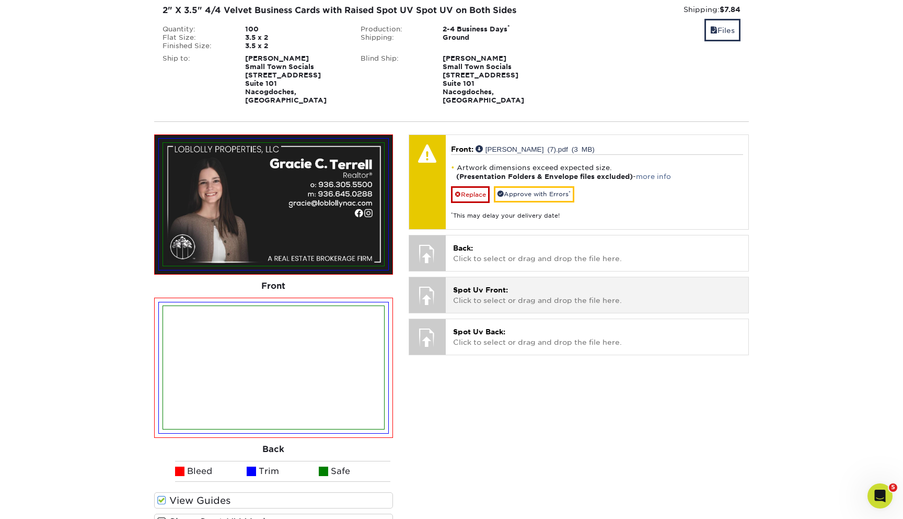
scroll to position [102, 0]
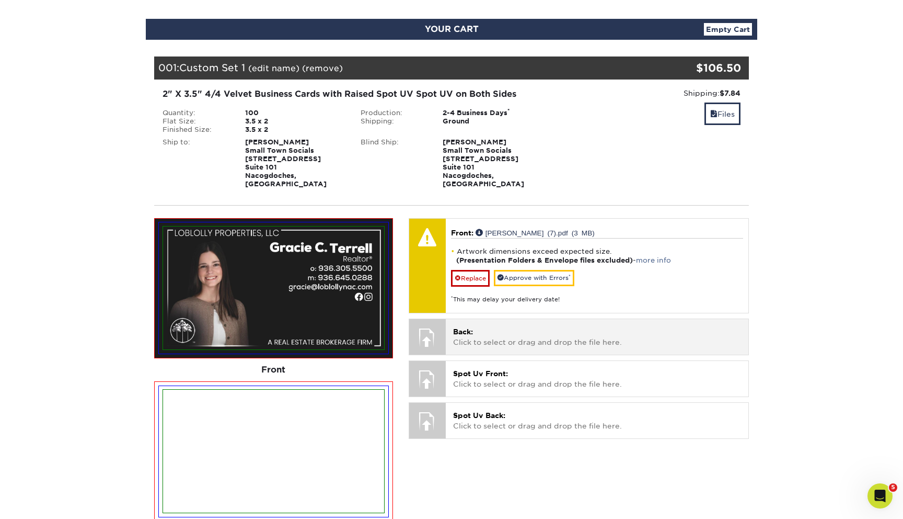
click at [502, 326] on p "Back: Click to select or drag and drop the file here." at bounding box center [597, 336] width 288 height 21
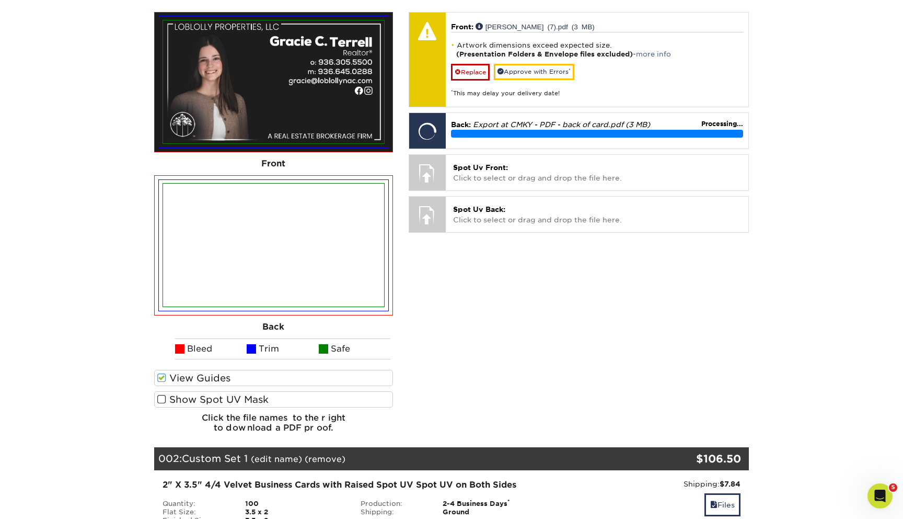
scroll to position [313, 0]
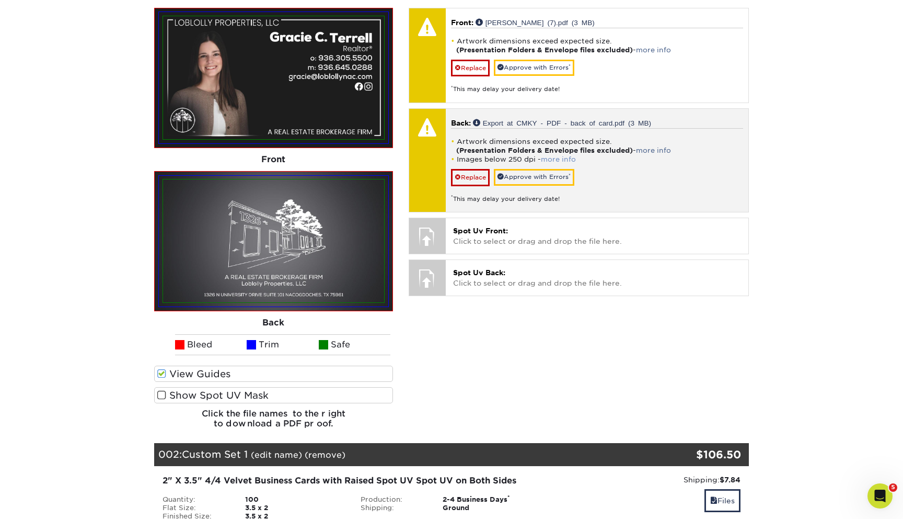
click at [556, 155] on link "more info" at bounding box center [558, 159] width 35 height 8
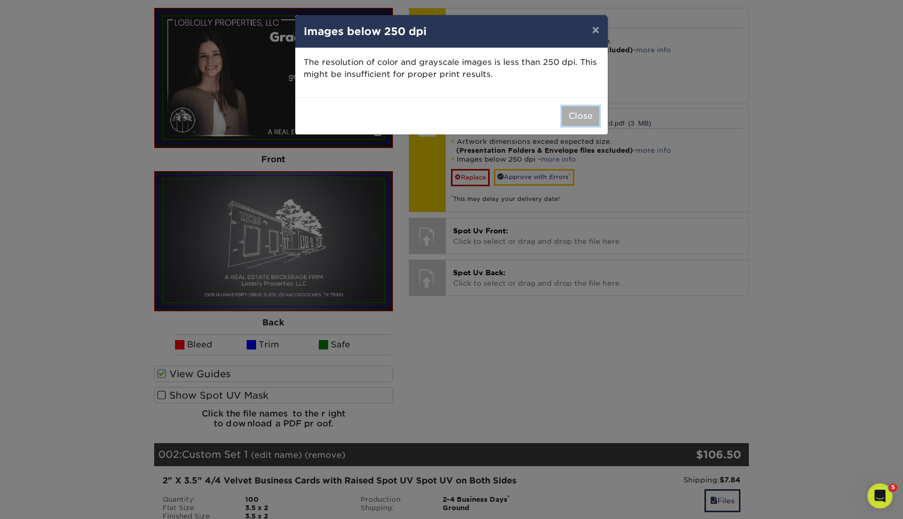
click at [581, 114] on button "Close" at bounding box center [581, 116] width 38 height 20
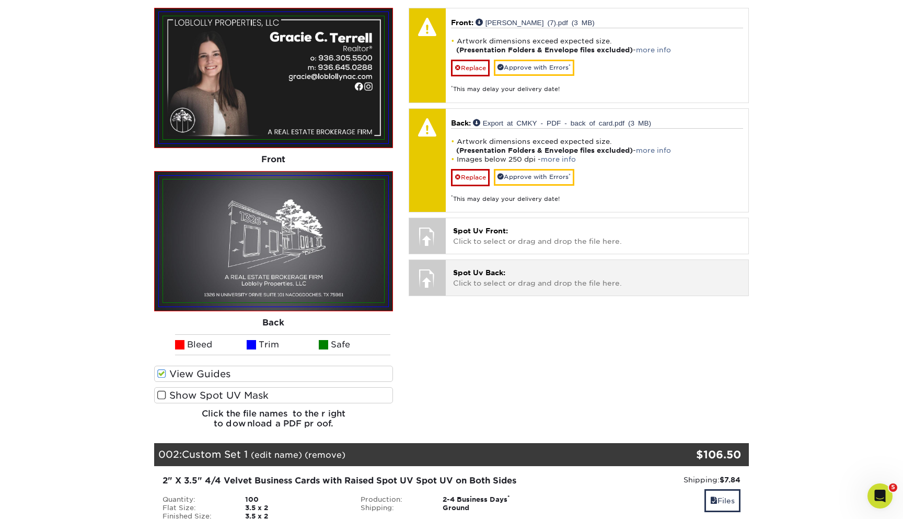
click at [704, 284] on div "Spot Uv Back: Click to select or drag and drop the file here. Choose file" at bounding box center [597, 277] width 303 height 35
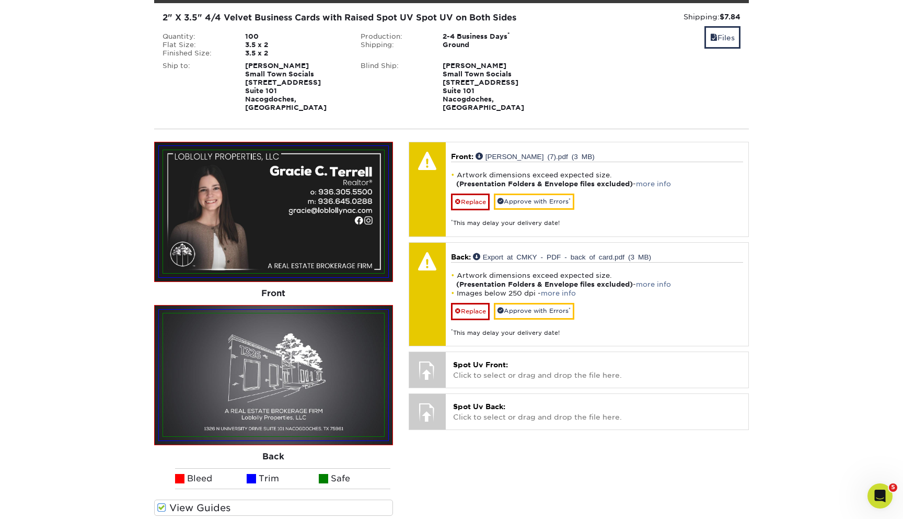
scroll to position [180, 0]
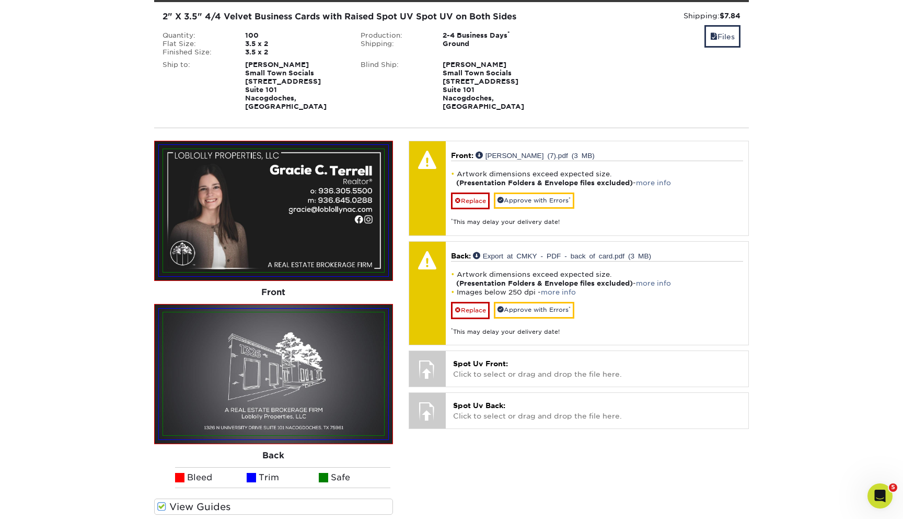
click at [779, 338] on section "YOUR CART Empty Cart Your Cart is Empty View Account Active Orders Order Histor…" at bounding box center [451, 411] width 903 height 990
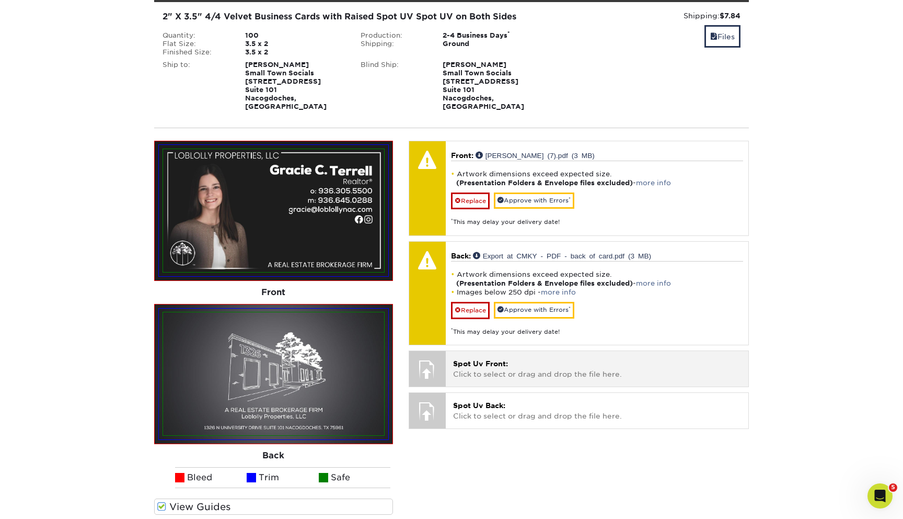
click at [634, 365] on p "Spot Uv Front: Click to select or drag and drop the file here." at bounding box center [597, 368] width 288 height 21
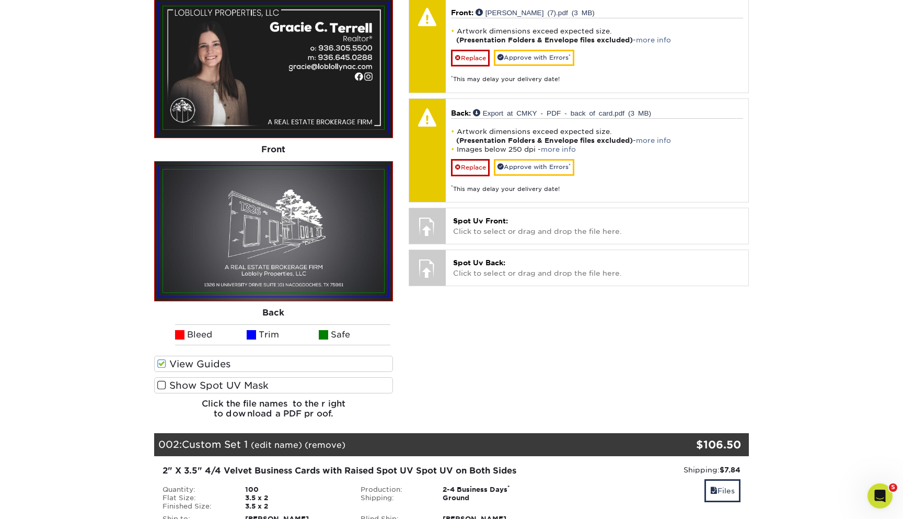
scroll to position [292, 0]
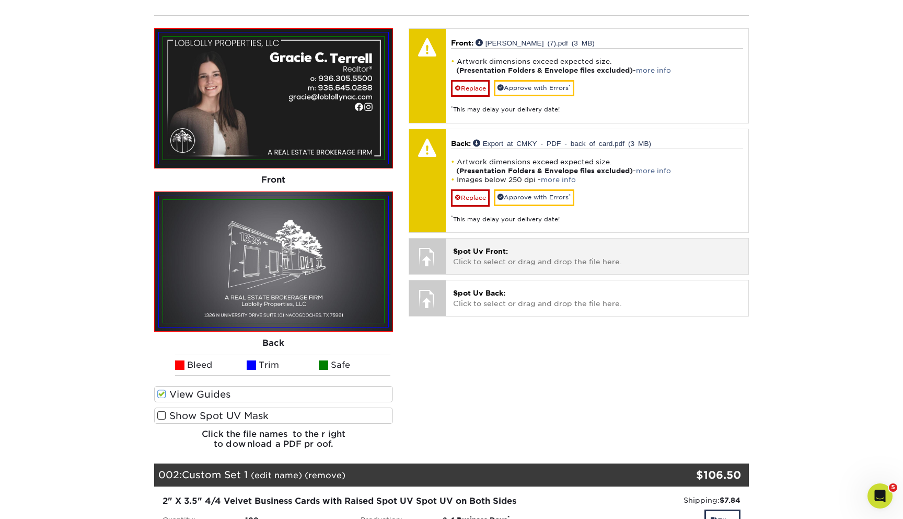
click at [616, 246] on p "Spot Uv Front: Click to select or drag and drop the file here." at bounding box center [597, 256] width 288 height 21
click at [485, 247] on span "Spot Uv Front:" at bounding box center [480, 251] width 55 height 8
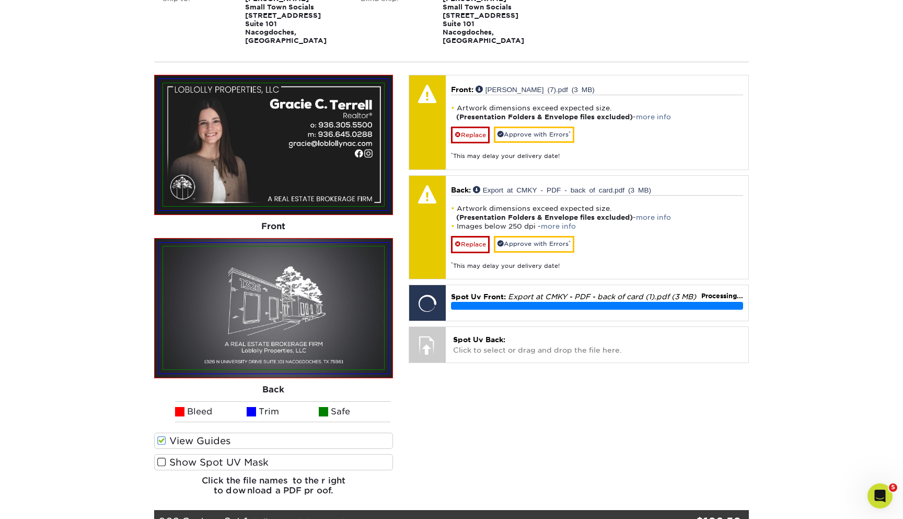
scroll to position [248, 0]
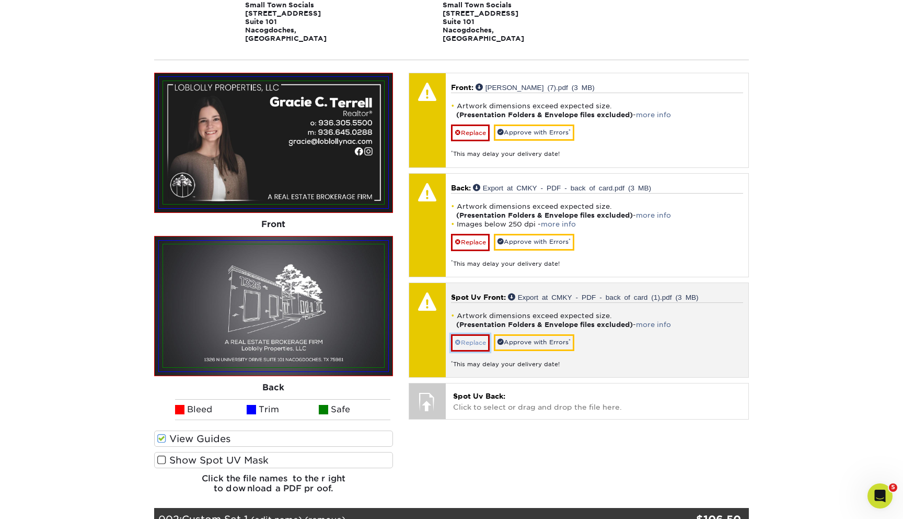
click at [478, 335] on link "Replace" at bounding box center [470, 342] width 39 height 17
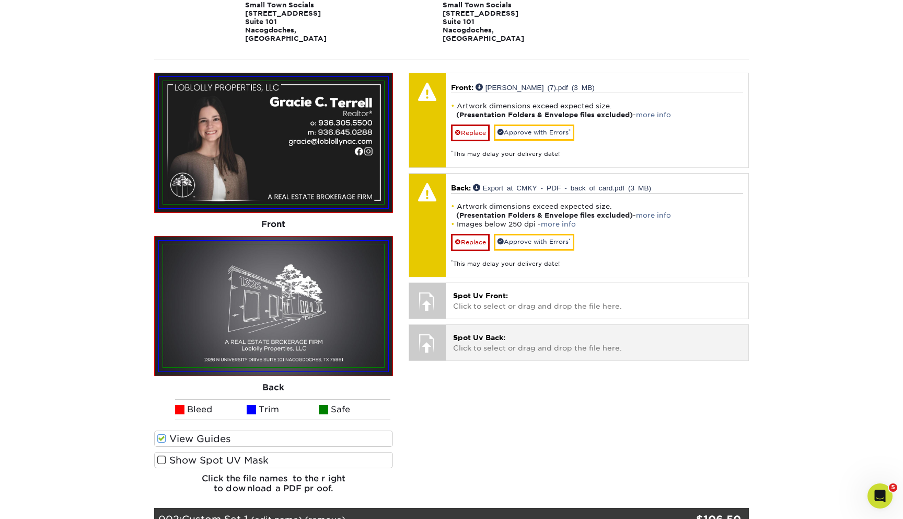
click at [478, 335] on p "Spot Uv Back: Click to select or drag and drop the file here." at bounding box center [597, 342] width 288 height 21
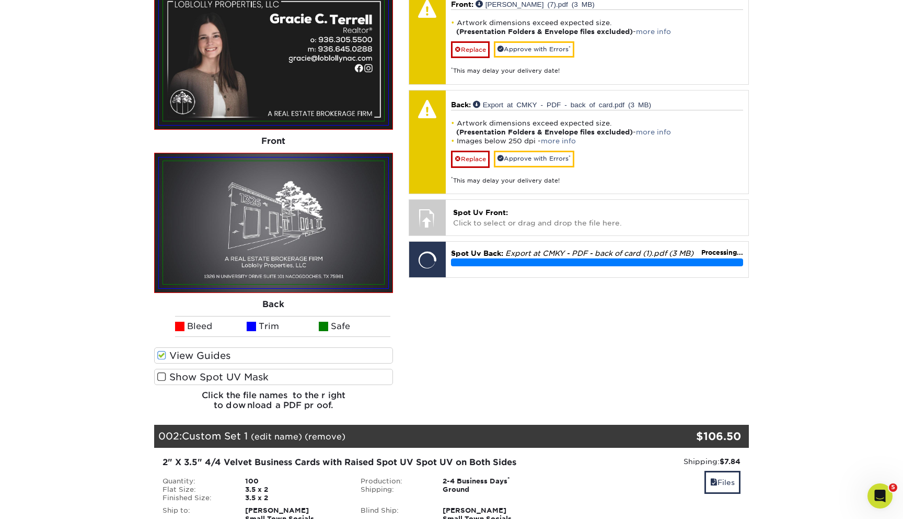
scroll to position [340, 0]
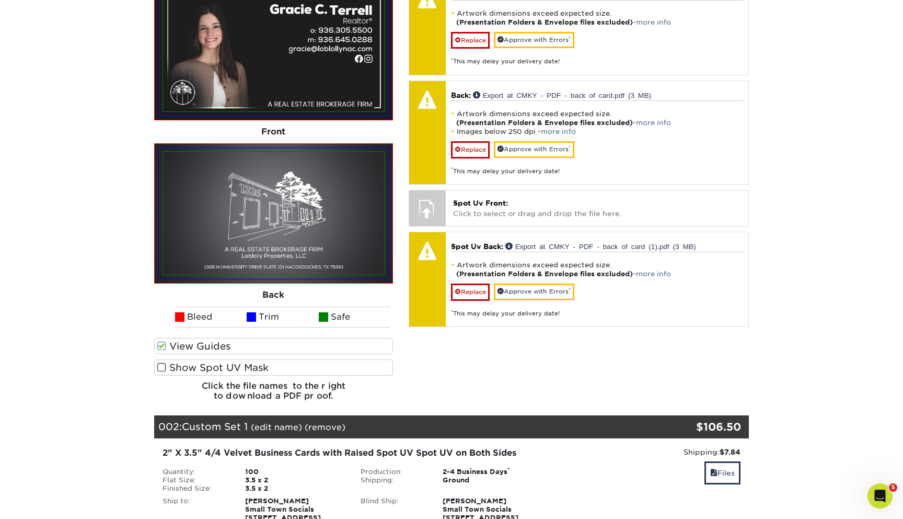
click at [271, 359] on label "Show Spot UV Mask" at bounding box center [273, 367] width 239 height 16
click at [0, 0] on input "Show Spot UV Mask" at bounding box center [0, 0] width 0 height 0
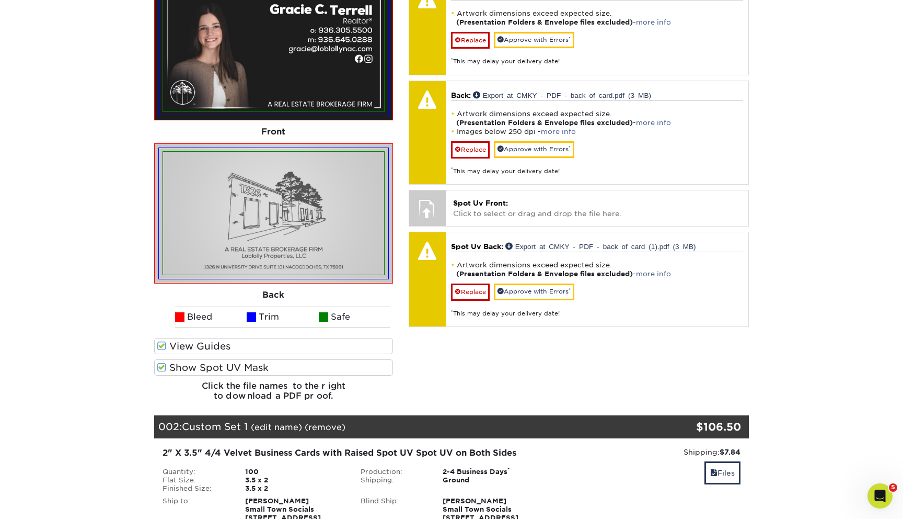
click at [268, 340] on label "View Guides" at bounding box center [273, 346] width 239 height 16
click at [0, 0] on input "View Guides" at bounding box center [0, 0] width 0 height 0
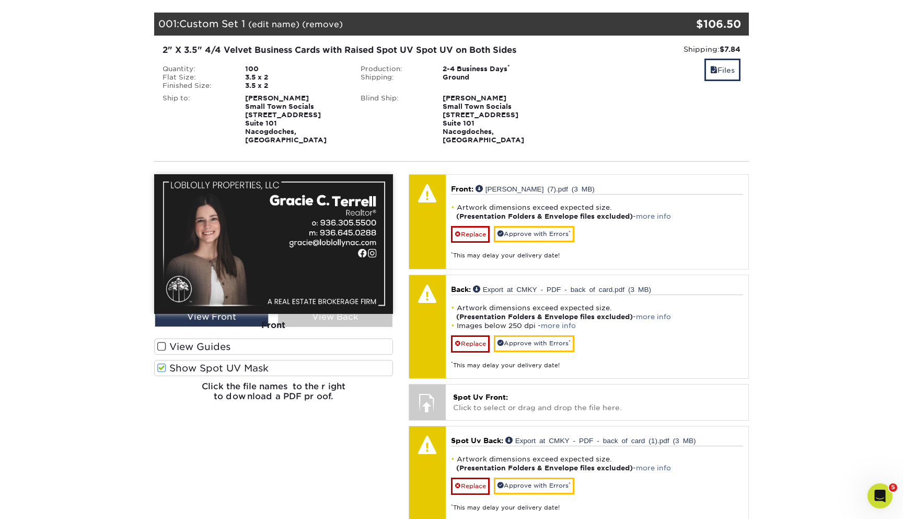
click at [222, 338] on label "View Guides" at bounding box center [273, 346] width 239 height 16
click at [0, 0] on input "View Guides" at bounding box center [0, 0] width 0 height 0
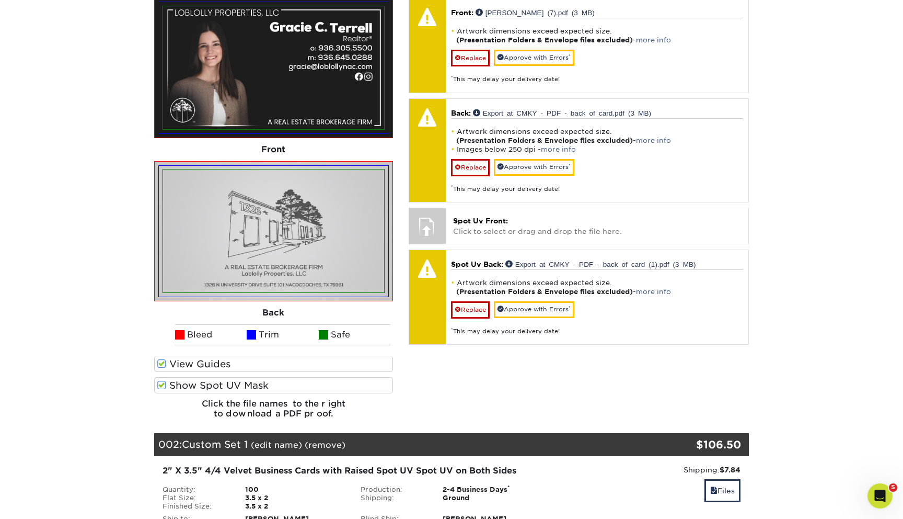
scroll to position [294, 0]
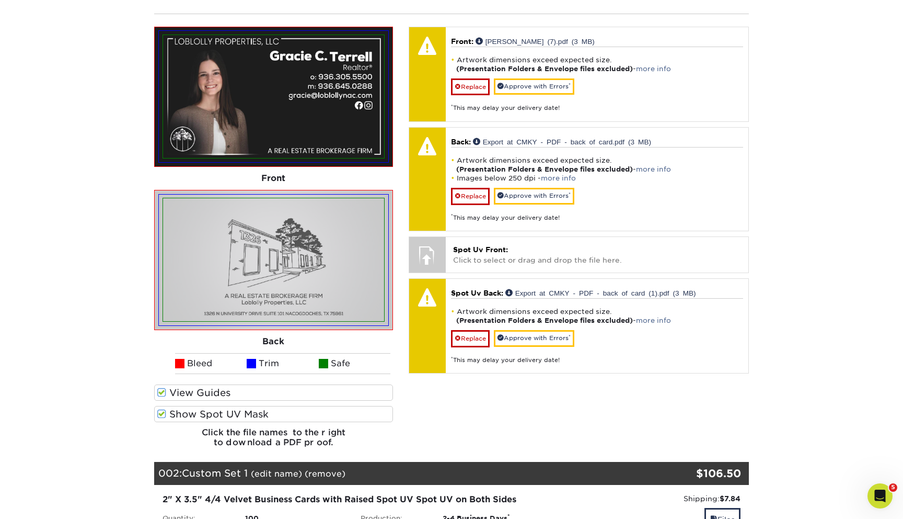
click at [211, 409] on label "Show Spot UV Mask" at bounding box center [273, 414] width 239 height 16
click at [0, 0] on input "Show Spot UV Mask" at bounding box center [0, 0] width 0 height 0
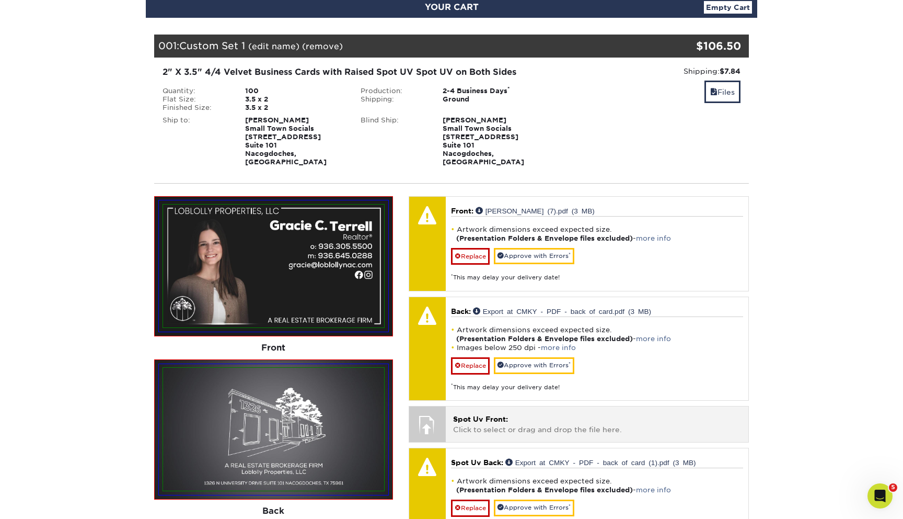
scroll to position [144, 0]
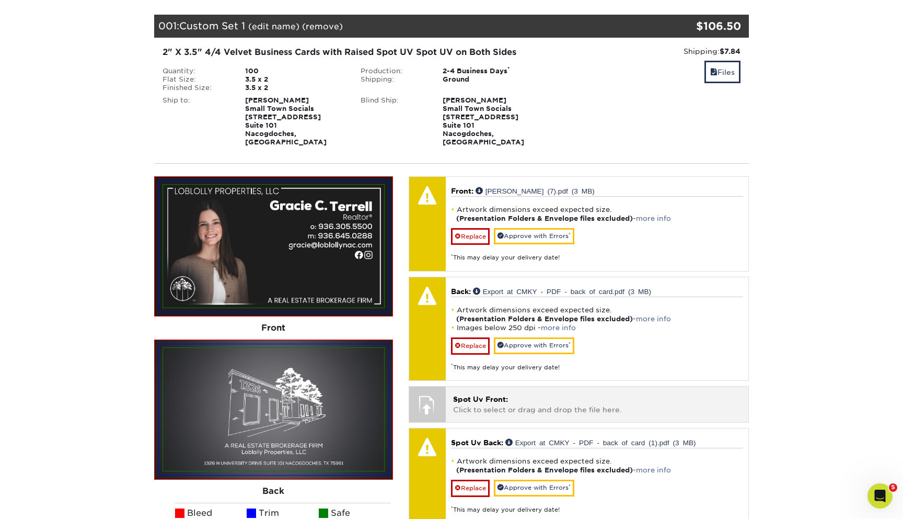
click at [488, 395] on span "Spot Uv Front:" at bounding box center [480, 399] width 55 height 8
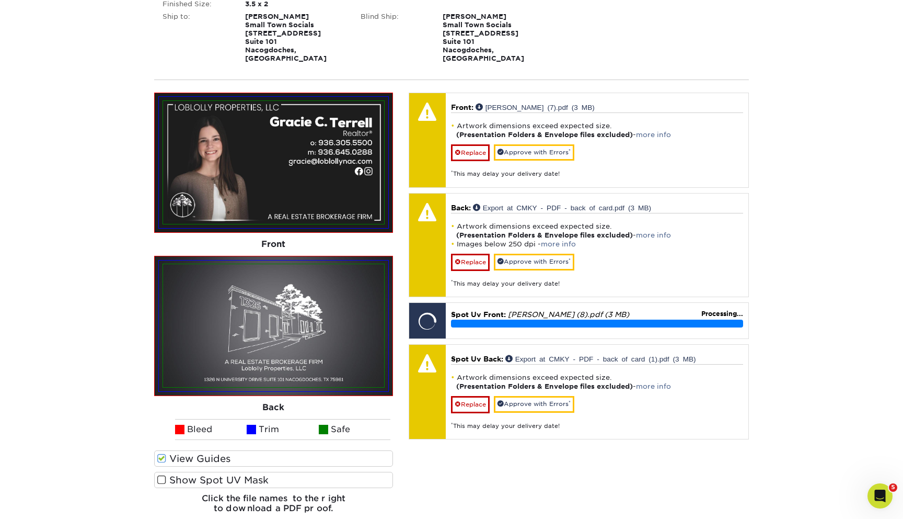
scroll to position [229, 0]
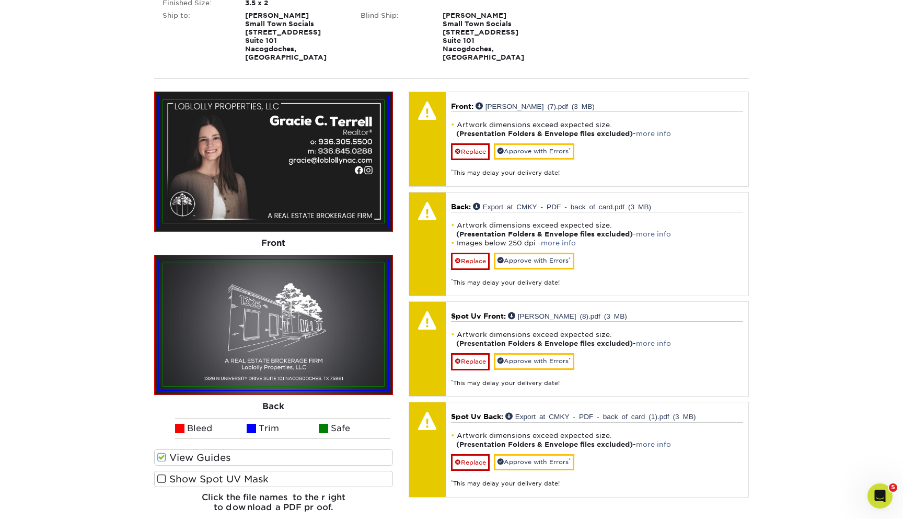
click at [214, 470] on label "Show Spot UV Mask" at bounding box center [273, 478] width 239 height 16
click at [0, 0] on input "Show Spot UV Mask" at bounding box center [0, 0] width 0 height 0
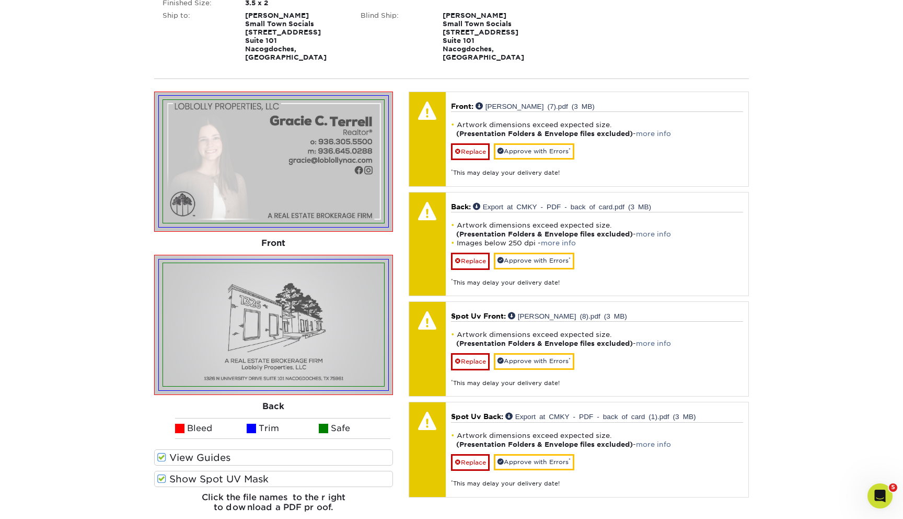
click at [819, 394] on section "YOUR CART Empty Cart Your Cart is Empty View Account Active Orders Order Histor…" at bounding box center [451, 362] width 903 height 990
click at [226, 470] on label "Show Spot UV Mask" at bounding box center [273, 478] width 239 height 16
click at [0, 0] on input "Show Spot UV Mask" at bounding box center [0, 0] width 0 height 0
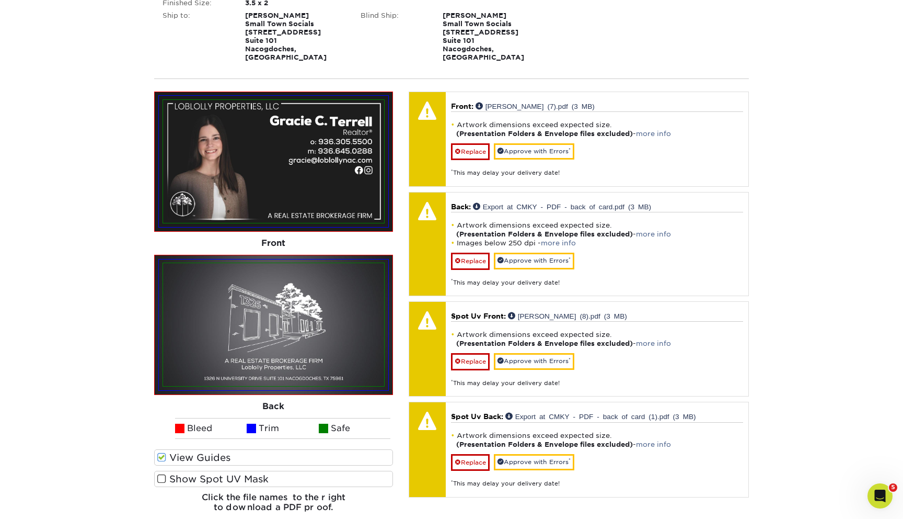
click at [224, 451] on label "View Guides" at bounding box center [273, 457] width 239 height 16
click at [0, 0] on input "View Guides" at bounding box center [0, 0] width 0 height 0
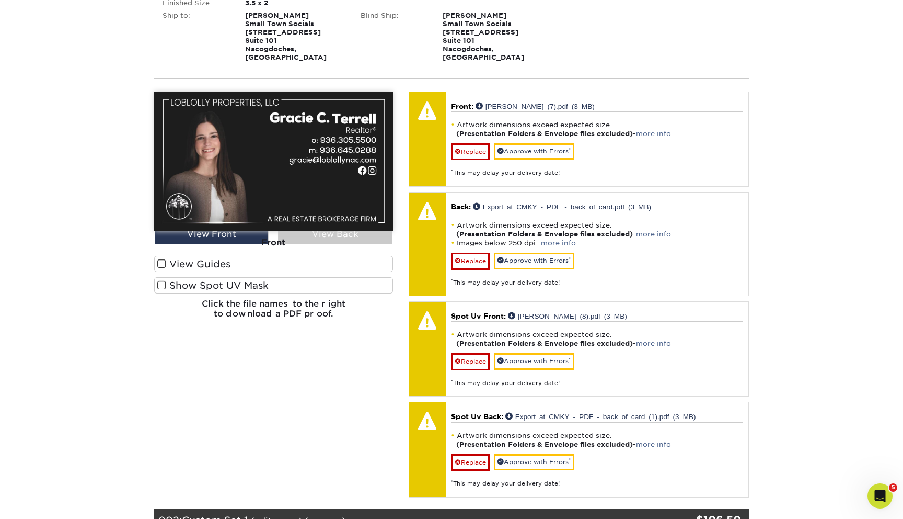
click at [239, 232] on div "Front" at bounding box center [273, 242] width 239 height 23
click at [207, 232] on div "Front" at bounding box center [273, 242] width 239 height 23
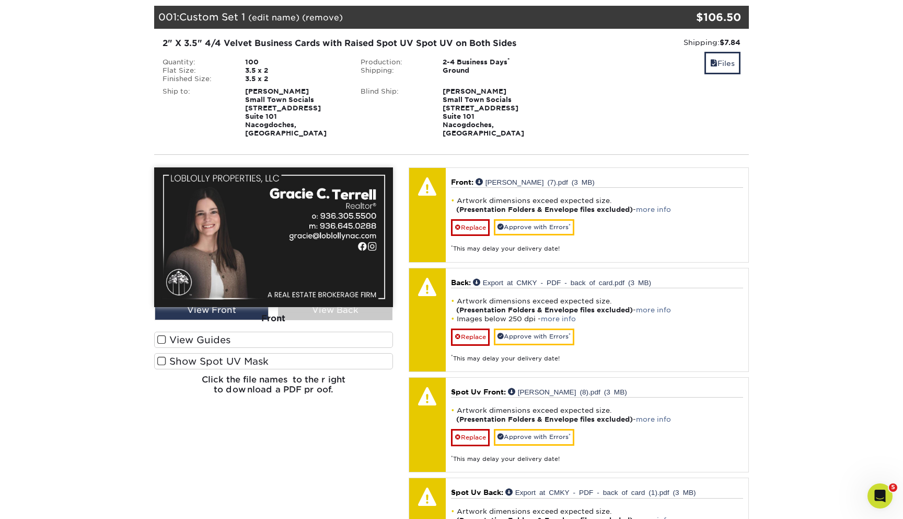
scroll to position [150, 0]
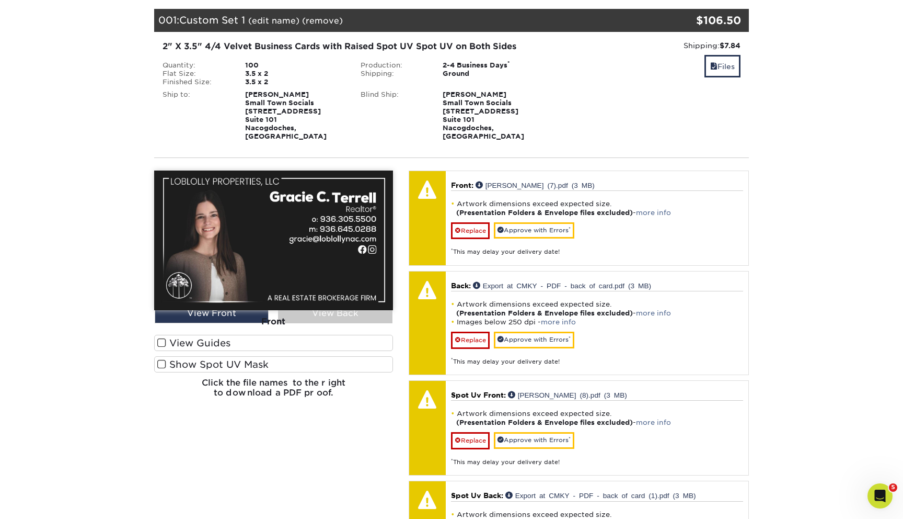
click at [345, 310] on div "Front" at bounding box center [273, 321] width 239 height 23
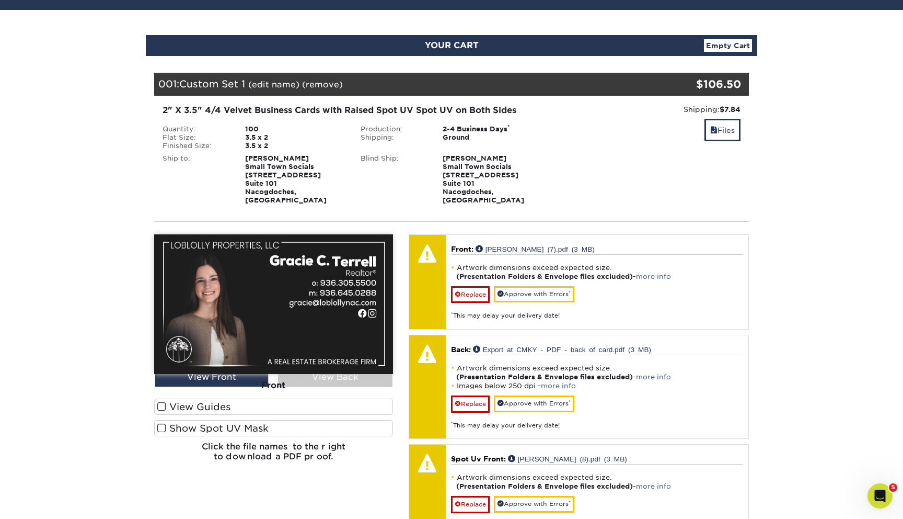
scroll to position [81, 0]
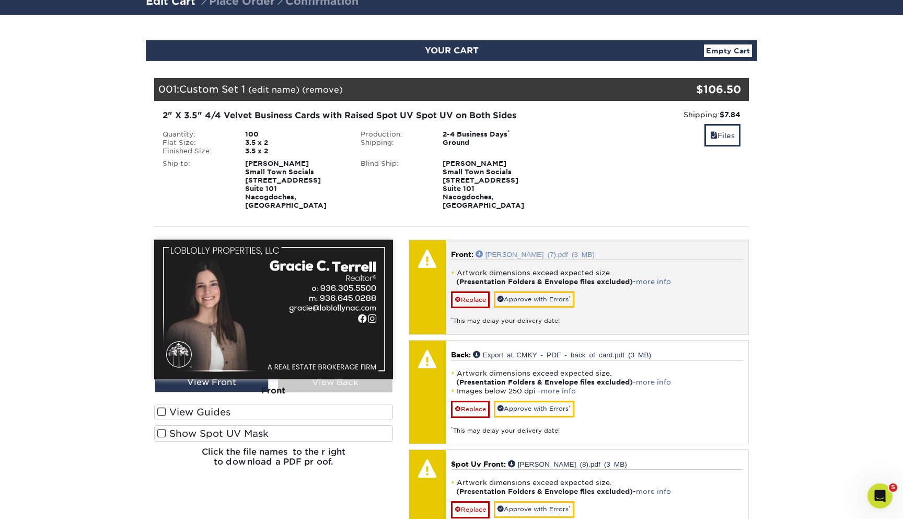
click at [516, 250] on link "Gracie (7).pdf (3 MB)" at bounding box center [535, 253] width 119 height 7
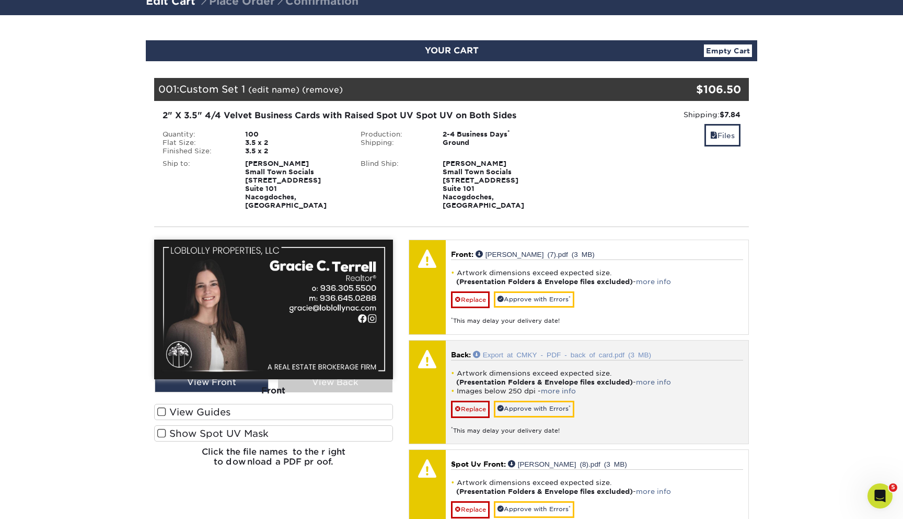
click at [560, 350] on link "Export at CMKY - PDF - back of card.pdf (3 MB)" at bounding box center [562, 353] width 178 height 7
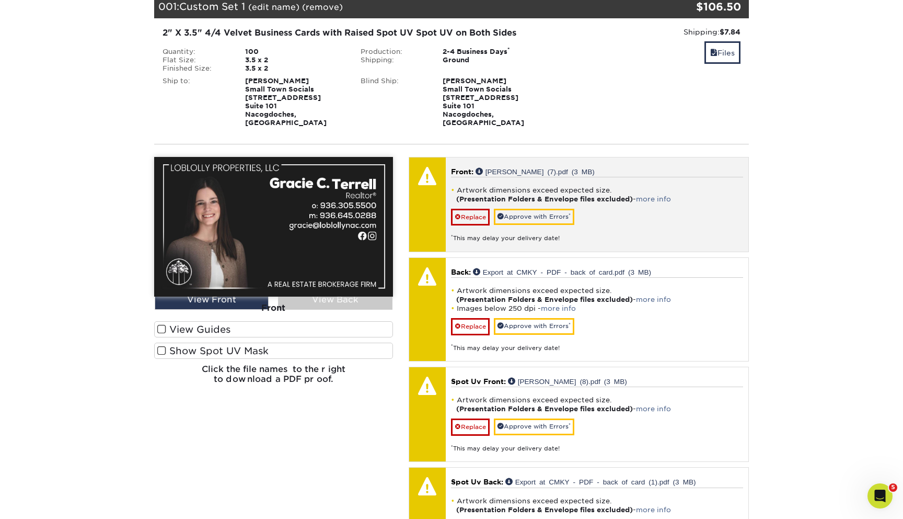
scroll to position [177, 0]
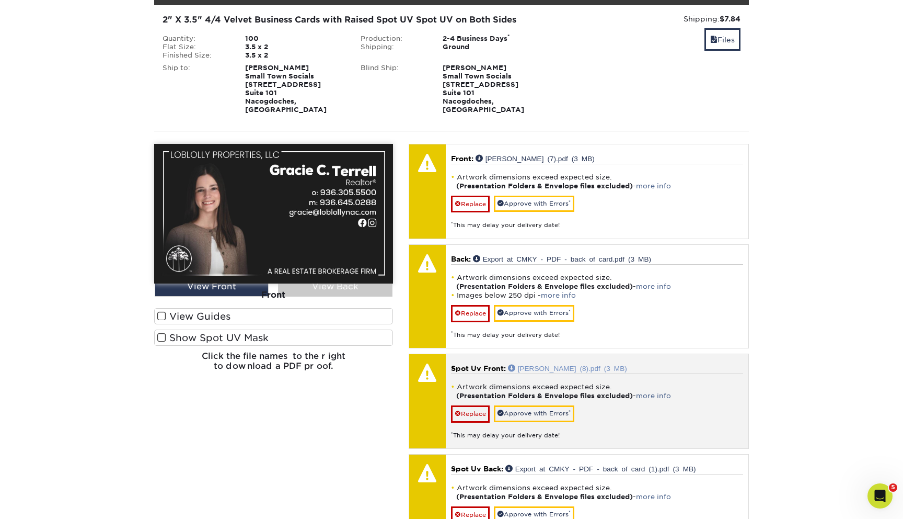
click at [564, 364] on link "Gracie (8).pdf (3 MB)" at bounding box center [567, 367] width 119 height 7
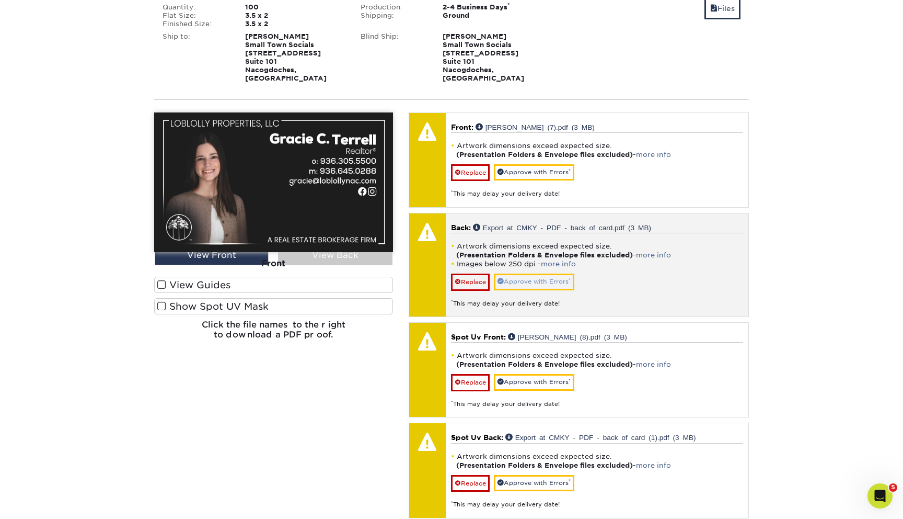
scroll to position [80, 0]
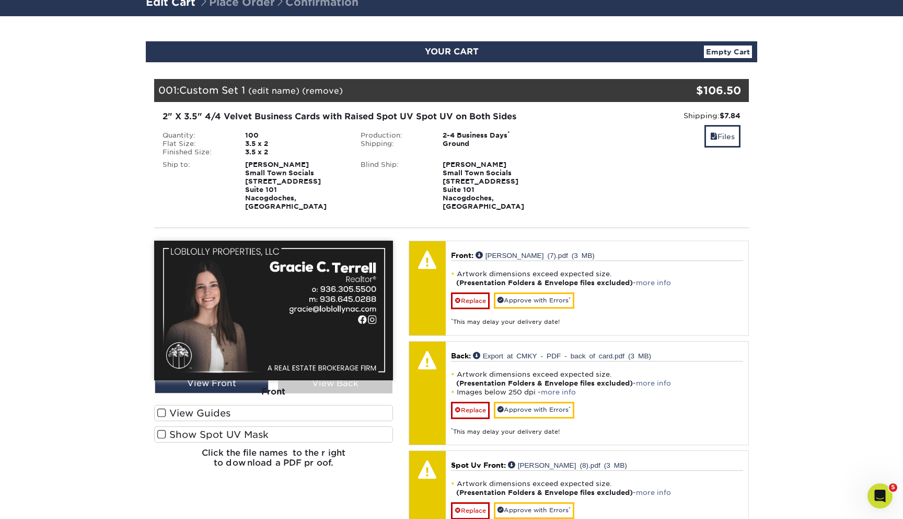
click at [788, 123] on section "YOUR CART Empty Cart Your Cart is Empty View Account Active Orders Order Histor…" at bounding box center [451, 501] width 903 height 971
click at [720, 140] on link "Files" at bounding box center [723, 136] width 36 height 22
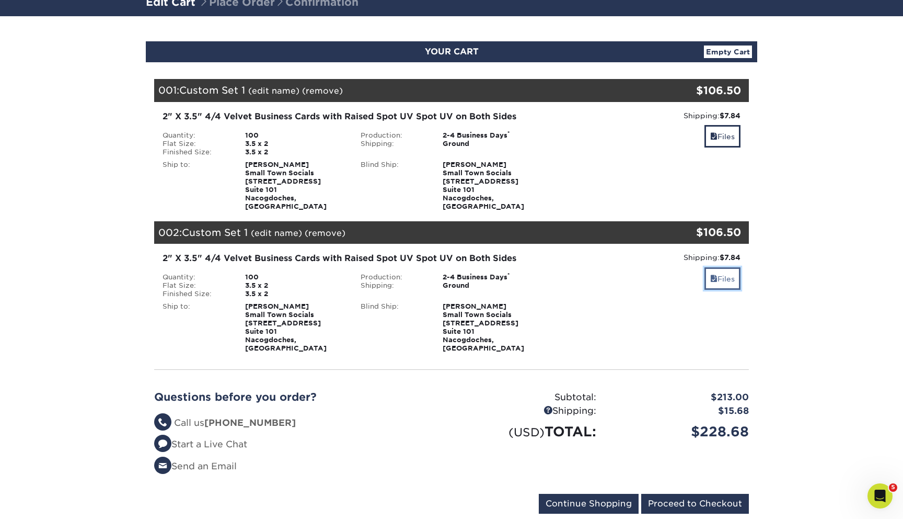
click at [720, 270] on link "Files" at bounding box center [723, 278] width 36 height 22
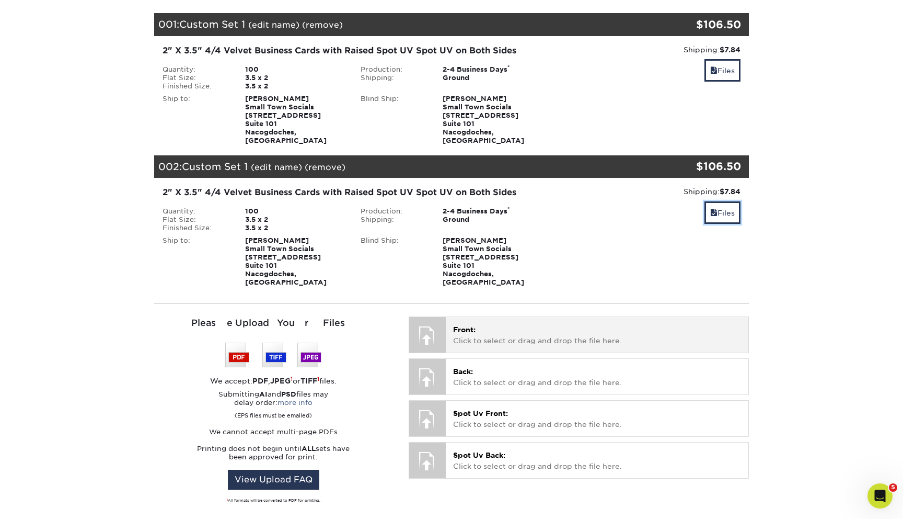
scroll to position [147, 0]
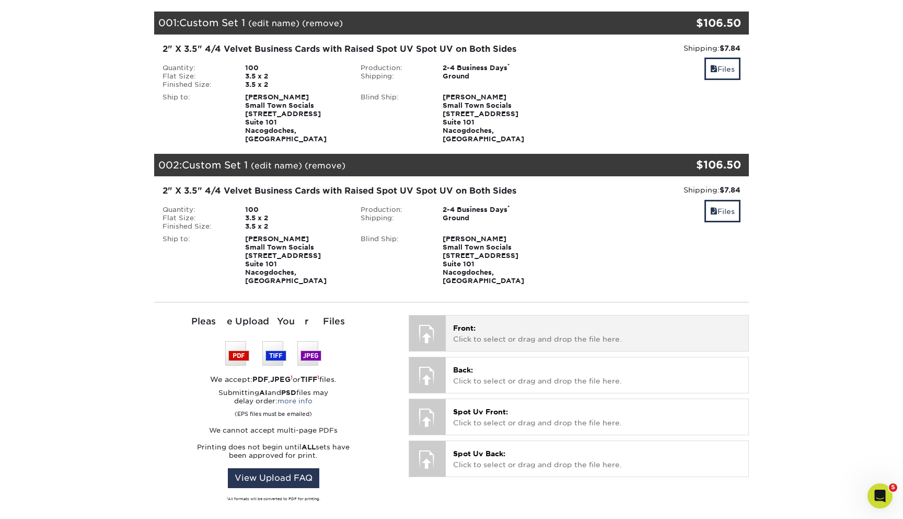
click at [525, 326] on p "Front: Click to select or drag and drop the file here." at bounding box center [597, 333] width 288 height 21
click at [489, 330] on div "Front: Click to select or drag and drop the file here. Choose file" at bounding box center [597, 332] width 303 height 35
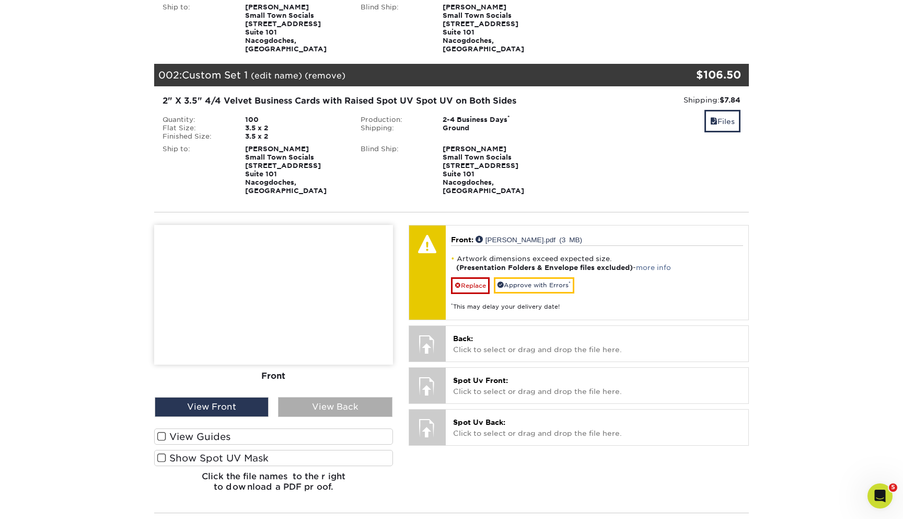
scroll to position [256, 0]
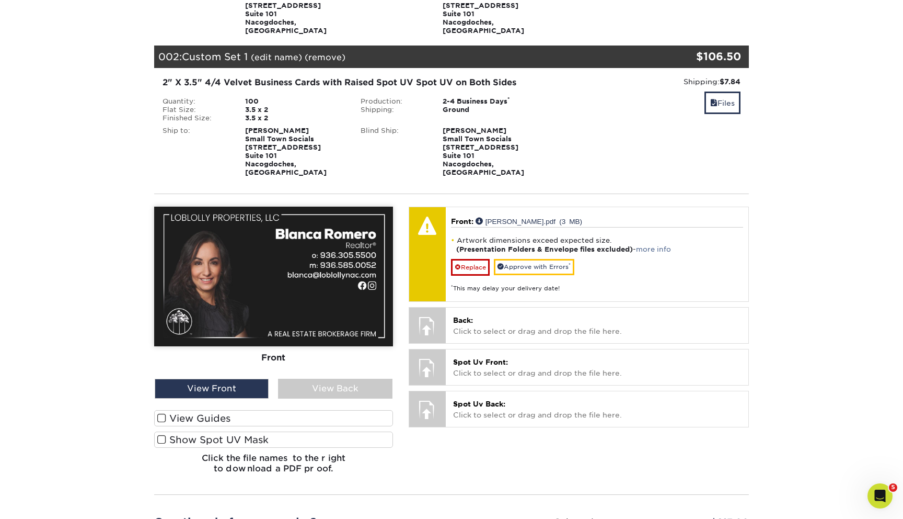
click at [216, 410] on label "View Guides" at bounding box center [273, 418] width 239 height 16
click at [0, 0] on input "View Guides" at bounding box center [0, 0] width 0 height 0
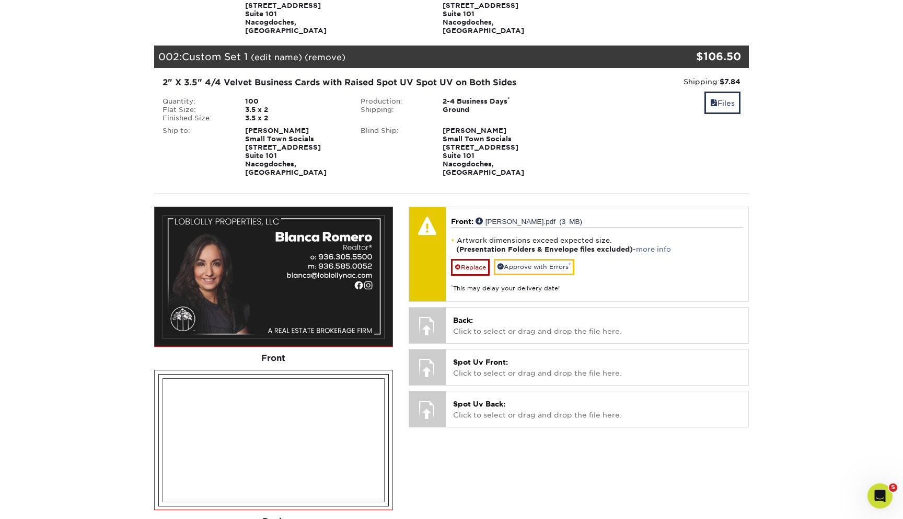
scroll to position [0, 0]
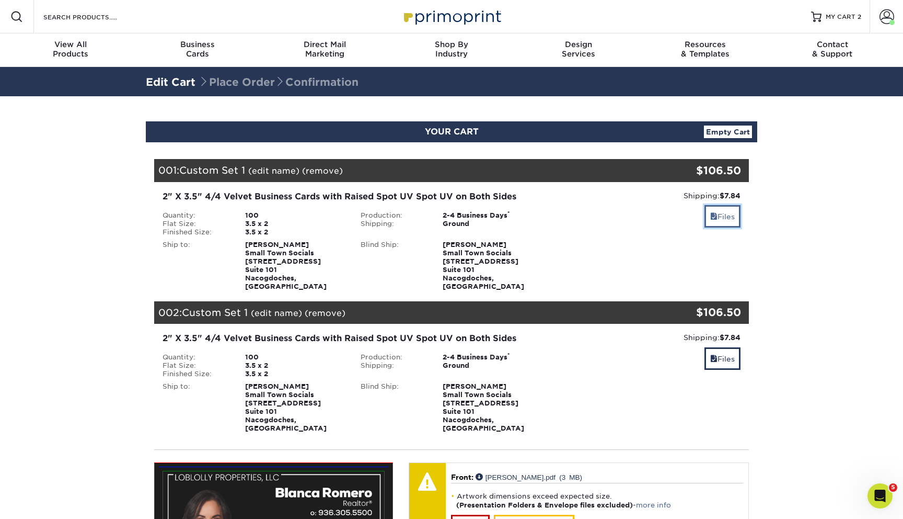
click at [732, 217] on link "Files" at bounding box center [723, 216] width 36 height 22
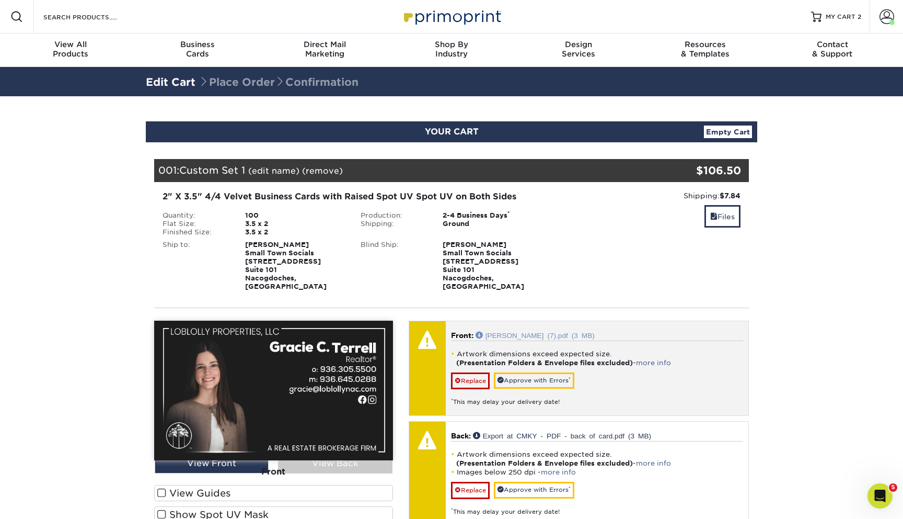
click at [527, 331] on link "Gracie (7).pdf (3 MB)" at bounding box center [535, 334] width 119 height 7
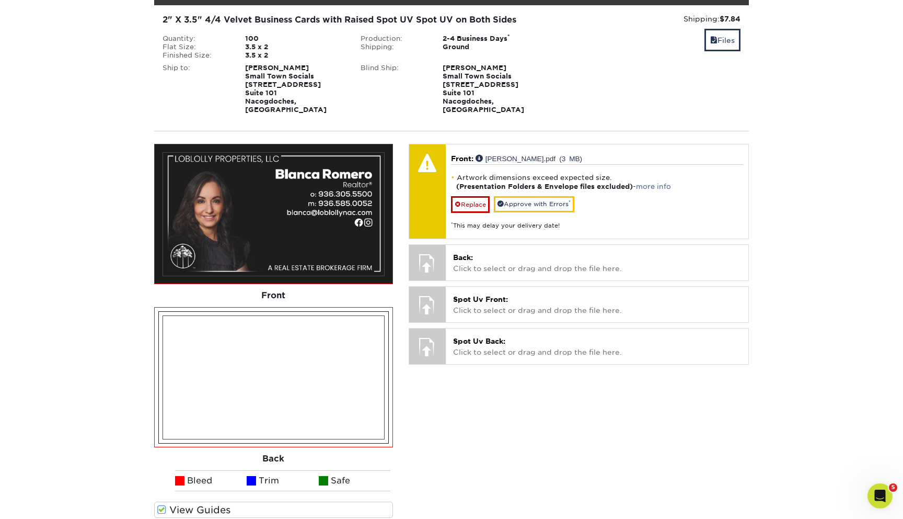
scroll to position [758, 0]
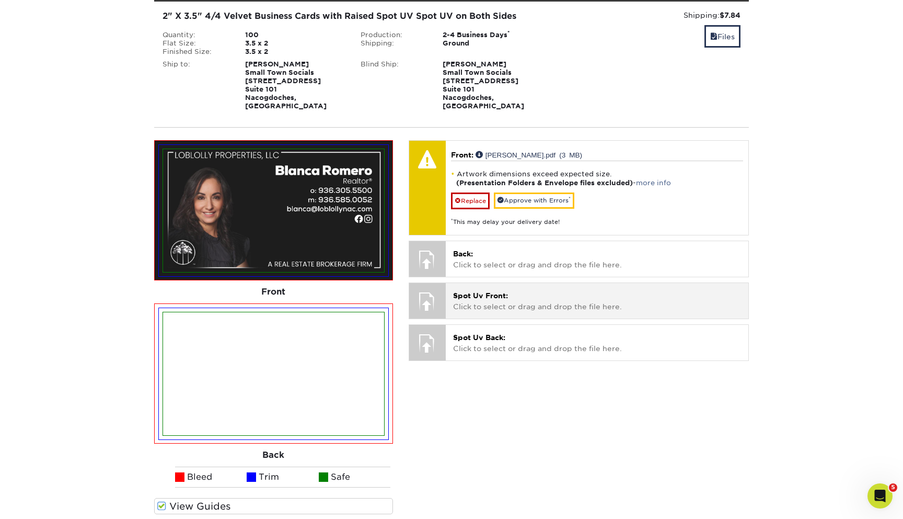
click at [521, 290] on p "Spot Uv Front: Click to select or drag and drop the file here." at bounding box center [597, 300] width 288 height 21
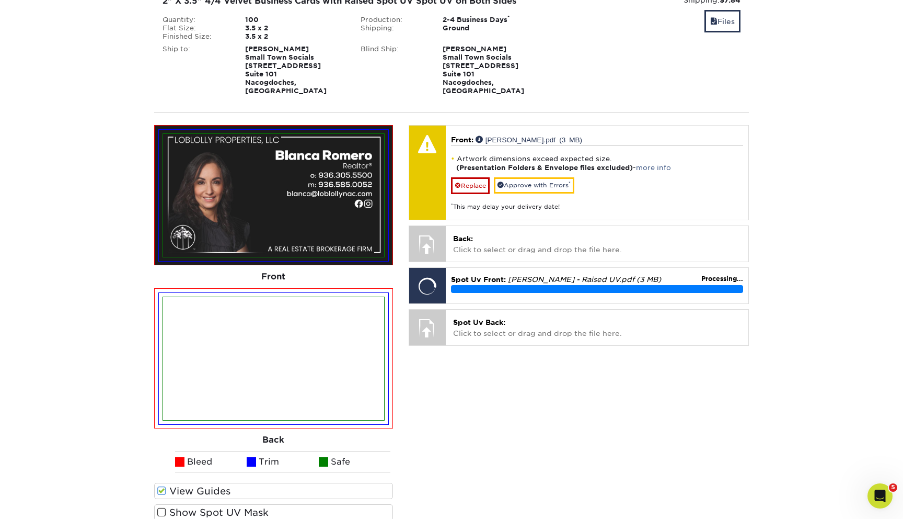
scroll to position [776, 0]
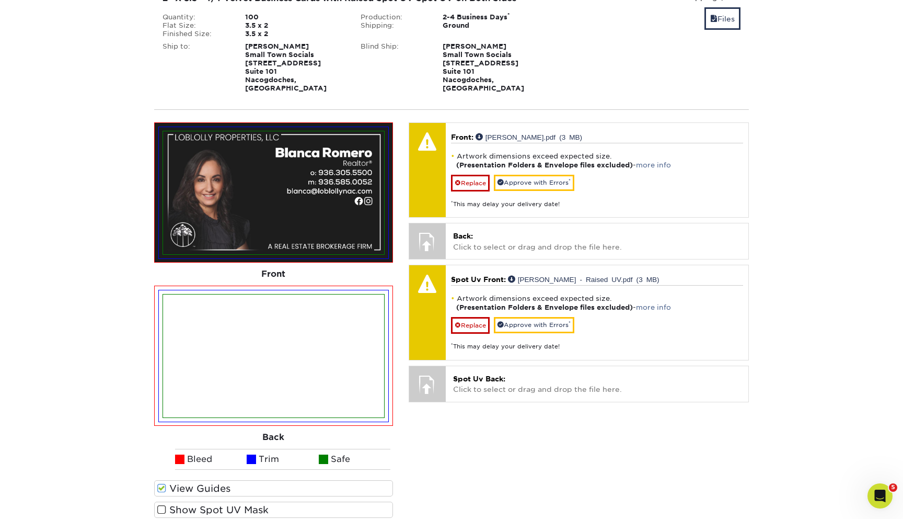
click at [254, 501] on label "Show Spot UV Mask" at bounding box center [273, 509] width 239 height 16
click at [0, 0] on input "Show Spot UV Mask" at bounding box center [0, 0] width 0 height 0
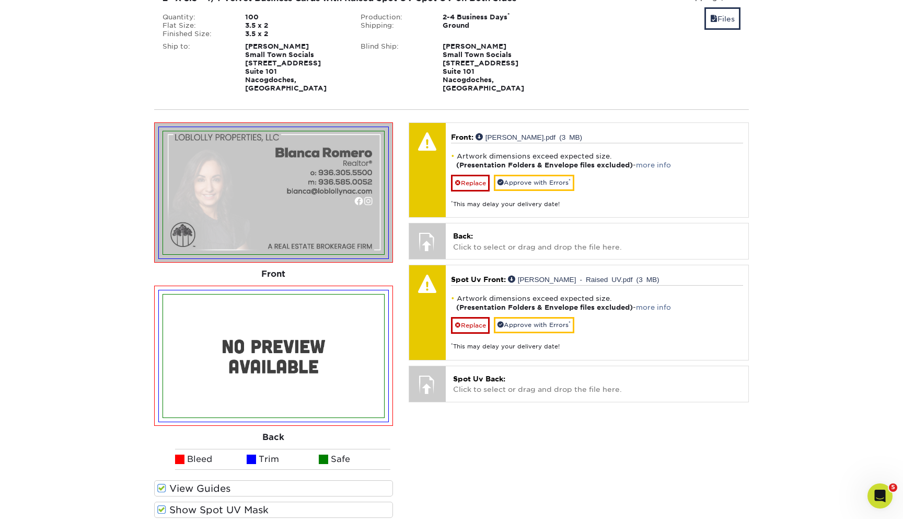
click at [243, 501] on label "Show Spot UV Mask" at bounding box center [273, 509] width 239 height 16
click at [0, 0] on input "Show Spot UV Mask" at bounding box center [0, 0] width 0 height 0
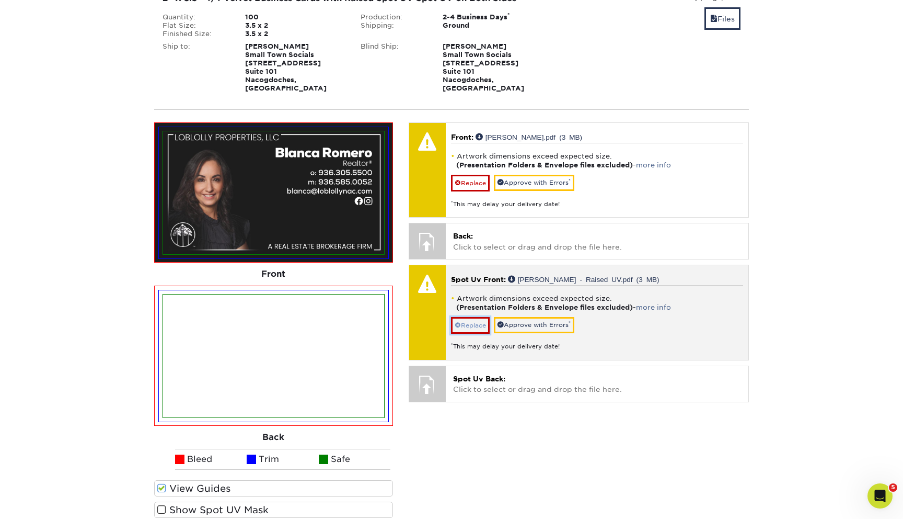
click at [476, 317] on link "Replace" at bounding box center [470, 325] width 39 height 17
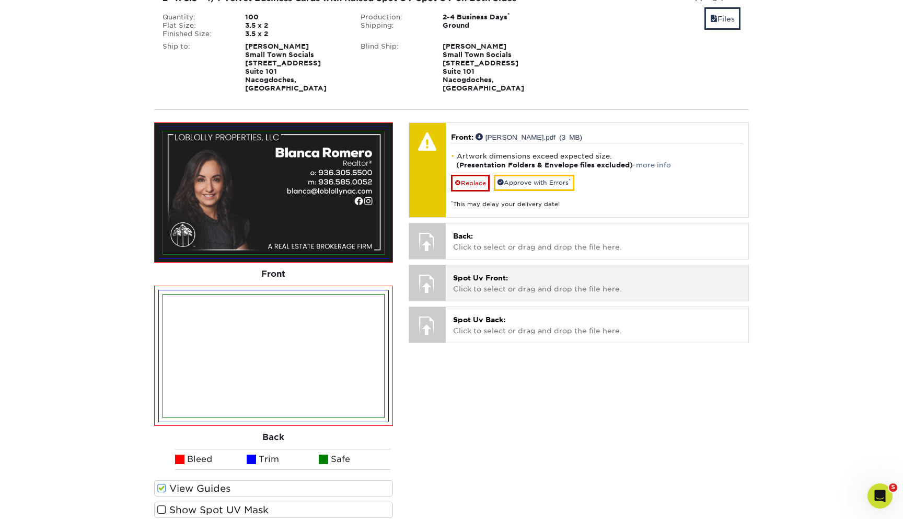
click at [479, 278] on div "Spot Uv Front: Click to select or drag and drop the file here. Choose file Blan…" at bounding box center [597, 282] width 303 height 35
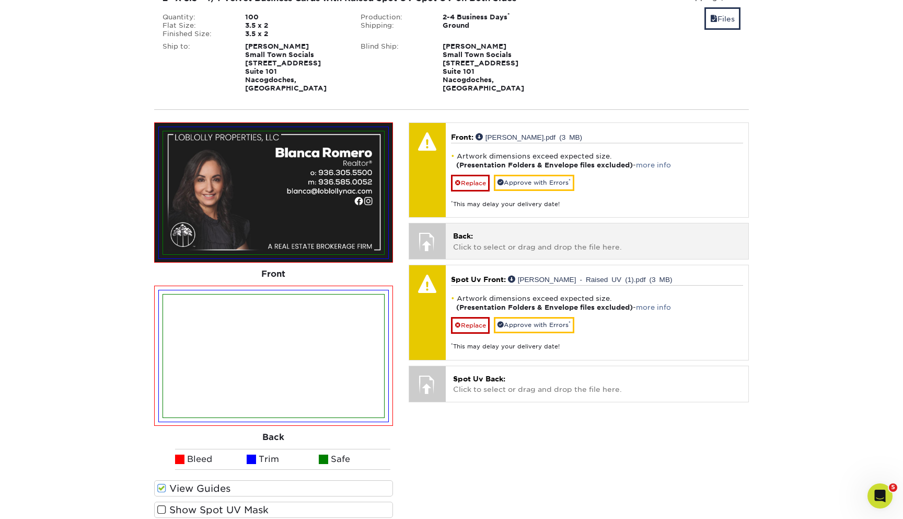
click at [470, 236] on div "Back: Click to select or drag and drop the file here. Choose file" at bounding box center [597, 240] width 303 height 35
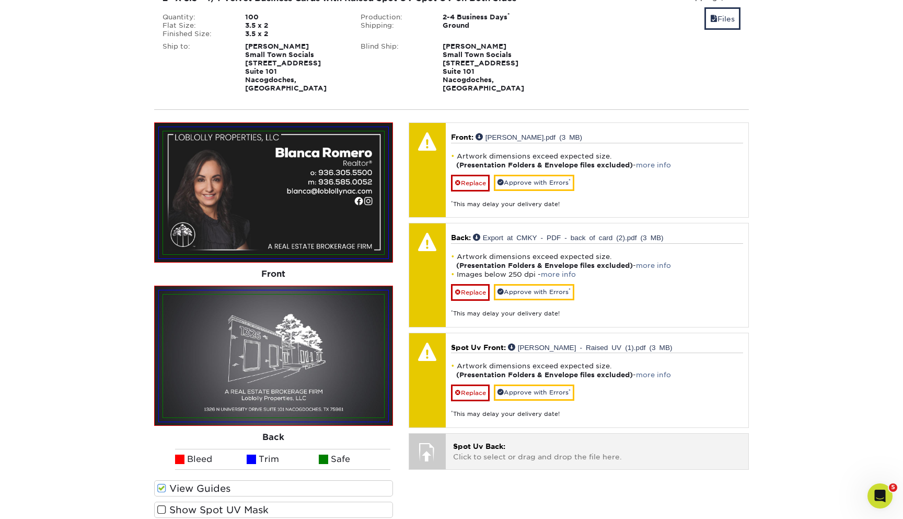
click at [482, 442] on span "Spot Uv Back:" at bounding box center [479, 446] width 52 height 8
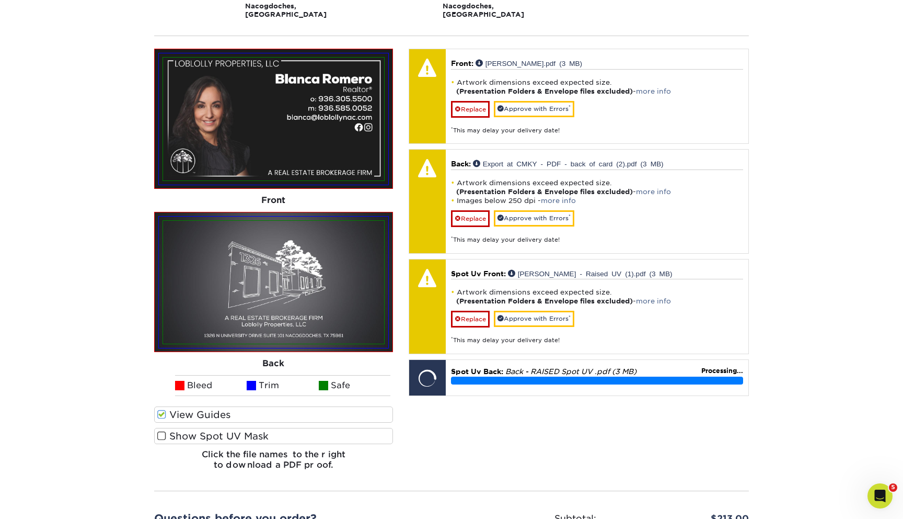
scroll to position [859, 0]
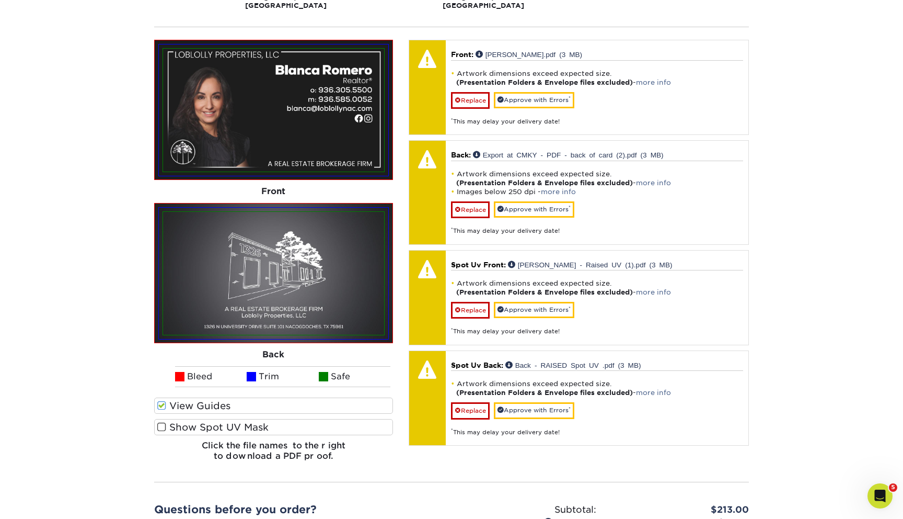
click at [220, 419] on label "Show Spot UV Mask" at bounding box center [273, 427] width 239 height 16
click at [0, 0] on input "Show Spot UV Mask" at bounding box center [0, 0] width 0 height 0
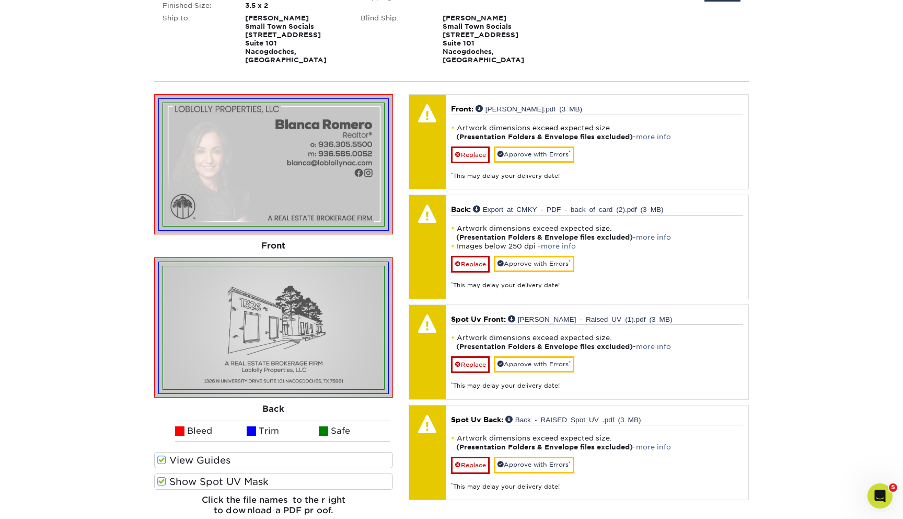
scroll to position [803, 0]
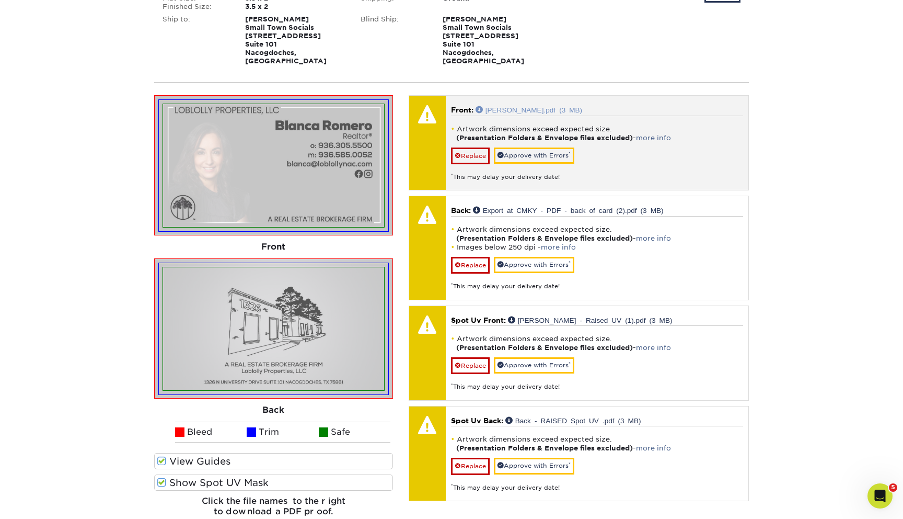
click at [506, 106] on link "Blanca.pdf (3 MB)" at bounding box center [529, 109] width 107 height 7
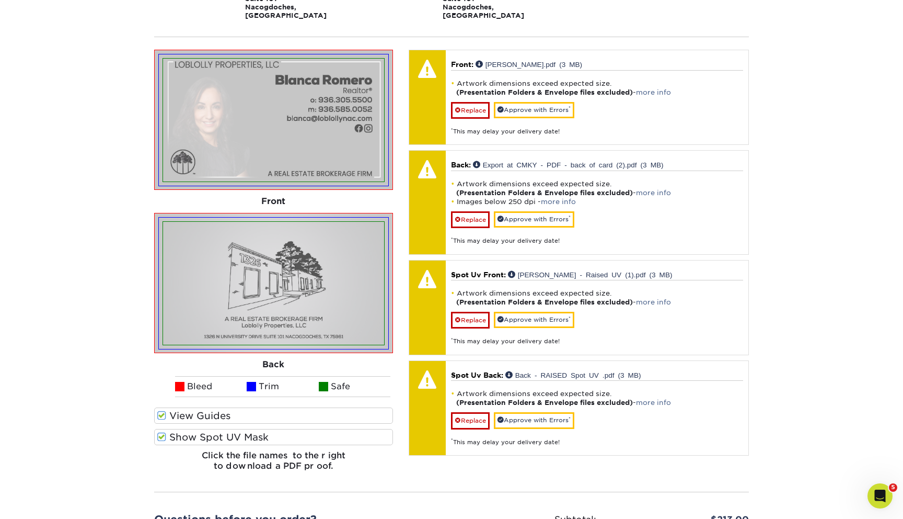
scroll to position [741, 0]
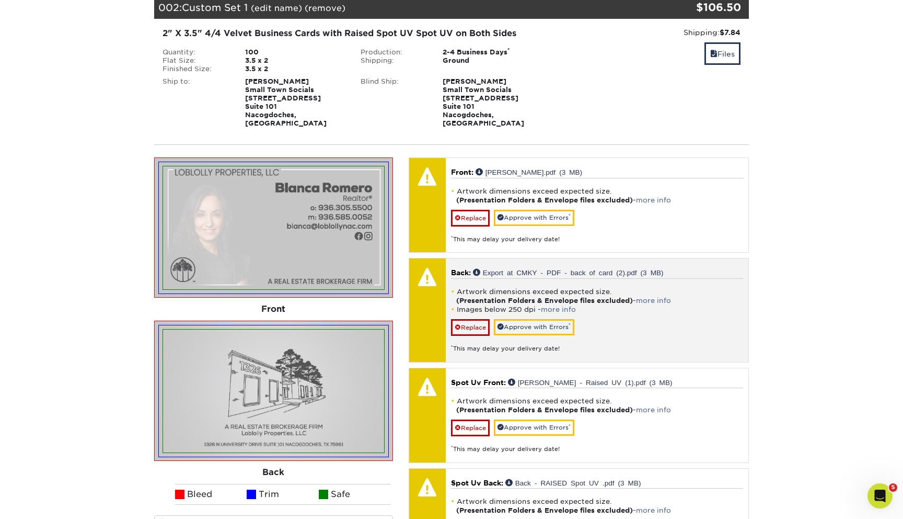
click at [739, 287] on li "Artwork dimensions exceed expected size. (Presentation Folders & Envelope files…" at bounding box center [597, 296] width 292 height 18
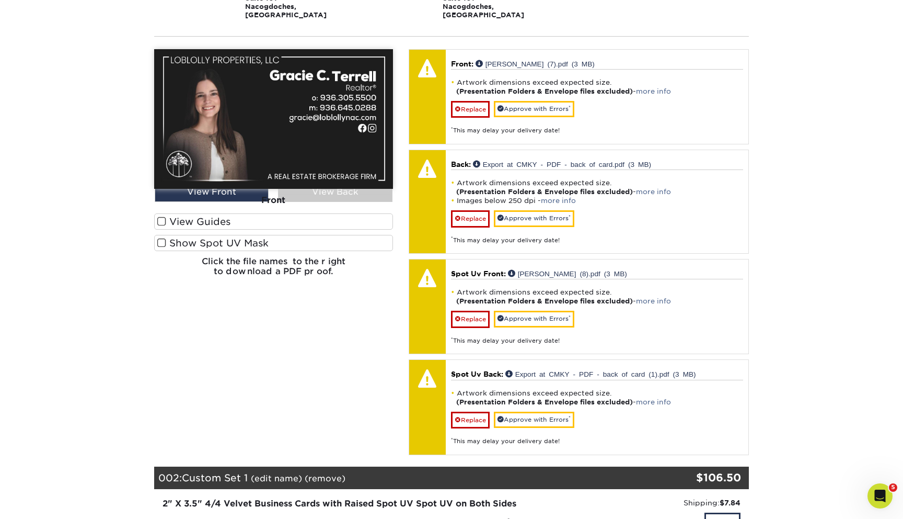
scroll to position [607, 0]
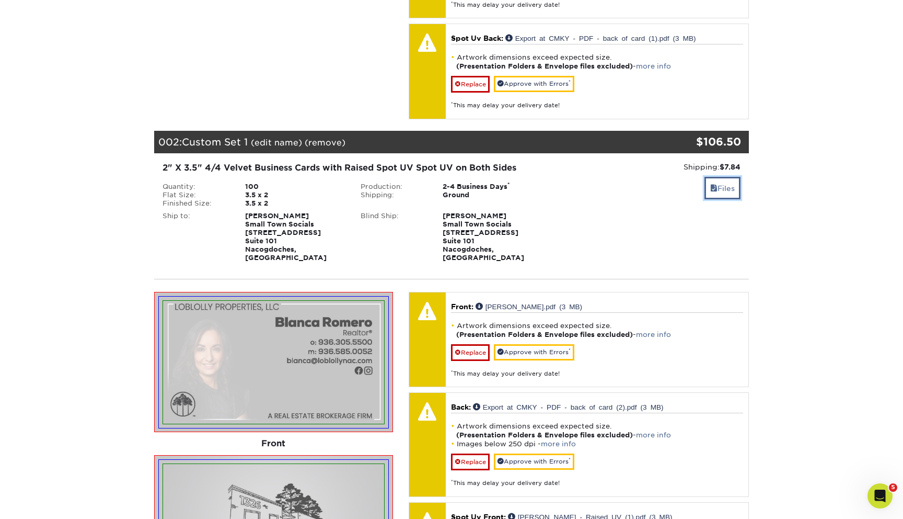
click at [729, 179] on link "Files" at bounding box center [723, 188] width 36 height 22
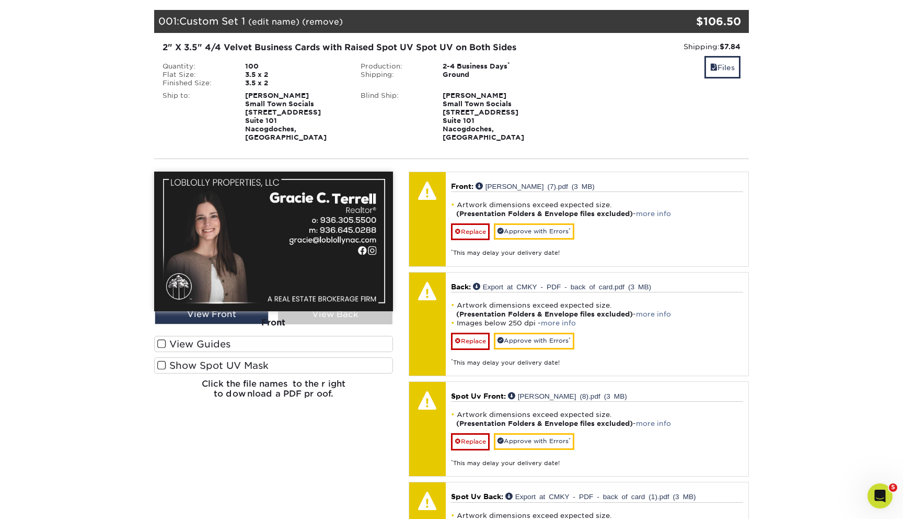
scroll to position [145, 0]
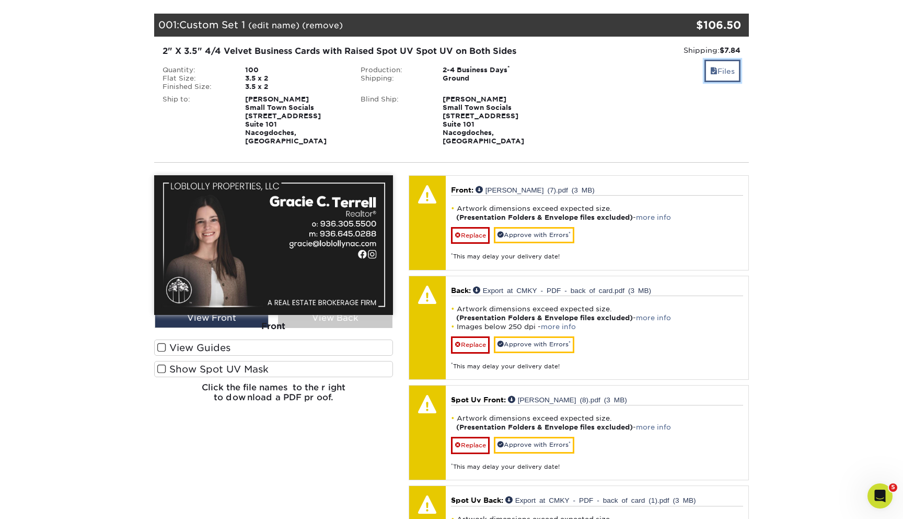
click at [729, 74] on link "Files" at bounding box center [723, 71] width 36 height 22
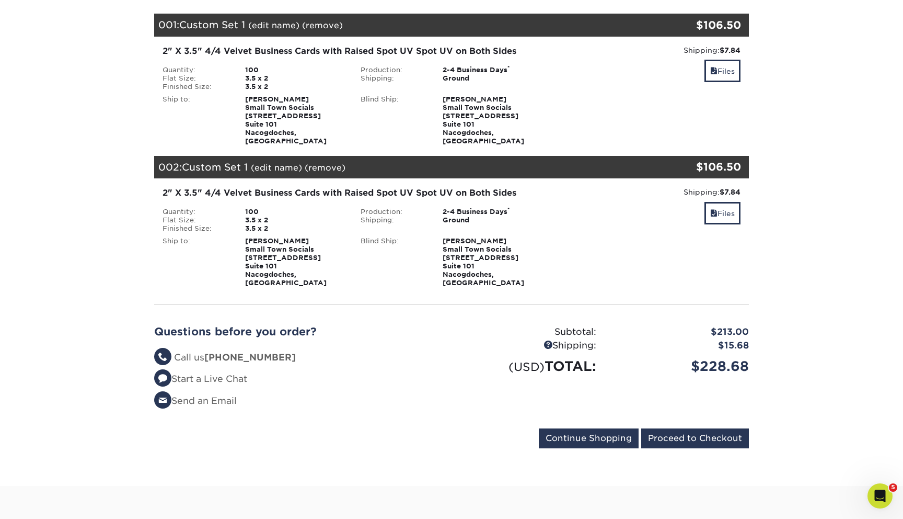
click at [796, 129] on section "YOUR CART Empty Cart Your Cart is Empty View Account Active Orders Order Histor…" at bounding box center [451, 218] width 903 height 535
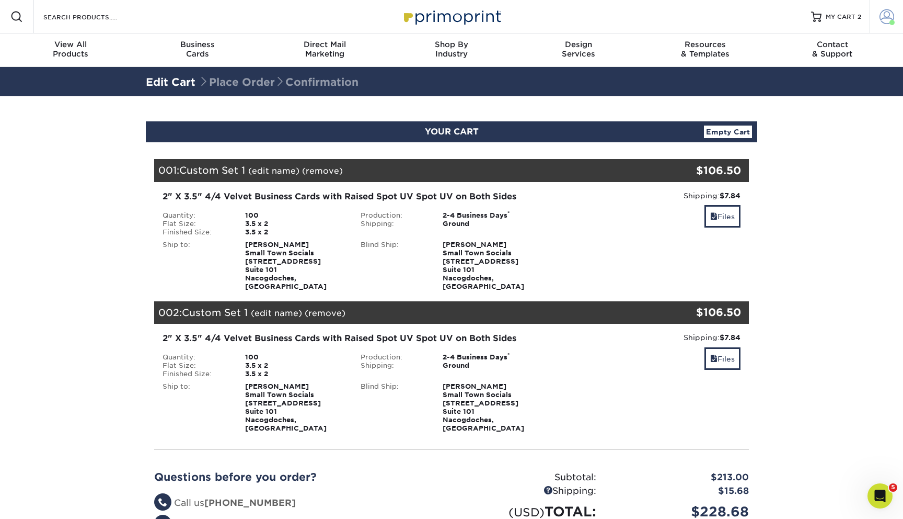
click at [887, 19] on span at bounding box center [887, 16] width 15 height 15
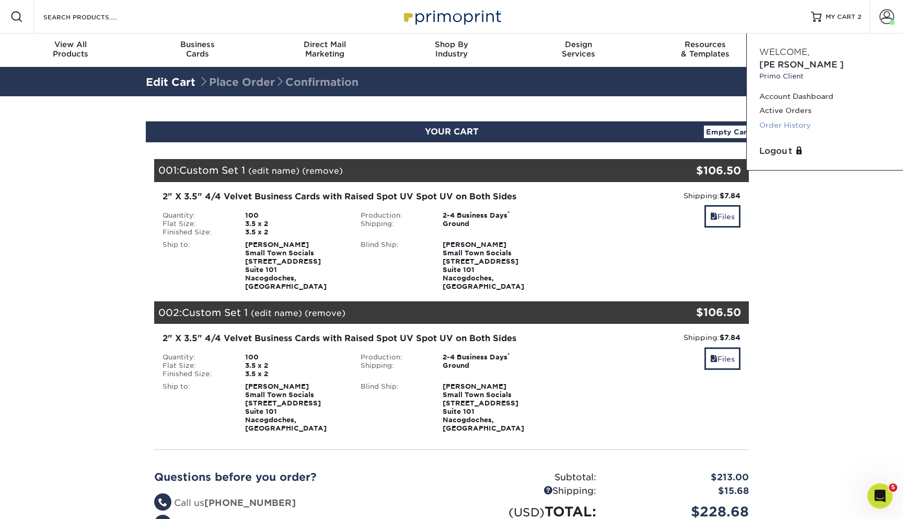
click at [795, 118] on link "Order History" at bounding box center [825, 125] width 131 height 14
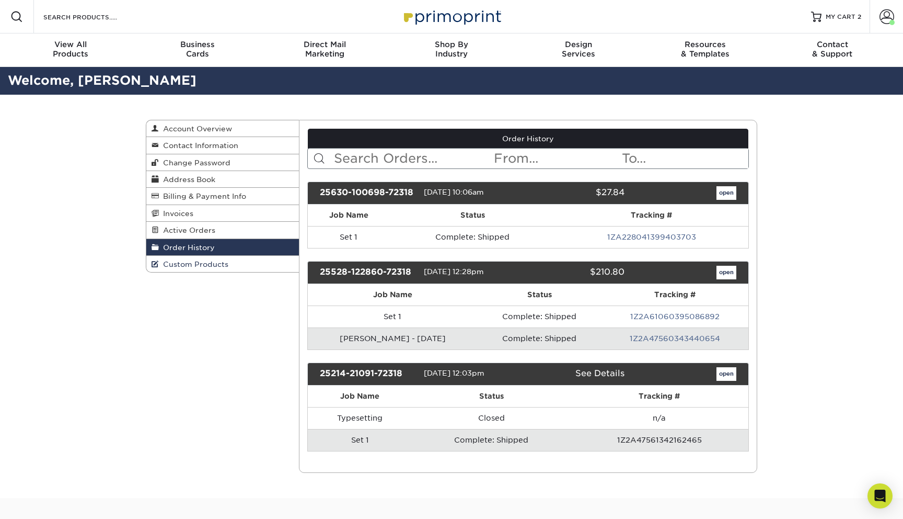
click at [211, 270] on link "Custom Products" at bounding box center [222, 264] width 153 height 16
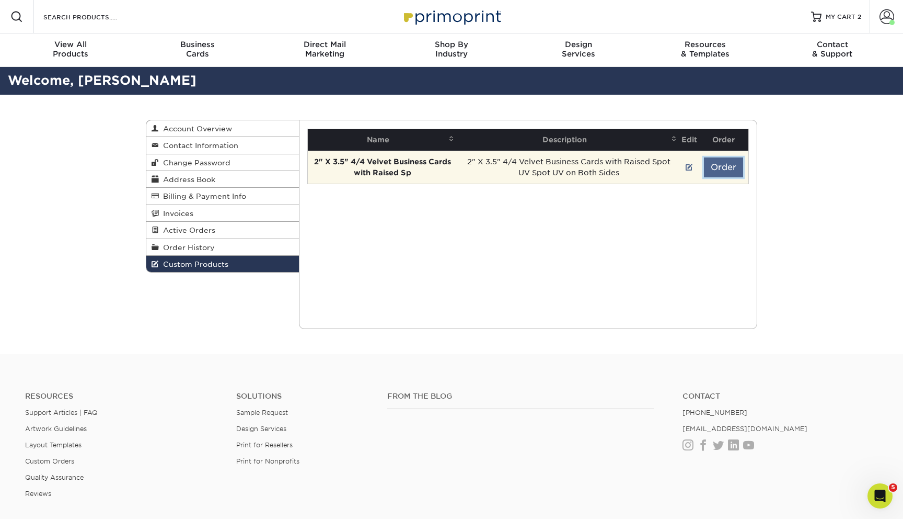
click at [718, 170] on button "Order" at bounding box center [723, 167] width 39 height 20
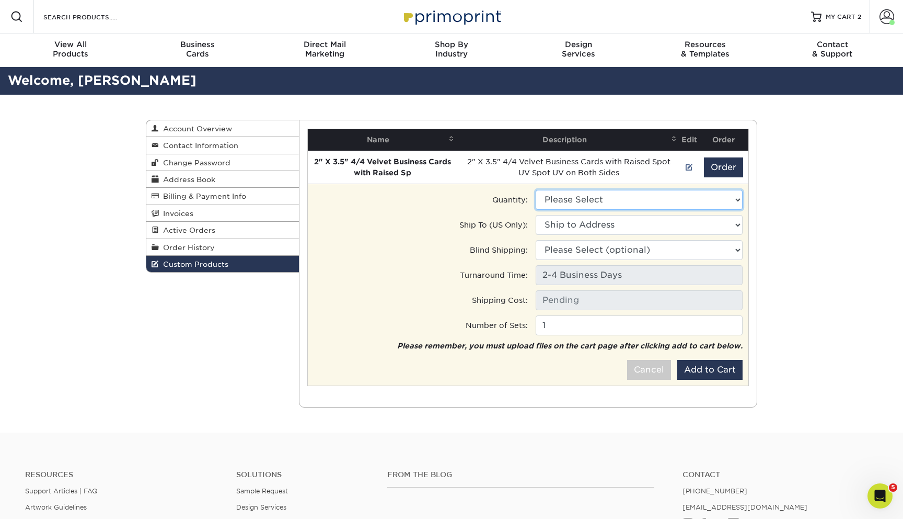
click at [623, 200] on select "Please Select 100 - $106.50 250 - $152.00 500 - $246.50" at bounding box center [639, 200] width 207 height 20
select select "2"
type input "Ground: $8.96"
click at [587, 220] on select "Ship to Address [STREET_ADDRESS]" at bounding box center [639, 225] width 207 height 20
select select "259364"
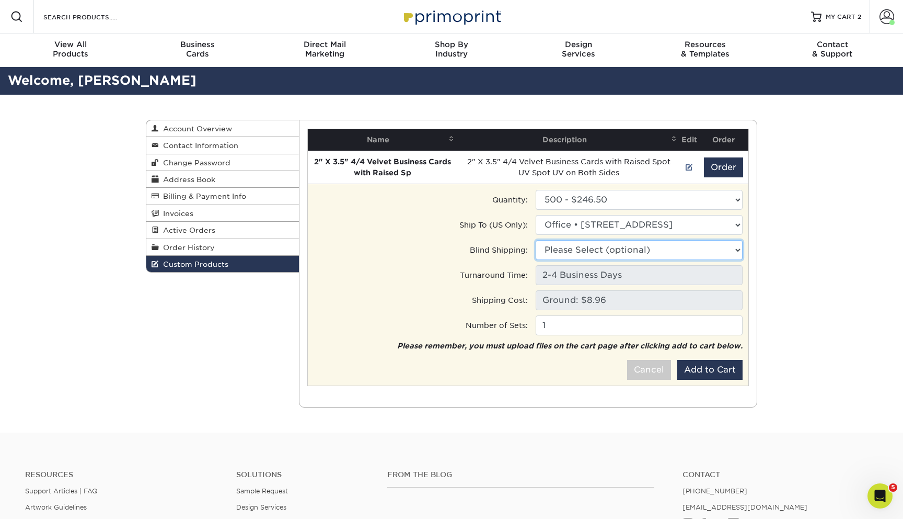
click at [588, 247] on select "Please Select (optional) [STREET_ADDRESS] [STREET_ADDRESS]" at bounding box center [639, 250] width 207 height 20
select select "259364"
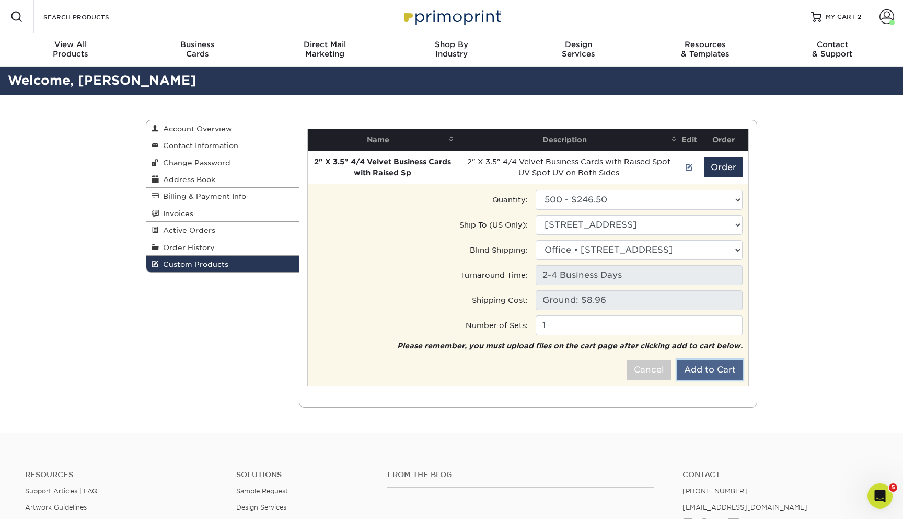
click at [706, 365] on button "Add to Cart" at bounding box center [709, 370] width 65 height 20
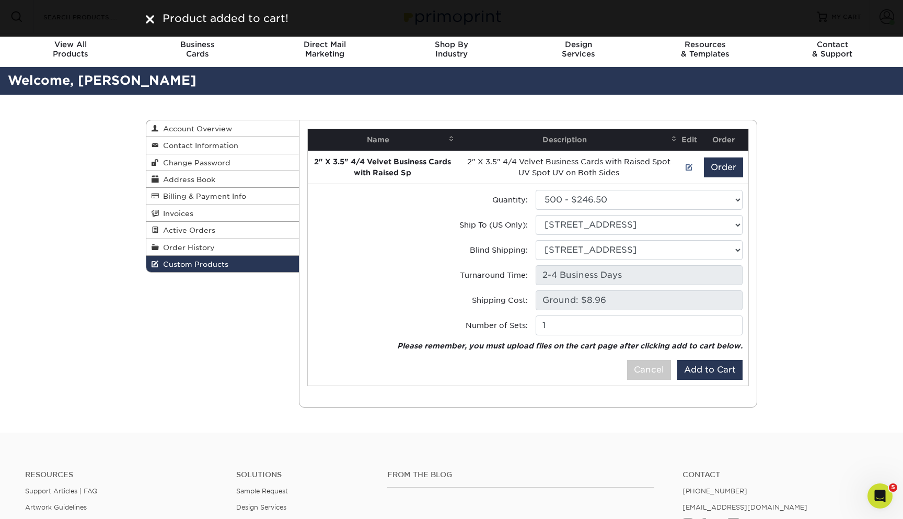
click at [151, 24] on div at bounding box center [150, 18] width 8 height 16
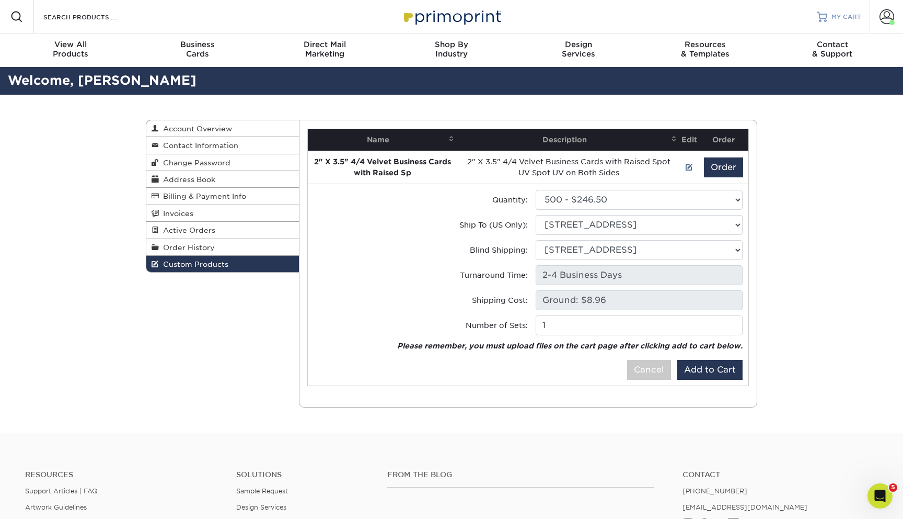
click at [853, 15] on span "MY CART" at bounding box center [847, 17] width 30 height 9
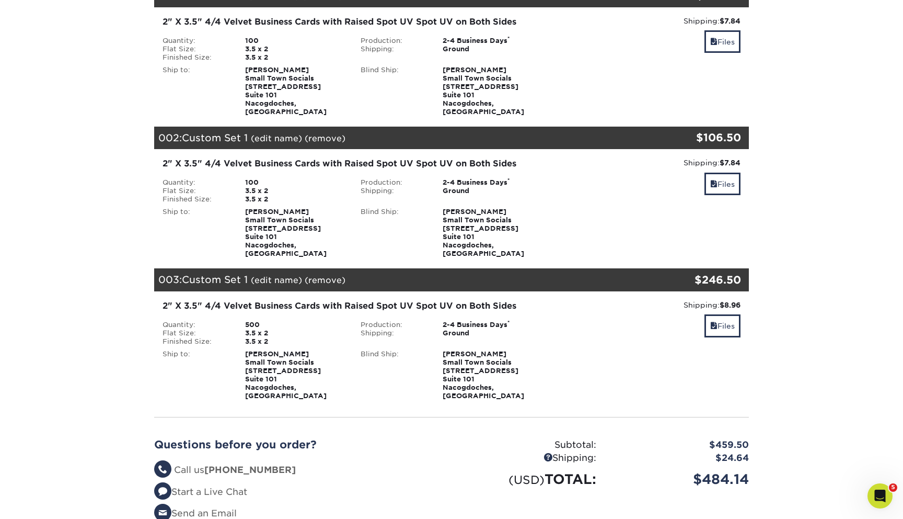
scroll to position [183, 0]
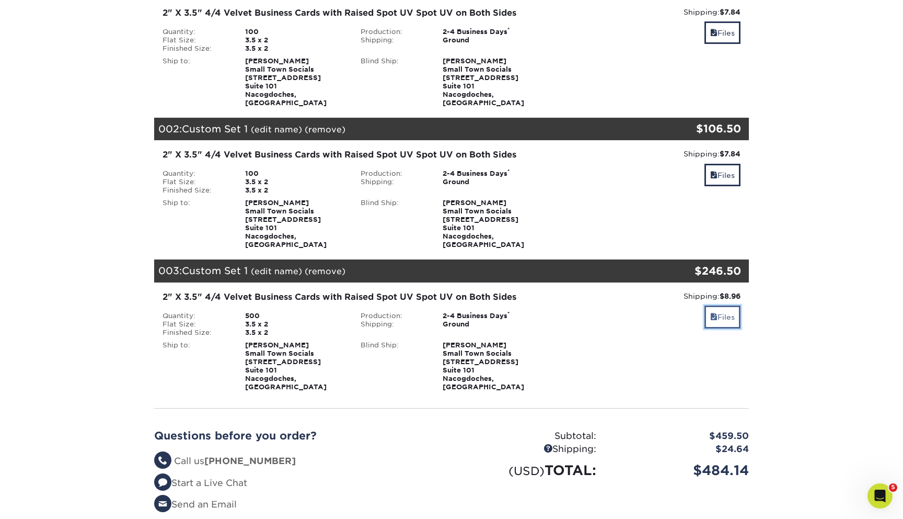
click at [731, 305] on link "Files" at bounding box center [723, 316] width 36 height 22
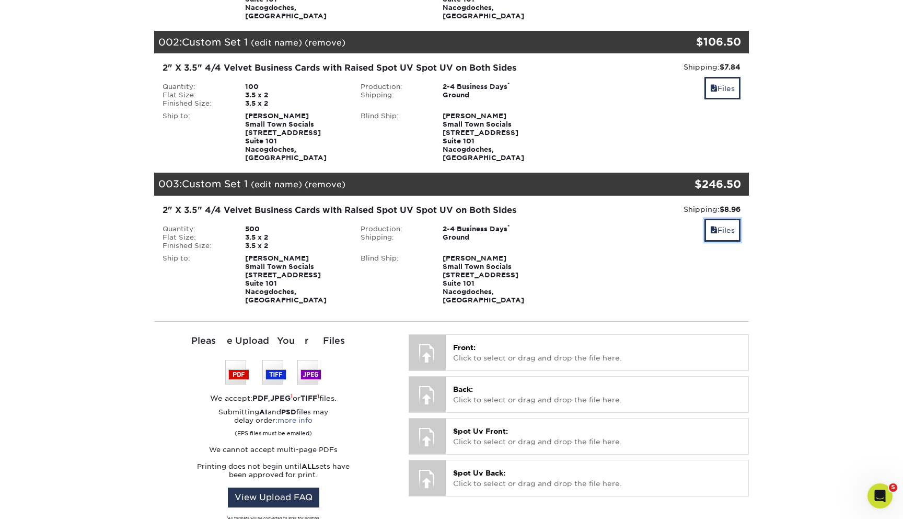
scroll to position [276, 0]
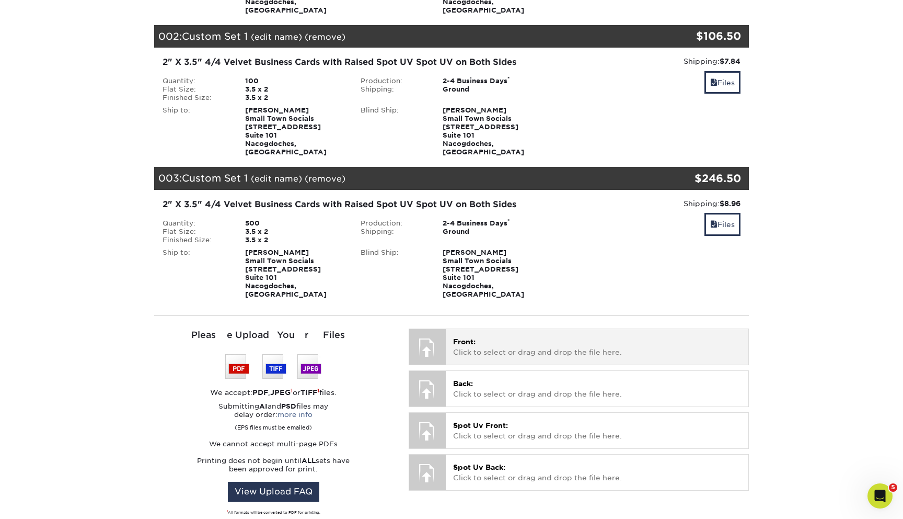
click at [533, 336] on p "Front: Click to select or drag and drop the file here." at bounding box center [597, 346] width 288 height 21
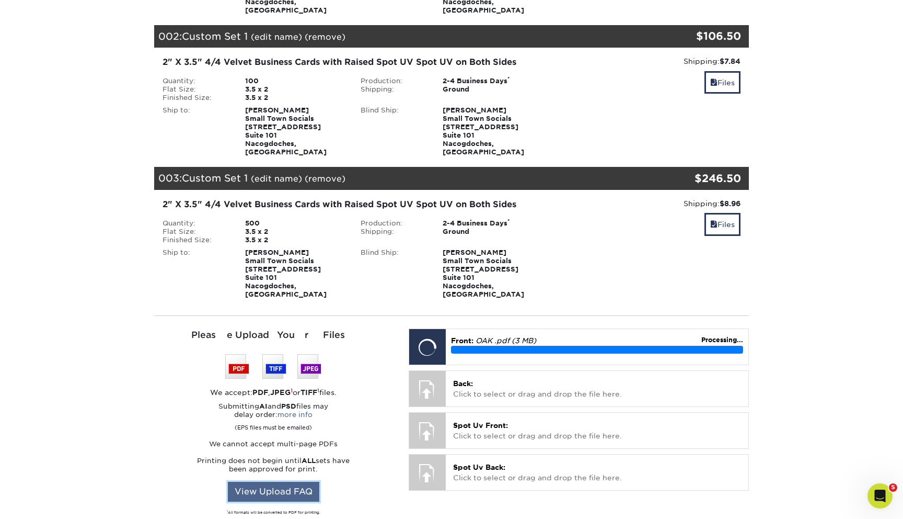
click at [292, 481] on link "View Upload FAQ" at bounding box center [273, 491] width 91 height 20
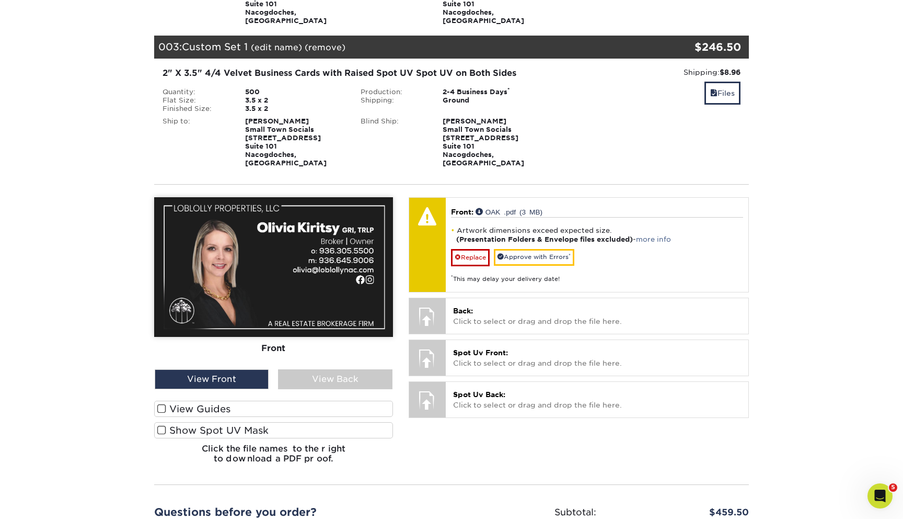
scroll to position [408, 0]
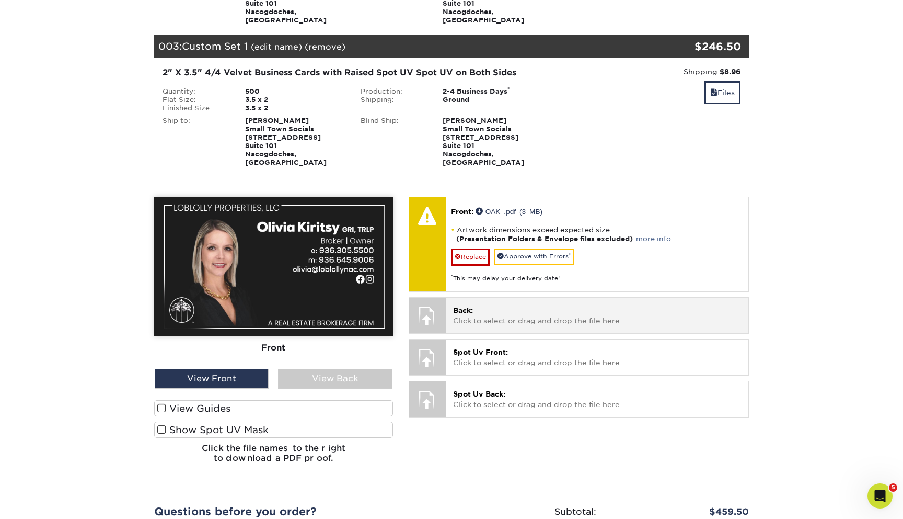
click at [484, 303] on div "Back: Click to select or drag and drop the file here. Choose file" at bounding box center [597, 314] width 303 height 35
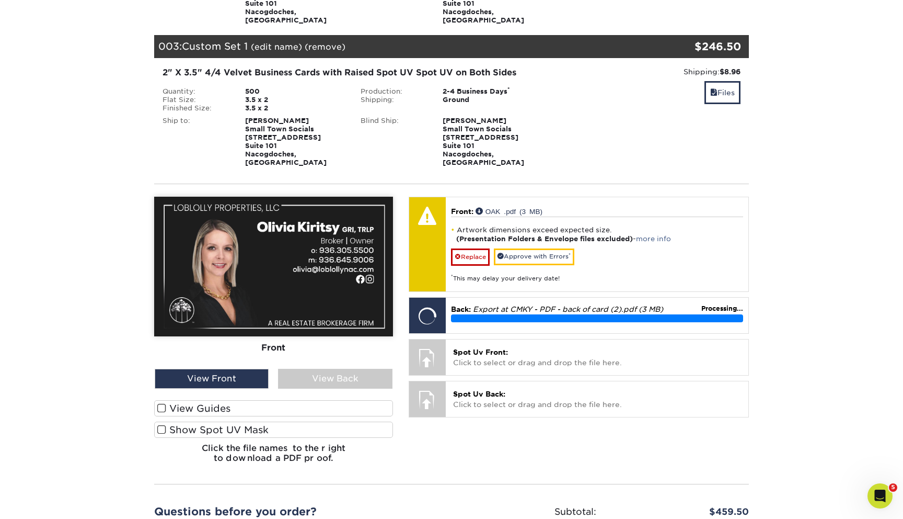
click at [226, 400] on label "View Guides" at bounding box center [273, 408] width 239 height 16
click at [0, 0] on input "View Guides" at bounding box center [0, 0] width 0 height 0
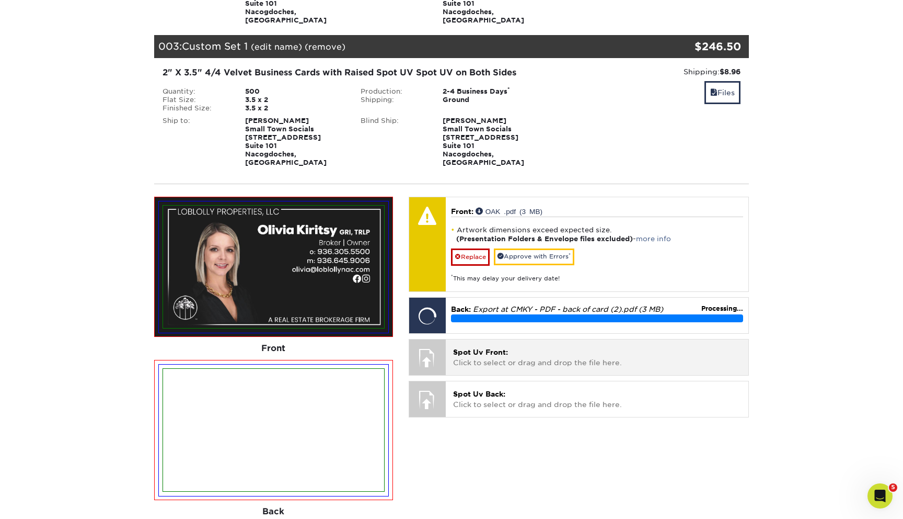
click at [527, 347] on p "Spot Uv Front: Click to select or drag and drop the file here." at bounding box center [597, 357] width 288 height 21
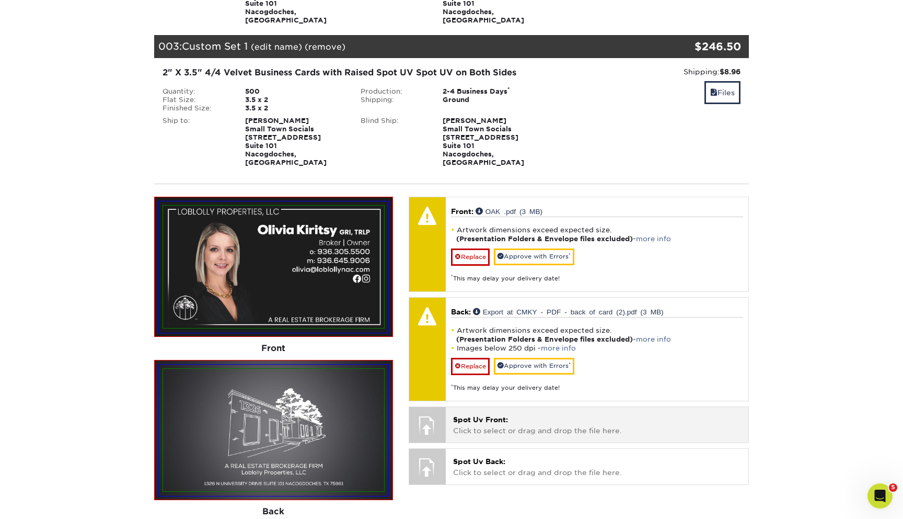
click at [488, 410] on div "Spot Uv Front: Click to select or drag and drop the file here. Choose file" at bounding box center [597, 424] width 303 height 35
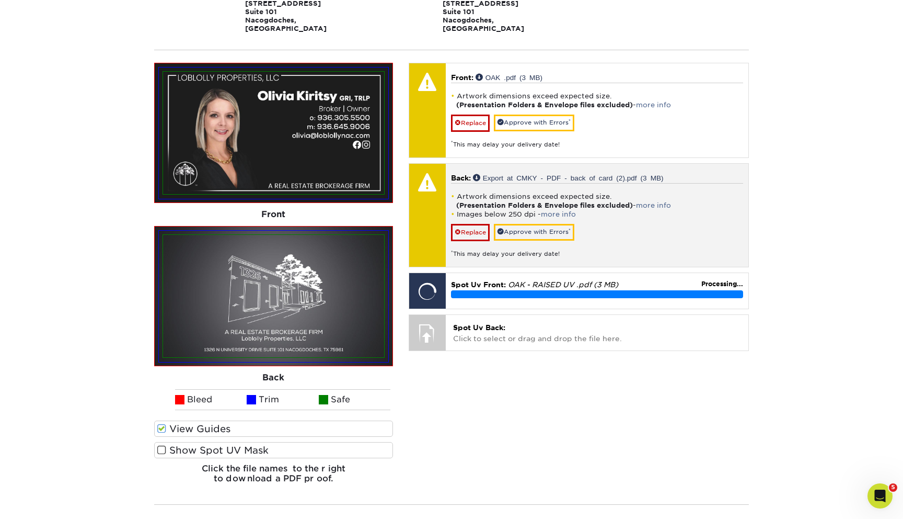
scroll to position [547, 0]
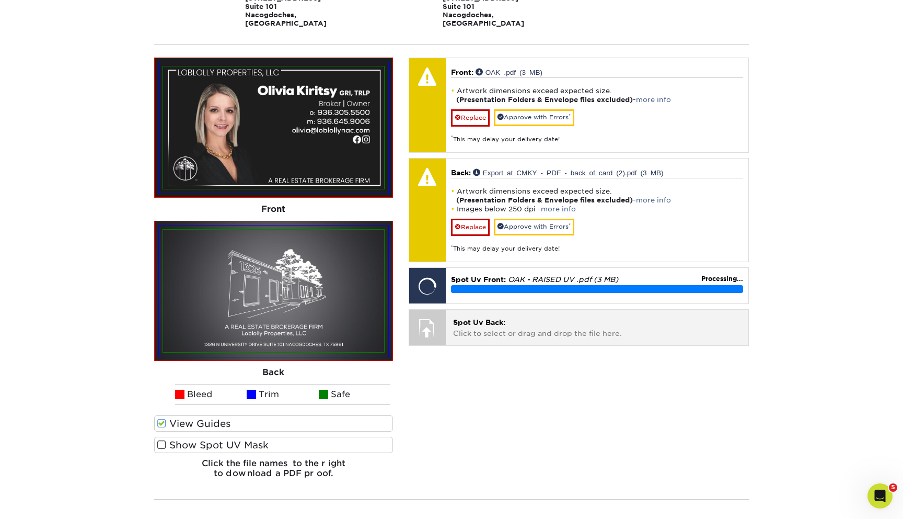
click at [518, 317] on p "Spot Uv Back: Click to select or drag and drop the file here." at bounding box center [597, 327] width 288 height 21
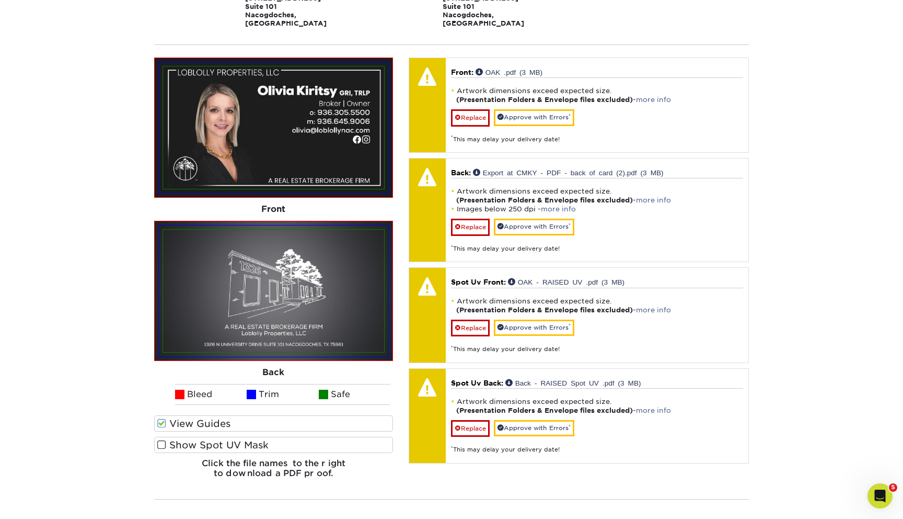
click at [216, 436] on label "Show Spot UV Mask" at bounding box center [273, 444] width 239 height 16
click at [0, 0] on input "Show Spot UV Mask" at bounding box center [0, 0] width 0 height 0
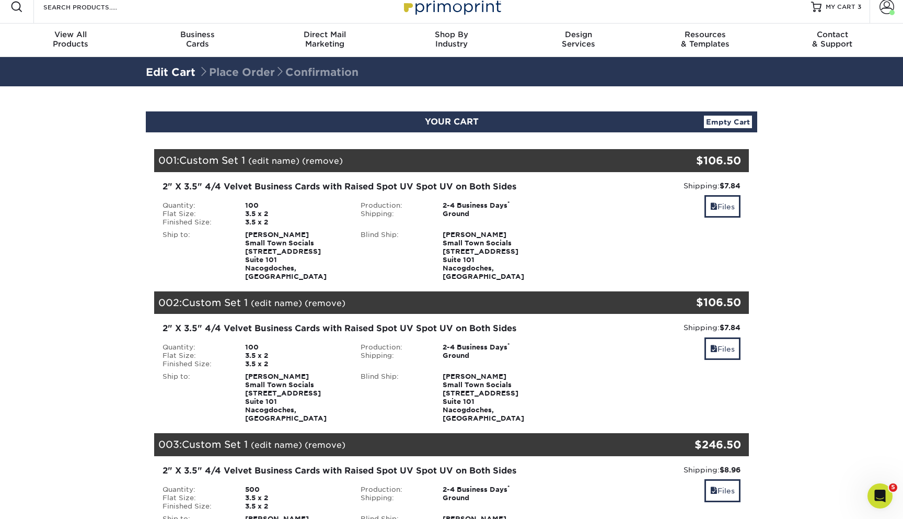
scroll to position [0, 0]
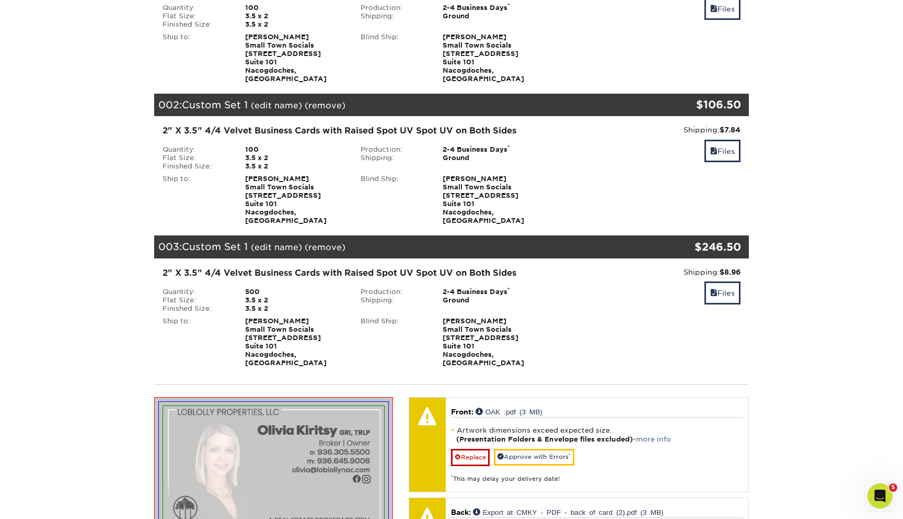
scroll to position [216, 0]
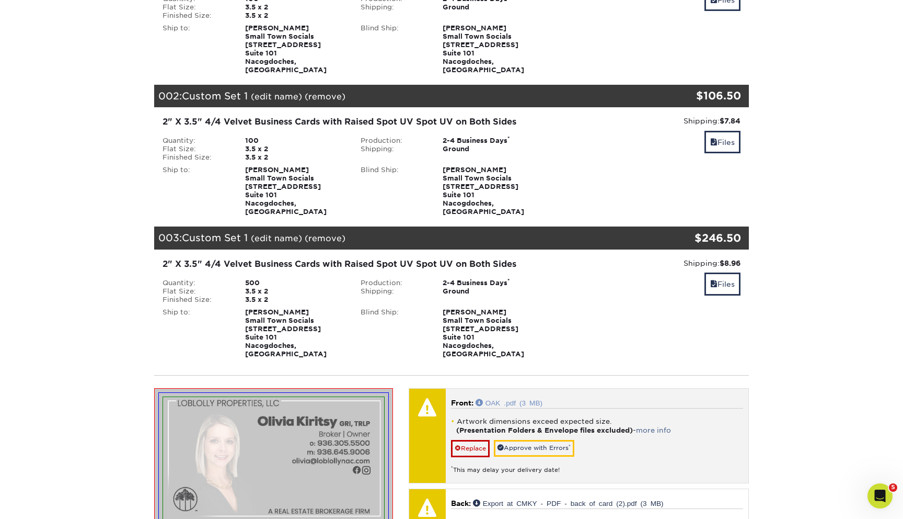
click at [502, 398] on link "OAK .pdf (3 MB)" at bounding box center [509, 401] width 67 height 7
click at [475, 440] on link "Replace" at bounding box center [470, 448] width 39 height 17
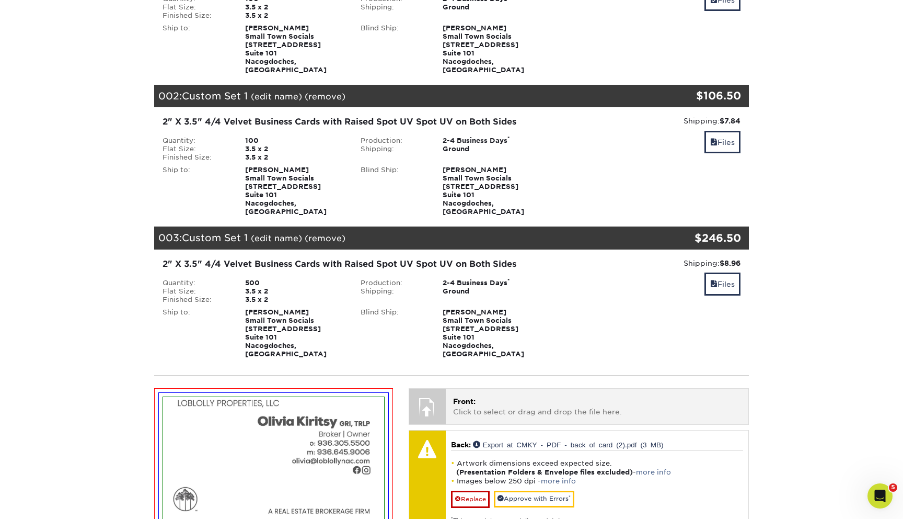
click at [490, 396] on p "Front: Click to select or drag and drop the file here." at bounding box center [597, 406] width 288 height 21
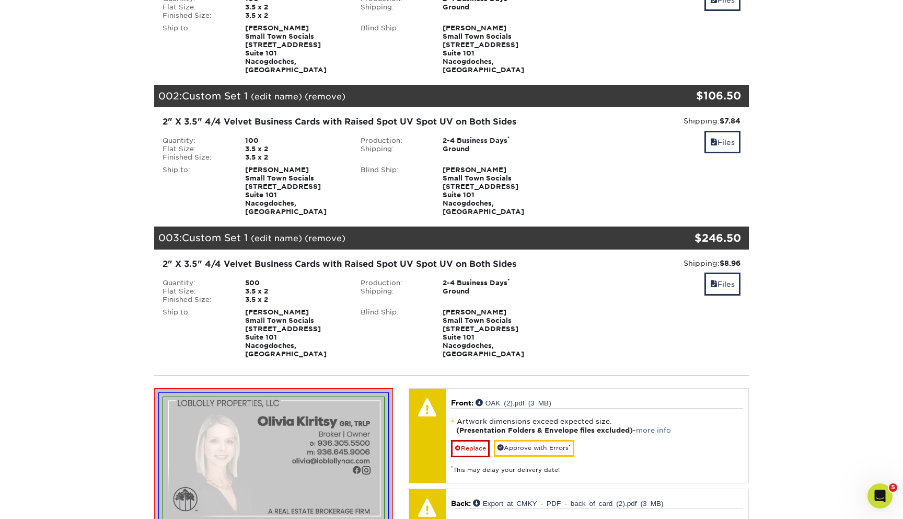
click at [772, 396] on section "YOUR CART Empty Cart Your Cart is Empty View Account Active Orders Order Histor…" at bounding box center [451, 445] width 903 height 1131
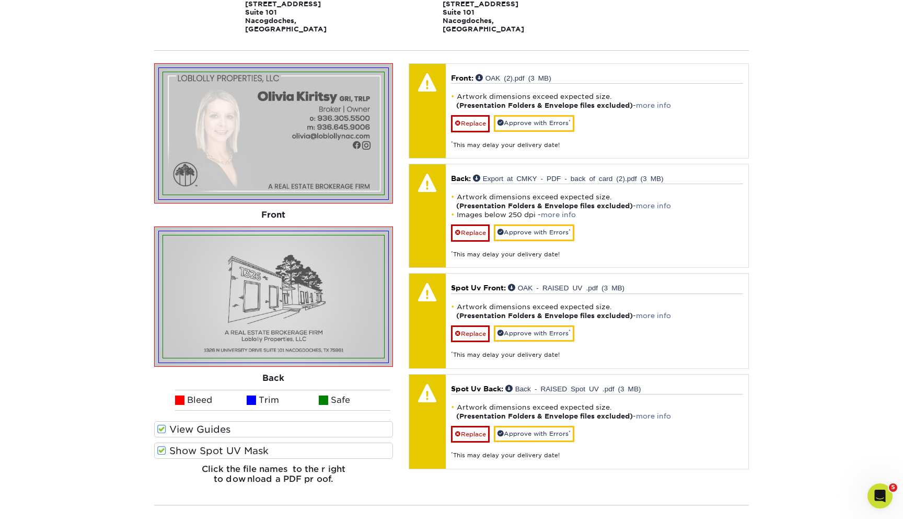
scroll to position [563, 0]
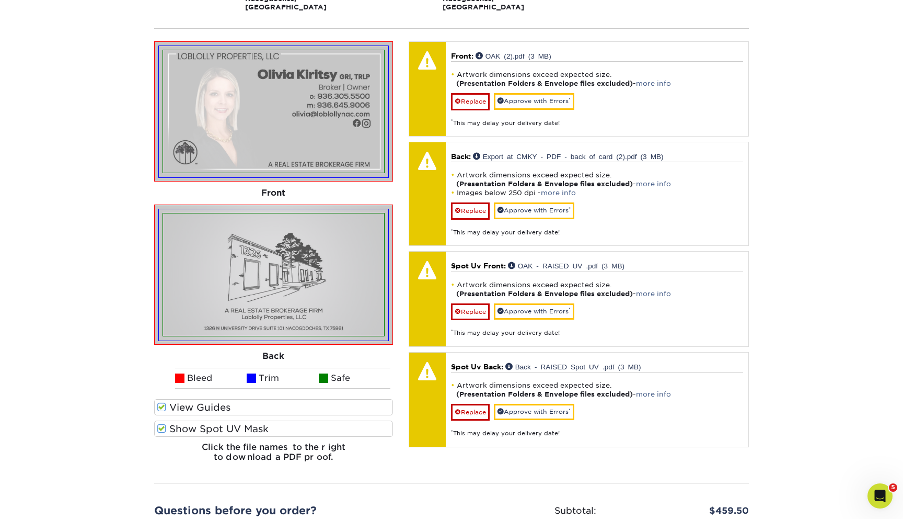
click at [211, 420] on label "Show Spot UV Mask" at bounding box center [273, 428] width 239 height 16
click at [0, 0] on input "Show Spot UV Mask" at bounding box center [0, 0] width 0 height 0
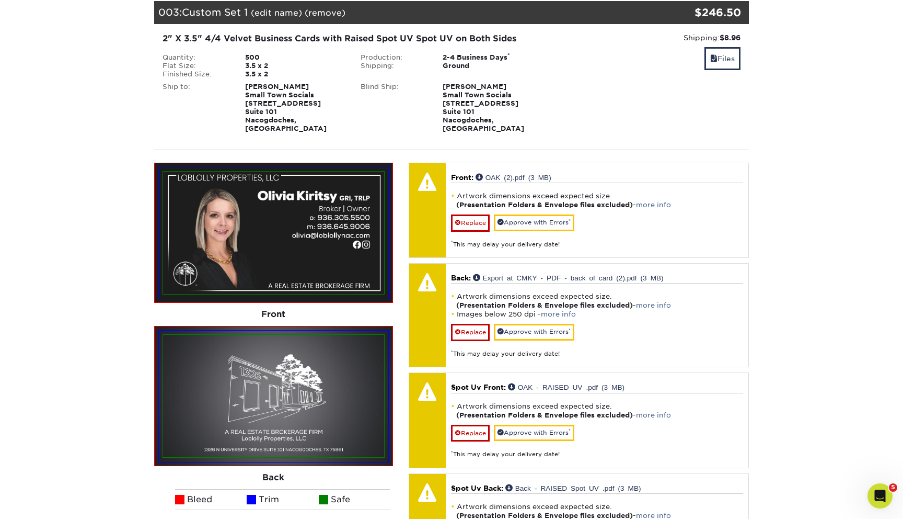
scroll to position [415, 0]
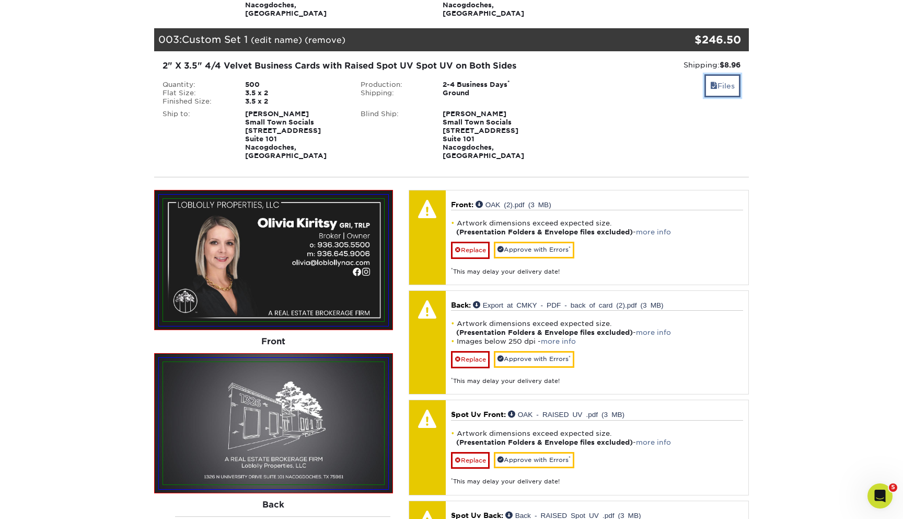
click at [728, 74] on link "Files" at bounding box center [723, 85] width 36 height 22
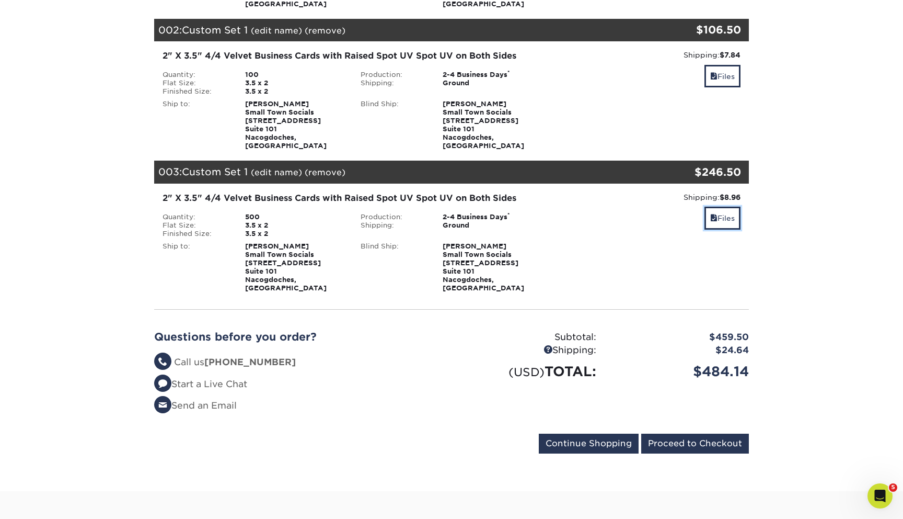
scroll to position [0, 0]
